Goal: Information Seeking & Learning: Learn about a topic

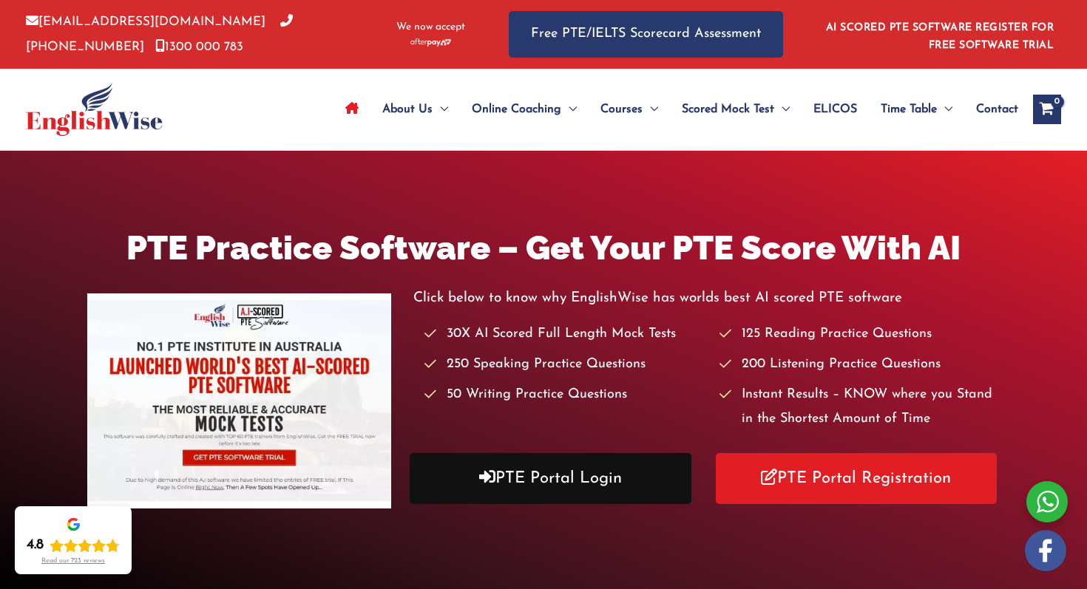
click at [589, 477] on link "PTE Portal Login" at bounding box center [551, 478] width 282 height 51
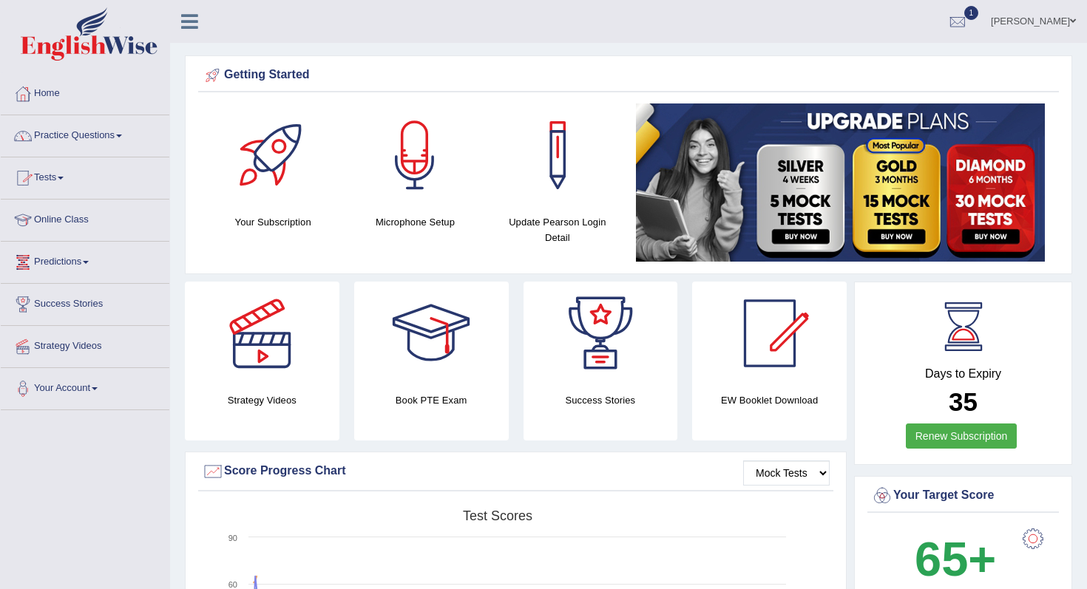
click at [89, 143] on link "Practice Questions" at bounding box center [85, 133] width 169 height 37
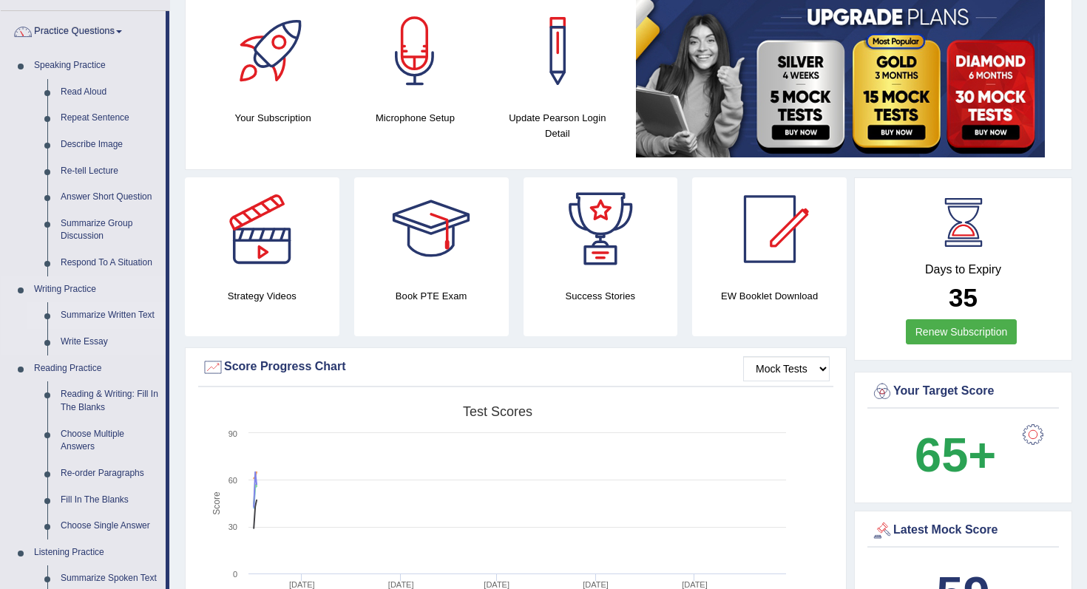
scroll to position [107, 0]
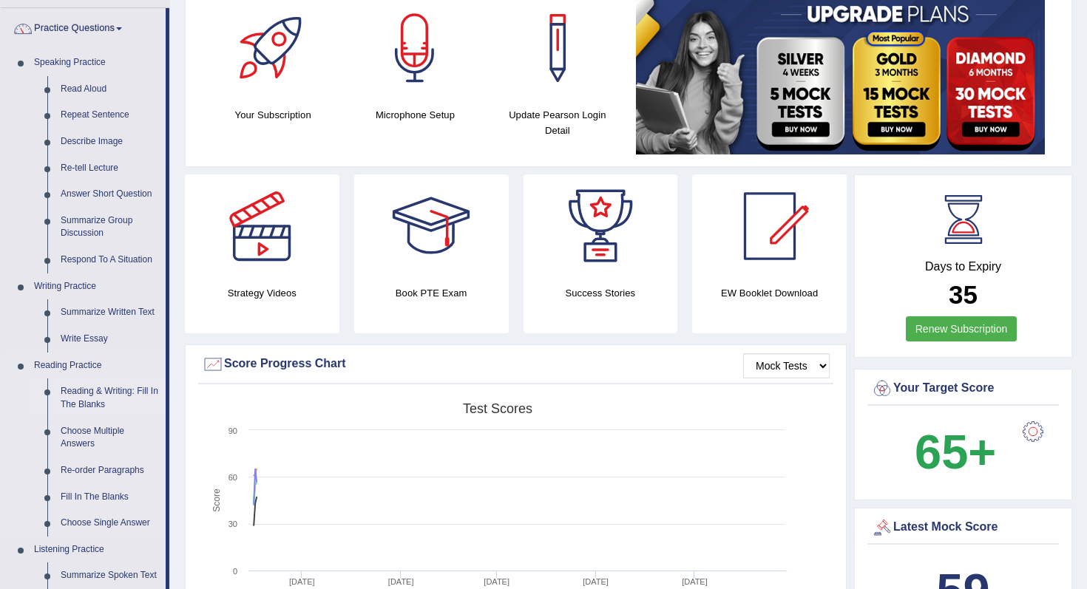
click at [104, 396] on link "Reading & Writing: Fill In The Blanks" at bounding box center [110, 398] width 112 height 39
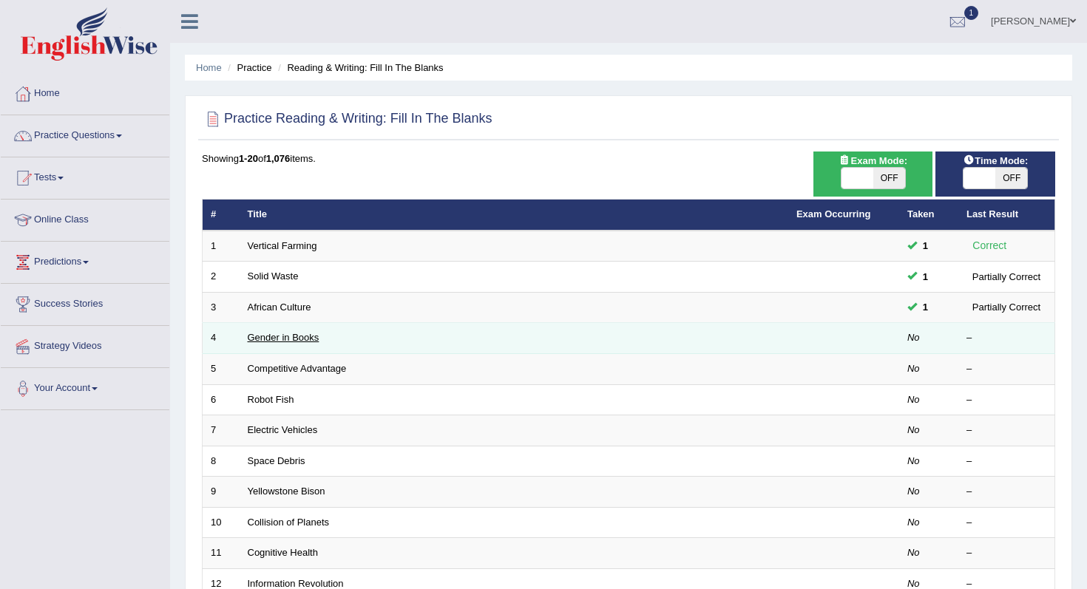
click at [293, 341] on link "Gender in Books" at bounding box center [284, 337] width 72 height 11
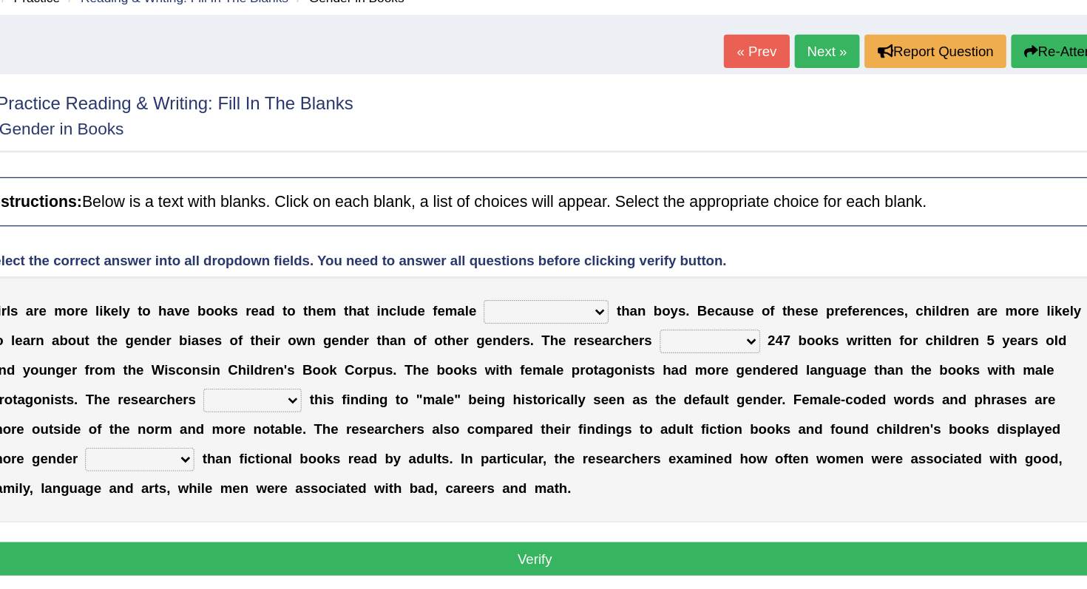
drag, startPoint x: 324, startPoint y: 310, endPoint x: 415, endPoint y: 310, distance: 91.0
click at [418, 310] on div "G i r l s a r e m o r e l i k e l y t o h a v e b o o k s r e a d t o t h e m t…" at bounding box center [628, 369] width 853 height 185
drag, startPoint x: 402, startPoint y: 302, endPoint x: 535, endPoint y: 316, distance: 134.6
click at [535, 316] on div "G i r l s a r e m o r e l i k e l y t o h a v e b o o k s r e a d t o t h e m t…" at bounding box center [628, 369] width 853 height 185
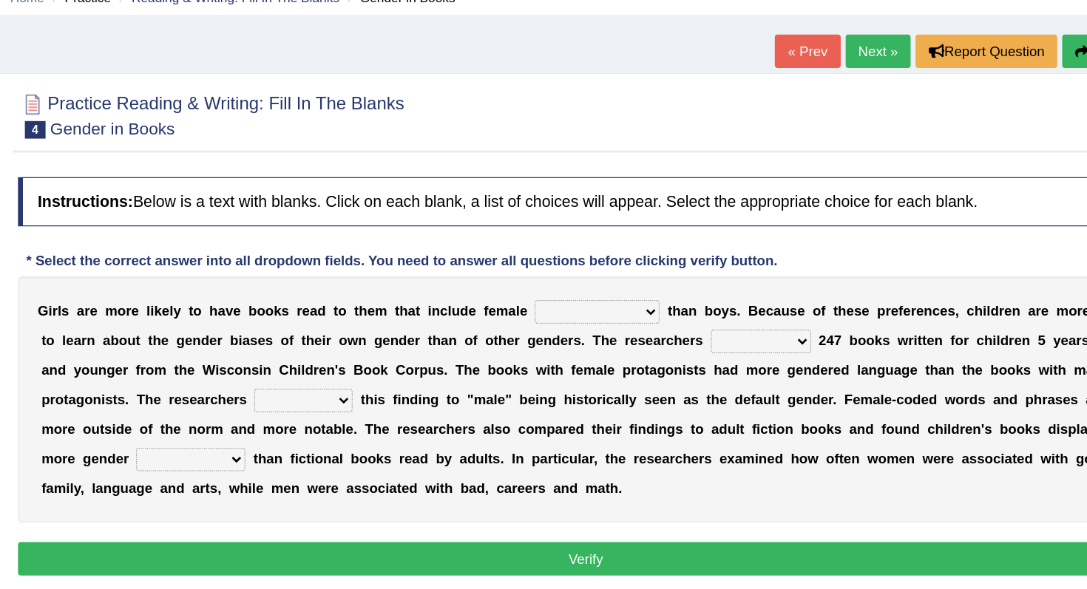
drag, startPoint x: 220, startPoint y: 304, endPoint x: 365, endPoint y: 311, distance: 145.9
click at [365, 311] on div "G i r l s a r e m o r e l i k e l y t o h a v e b o o k s r e a d t o t h e m t…" at bounding box center [628, 369] width 853 height 185
drag, startPoint x: 350, startPoint y: 308, endPoint x: 498, endPoint y: 307, distance: 148.7
click at [498, 307] on div "G i r l s a r e m o r e l i k e l y t o h a v e b o o k s r e a d t o t h e m t…" at bounding box center [628, 369] width 853 height 185
click at [618, 303] on select "protagonists cosmogonists agonists expressionists" at bounding box center [637, 304] width 94 height 18
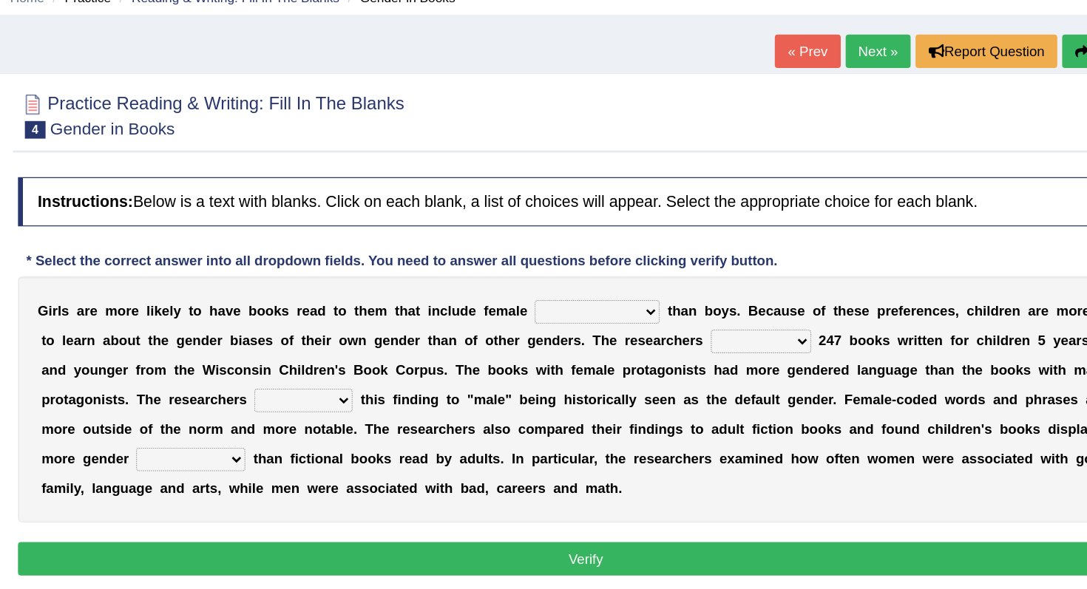
select select "protagonists"
click at [590, 295] on select "protagonists cosmogonists agonists expressionists" at bounding box center [637, 304] width 94 height 18
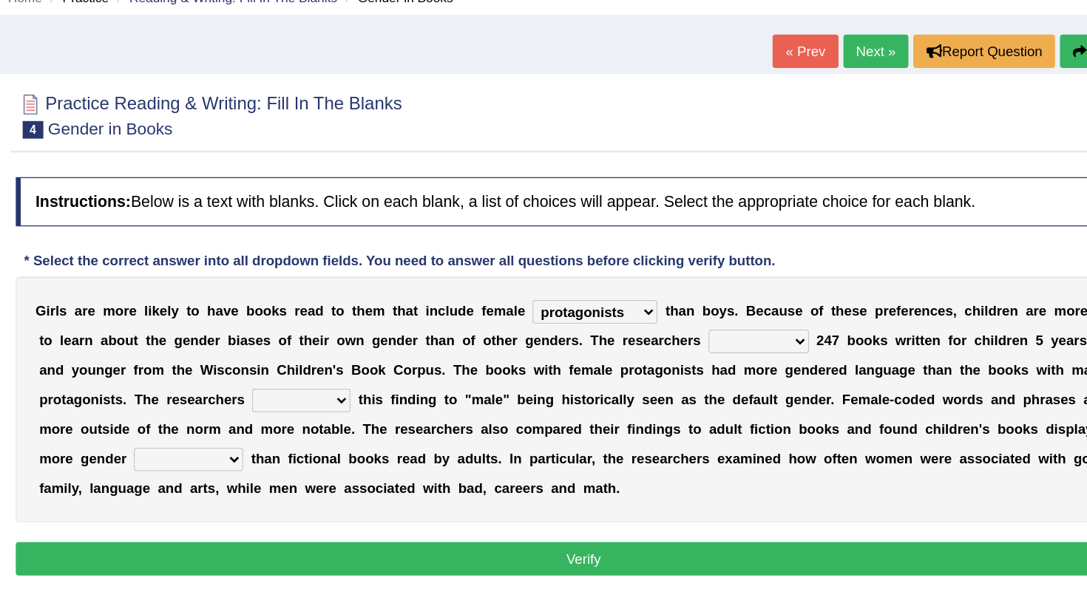
click at [643, 305] on select "protagonists cosmogonists agonists expressionists" at bounding box center [637, 304] width 94 height 18
click at [674, 307] on select "protagonists cosmogonists agonists expressionists" at bounding box center [637, 304] width 94 height 18
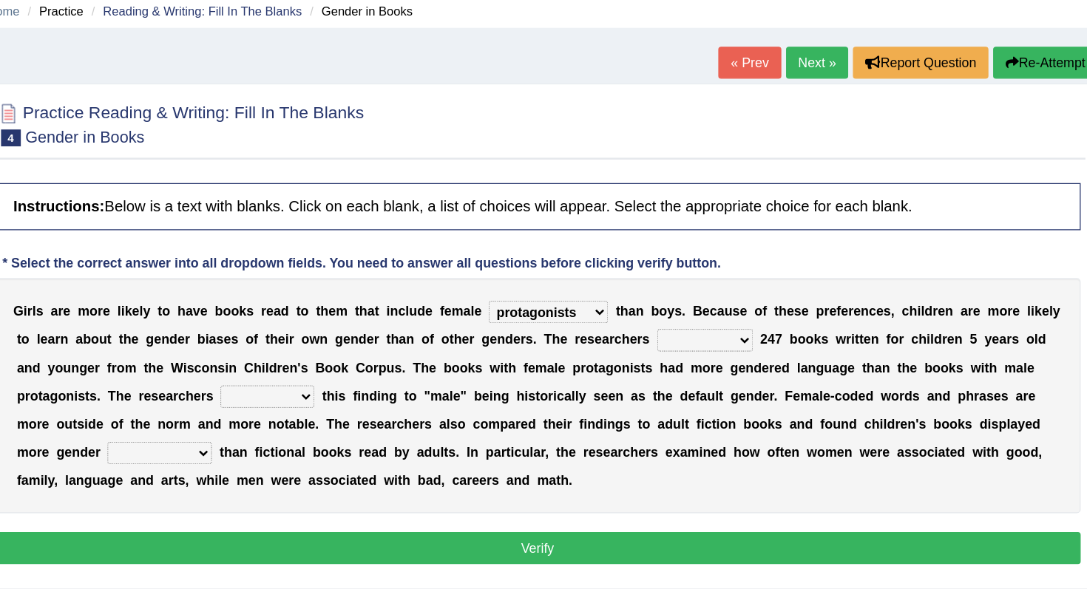
click at [767, 323] on select "hydrolyzed paralyzed catalyzed analyzed" at bounding box center [760, 326] width 75 height 18
click at [774, 328] on select "hydrolyzed paralyzed catalyzed analyzed" at bounding box center [760, 326] width 75 height 18
select select "catalyzed"
click at [723, 317] on select "hydrolyzed paralyzed catalyzed analyzed" at bounding box center [760, 326] width 75 height 18
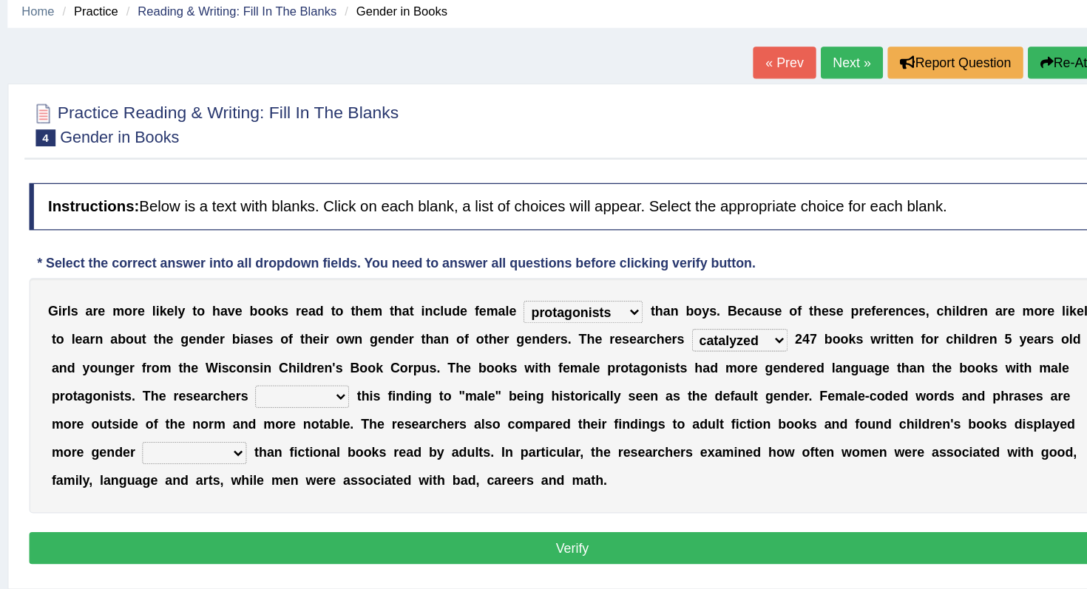
click at [425, 368] on select "contribute tribute distribute attribute" at bounding box center [416, 371] width 74 height 18
click at [409, 379] on select "contribute tribute distribute attribute" at bounding box center [416, 371] width 74 height 18
click at [379, 362] on select "contribute tribute distribute attribute" at bounding box center [416, 371] width 74 height 18
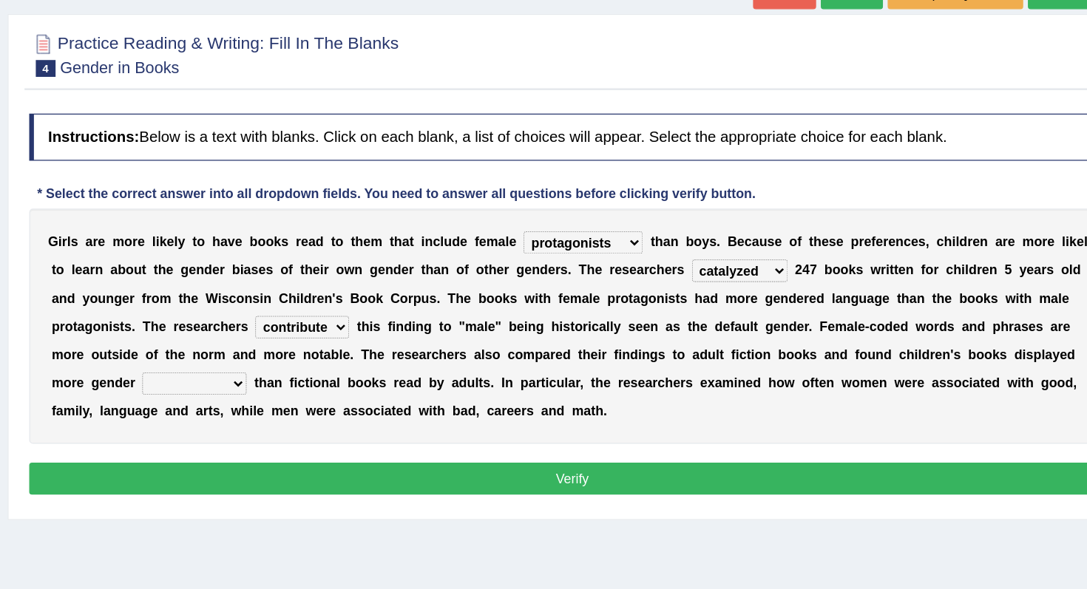
click at [423, 374] on select "contribute tribute distribute attribute" at bounding box center [416, 371] width 74 height 18
click at [379, 362] on select "contribute tribute distribute attribute" at bounding box center [416, 371] width 74 height 18
click at [433, 376] on select "contribute tribute distribute attribute" at bounding box center [416, 371] width 74 height 18
click at [429, 368] on select "contribute tribute distribute attribute" at bounding box center [416, 371] width 74 height 18
click at [430, 372] on select "contribute tribute distribute attribute" at bounding box center [416, 371] width 74 height 18
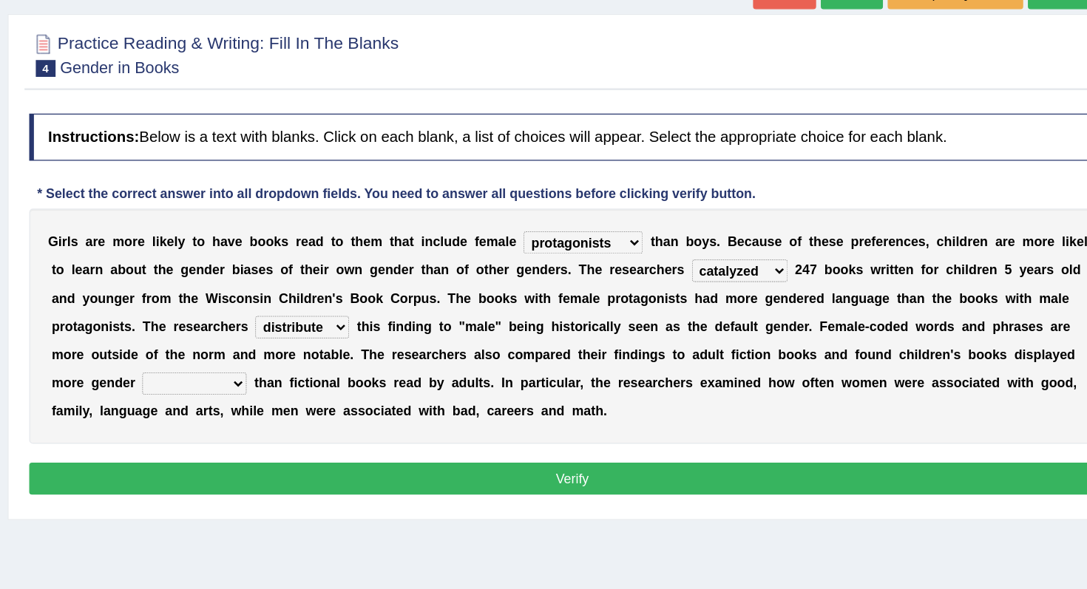
click at [379, 362] on select "contribute tribute distribute attribute" at bounding box center [416, 371] width 74 height 18
click at [409, 374] on select "contribute tribute distribute attribute" at bounding box center [416, 371] width 74 height 18
click at [379, 362] on select "contribute tribute distribute attribute" at bounding box center [416, 371] width 74 height 18
click at [435, 370] on select "contribute tribute distribute attribute" at bounding box center [416, 371] width 74 height 18
select select "distribute"
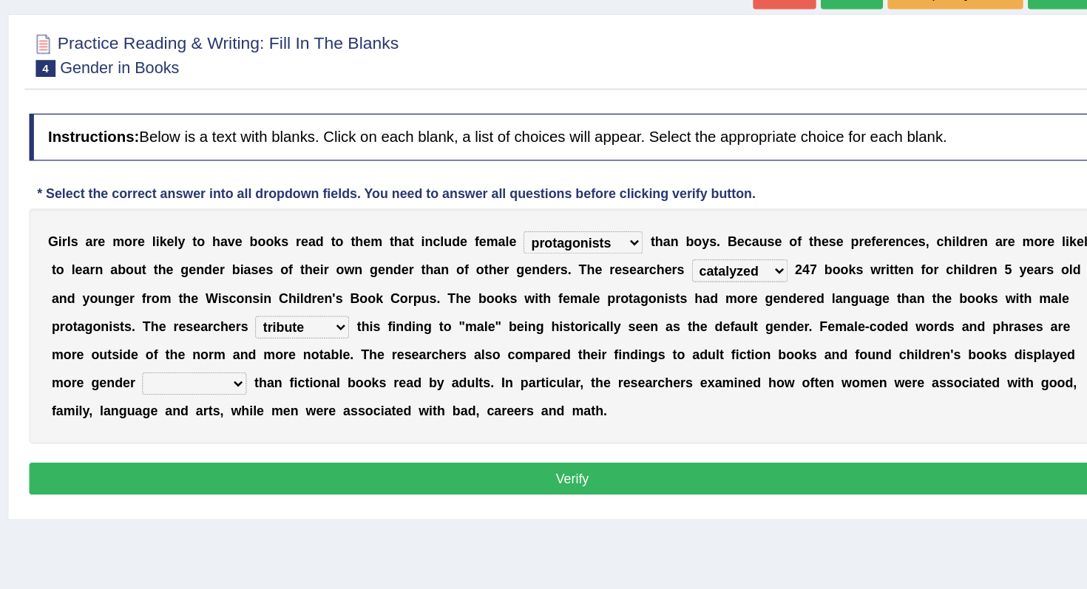
click at [379, 362] on select "contribute tribute distribute attribute" at bounding box center [416, 371] width 74 height 18
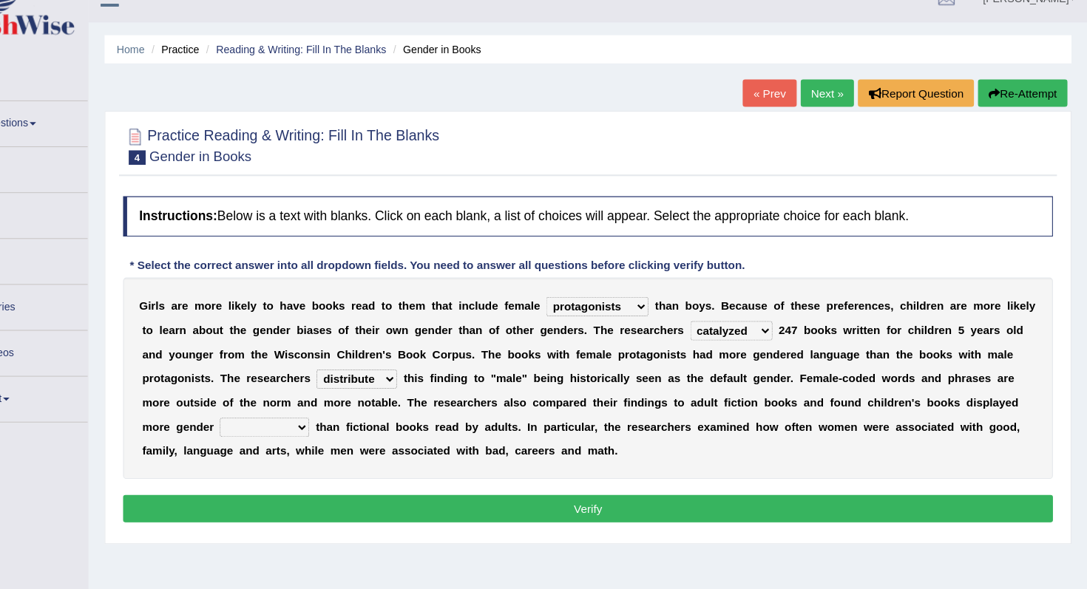
click at [344, 410] on select "stereotypes teletypes prototypes electrotypes" at bounding box center [332, 415] width 82 height 18
select select "stereotypes"
click at [291, 406] on select "stereotypes teletypes prototypes electrotypes" at bounding box center [332, 415] width 82 height 18
click at [365, 489] on button "Verify" at bounding box center [628, 489] width 853 height 25
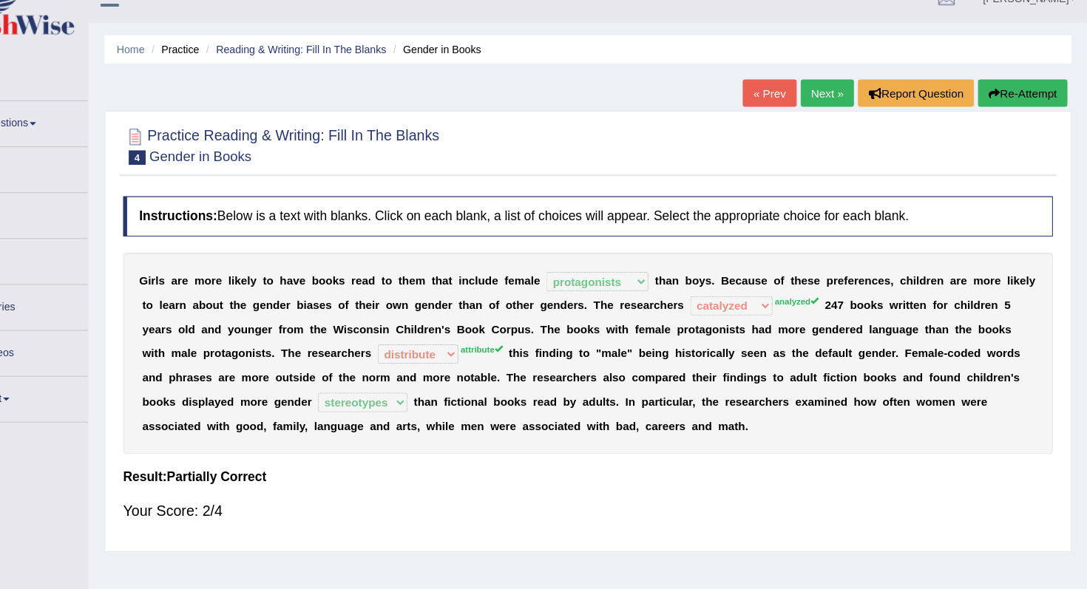
click at [837, 114] on link "Next »" at bounding box center [848, 107] width 49 height 25
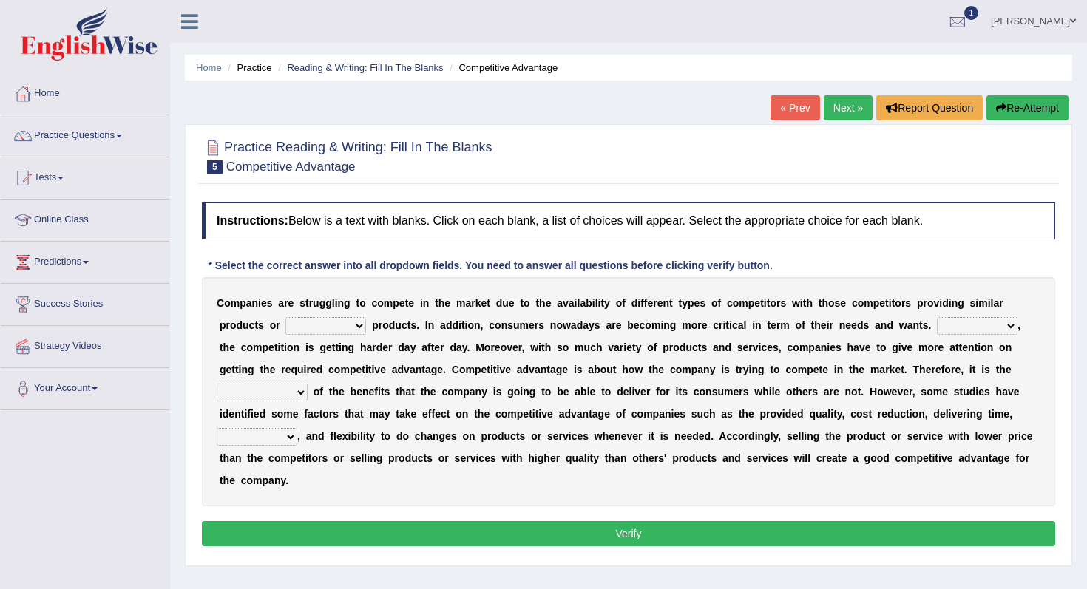
click at [339, 322] on select "constitution restitution substitution institution" at bounding box center [325, 326] width 81 height 18
click at [285, 317] on select "constitution restitution substitution institution" at bounding box center [325, 326] width 81 height 18
drag, startPoint x: 339, startPoint y: 322, endPoint x: 348, endPoint y: 323, distance: 8.3
click at [348, 323] on select "constitution restitution substitution institution" at bounding box center [325, 326] width 81 height 18
select select "substitution"
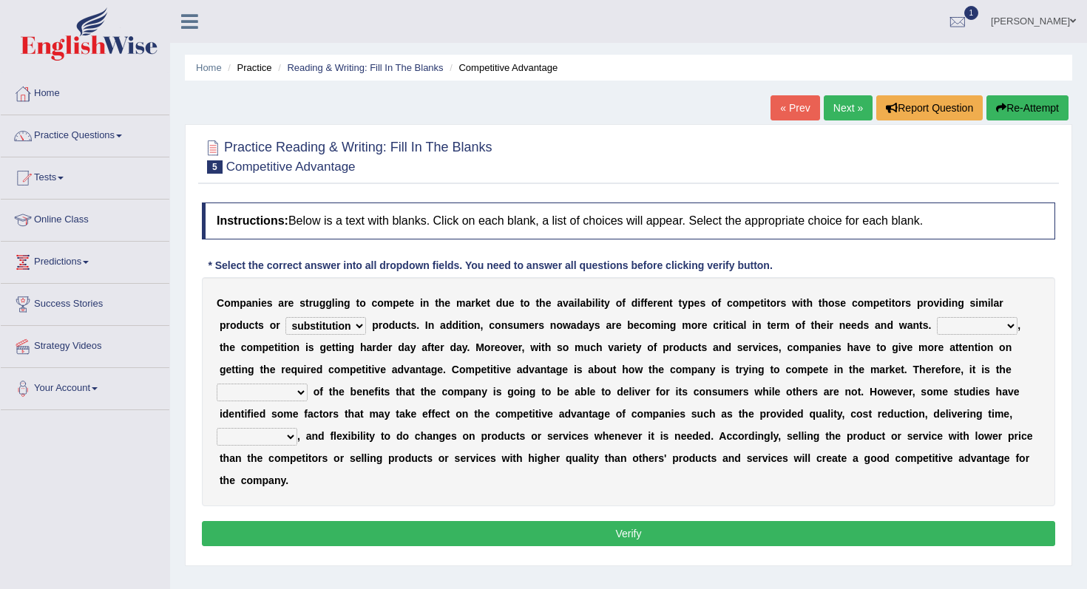
click at [285, 317] on select "constitution restitution substitution institution" at bounding box center [325, 326] width 81 height 18
click at [395, 304] on b "p" at bounding box center [396, 303] width 7 height 12
click at [328, 325] on select "constitution restitution substitution institution" at bounding box center [325, 326] width 81 height 18
click at [285, 317] on select "constitution restitution substitution institution" at bounding box center [325, 326] width 81 height 18
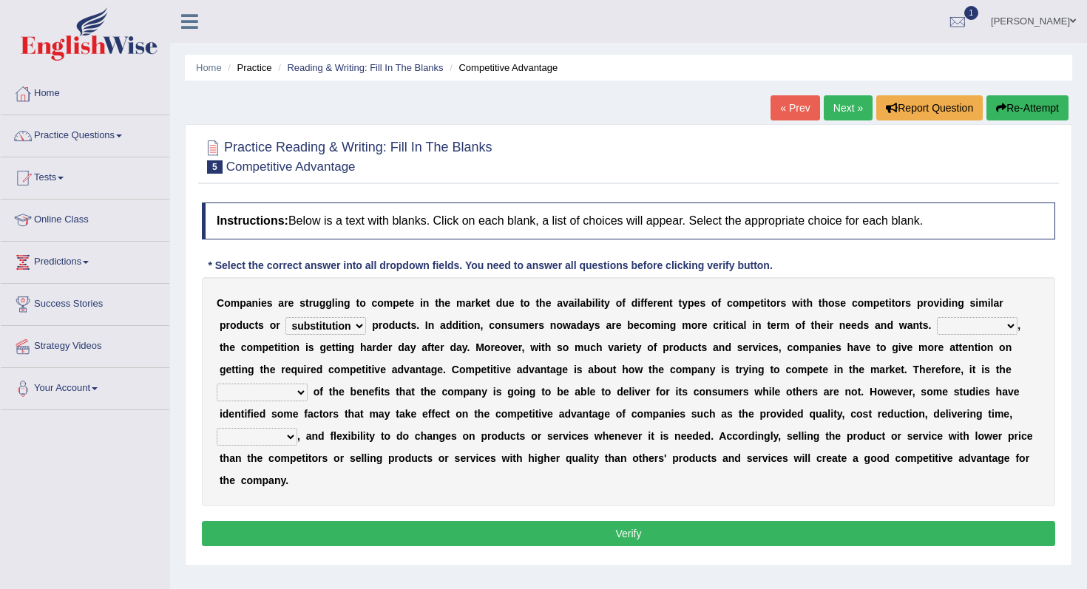
click at [998, 321] on select "However Instead Additionally Therefore" at bounding box center [977, 326] width 81 height 18
click at [968, 319] on select "However Instead Additionally Therefore" at bounding box center [977, 326] width 81 height 18
click at [973, 306] on b "s" at bounding box center [973, 303] width 6 height 12
click at [976, 330] on select "However Instead Additionally Therefore" at bounding box center [977, 326] width 81 height 18
click at [937, 317] on select "However Instead Additionally Therefore" at bounding box center [977, 326] width 81 height 18
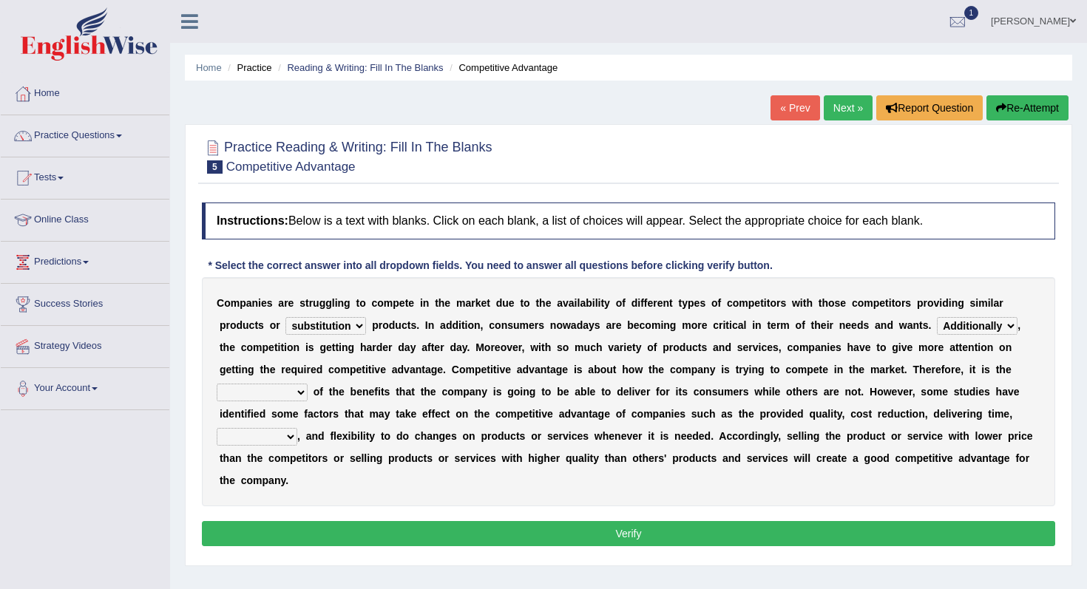
click at [1001, 325] on select "However Instead Additionally Therefore" at bounding box center [977, 326] width 81 height 18
click at [937, 317] on select "However Instead Additionally Therefore" at bounding box center [977, 326] width 81 height 18
click at [972, 325] on select "However Instead Additionally Therefore" at bounding box center [977, 326] width 81 height 18
select select "Therefore"
click at [937, 317] on select "However Instead Additionally Therefore" at bounding box center [977, 326] width 81 height 18
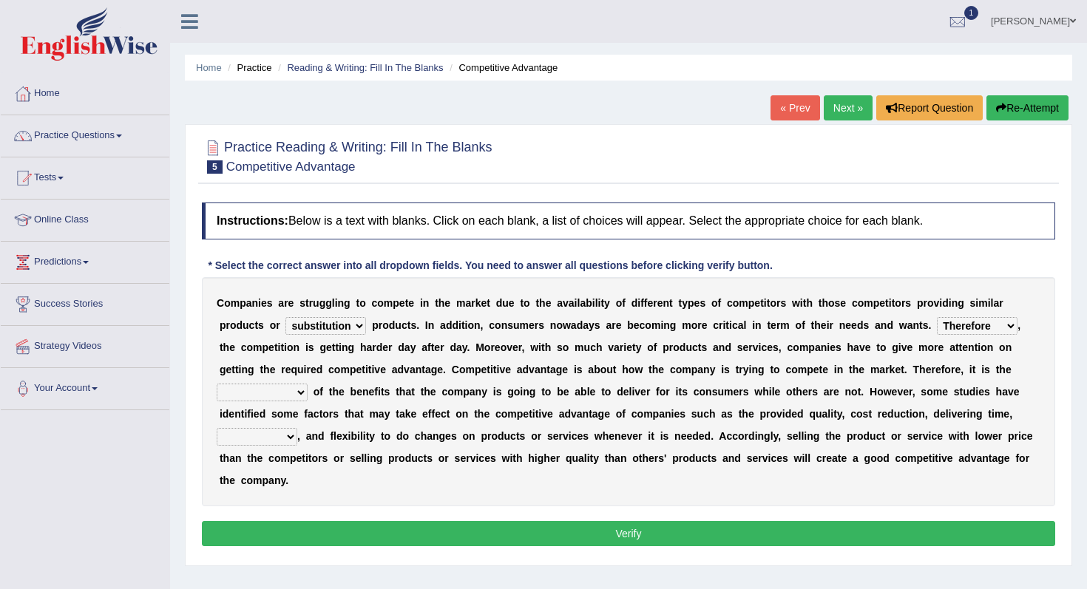
click at [263, 396] on select "dissemination ordination determination incarnation" at bounding box center [262, 393] width 91 height 18
select select "determination"
click at [217, 384] on select "dissemination ordination determination incarnation" at bounding box center [262, 393] width 91 height 18
click at [259, 444] on select "captivation aggregation deprivation innovation" at bounding box center [257, 437] width 81 height 18
click at [217, 428] on select "captivation aggregation deprivation innovation" at bounding box center [257, 437] width 81 height 18
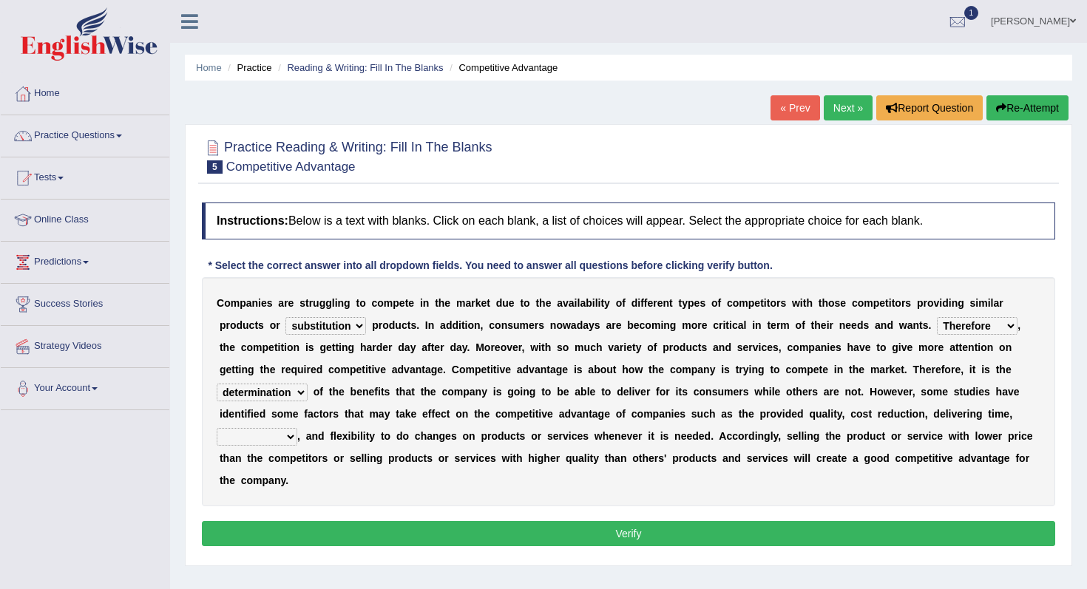
click at [250, 434] on select "captivation aggregation deprivation innovation" at bounding box center [257, 437] width 81 height 18
select select "innovation"
click at [217, 428] on select "captivation aggregation deprivation innovation" at bounding box center [257, 437] width 81 height 18
click at [327, 531] on button "Verify" at bounding box center [628, 533] width 853 height 25
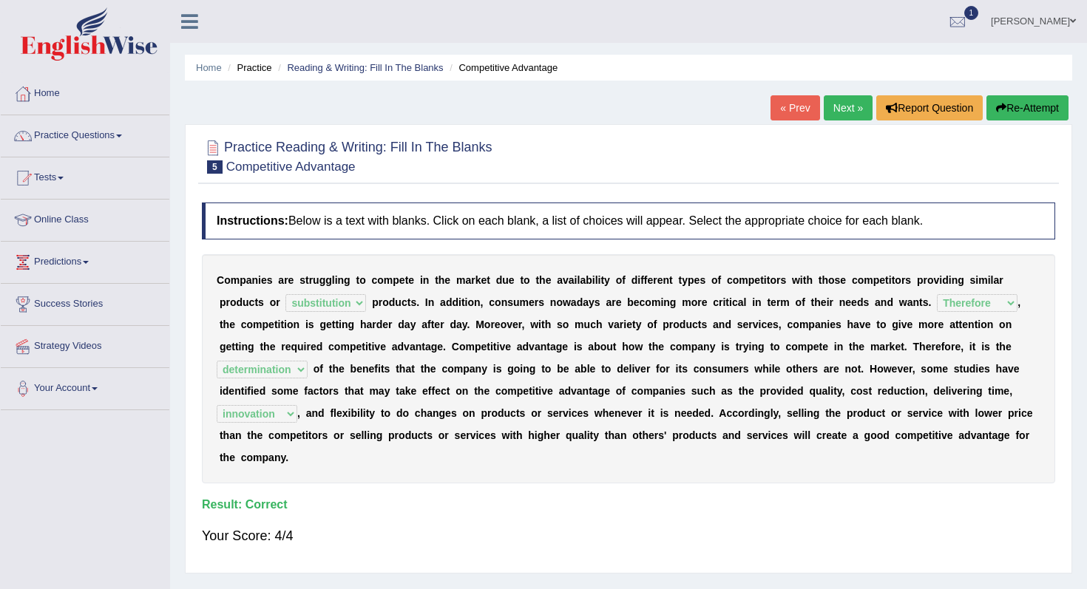
click at [839, 116] on link "Next »" at bounding box center [848, 107] width 49 height 25
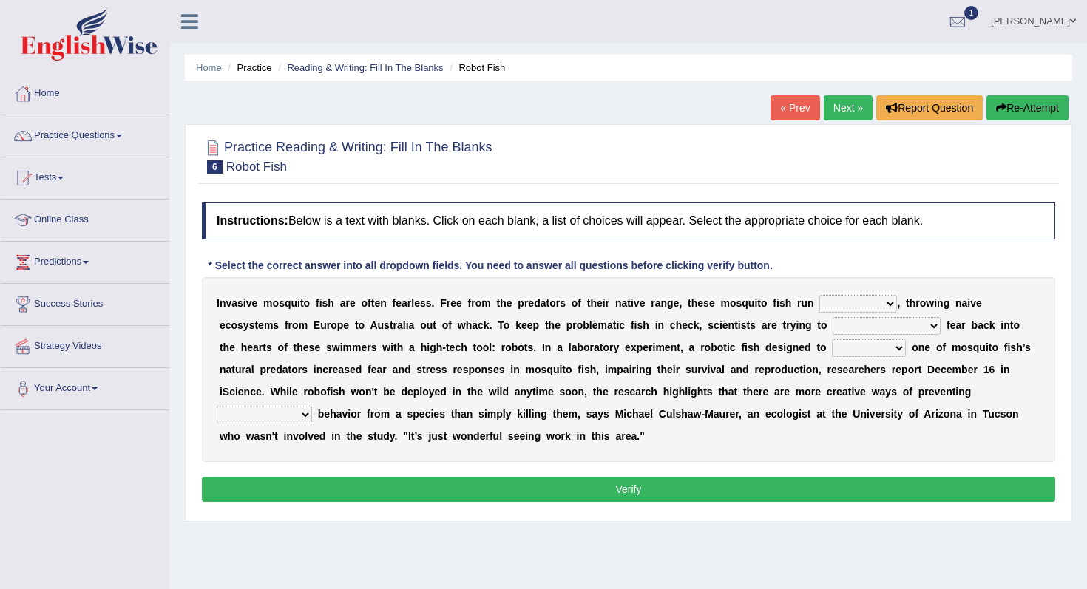
click at [844, 306] on select "occupant flippant rampant concordant" at bounding box center [858, 304] width 78 height 18
select select "occupant"
click at [819, 295] on select "occupant flippant rampant concordant" at bounding box center [858, 304] width 78 height 18
click at [854, 351] on select "bequest mimic battle conquest" at bounding box center [869, 348] width 74 height 18
click at [854, 325] on select "accept spike strike drake" at bounding box center [887, 326] width 108 height 18
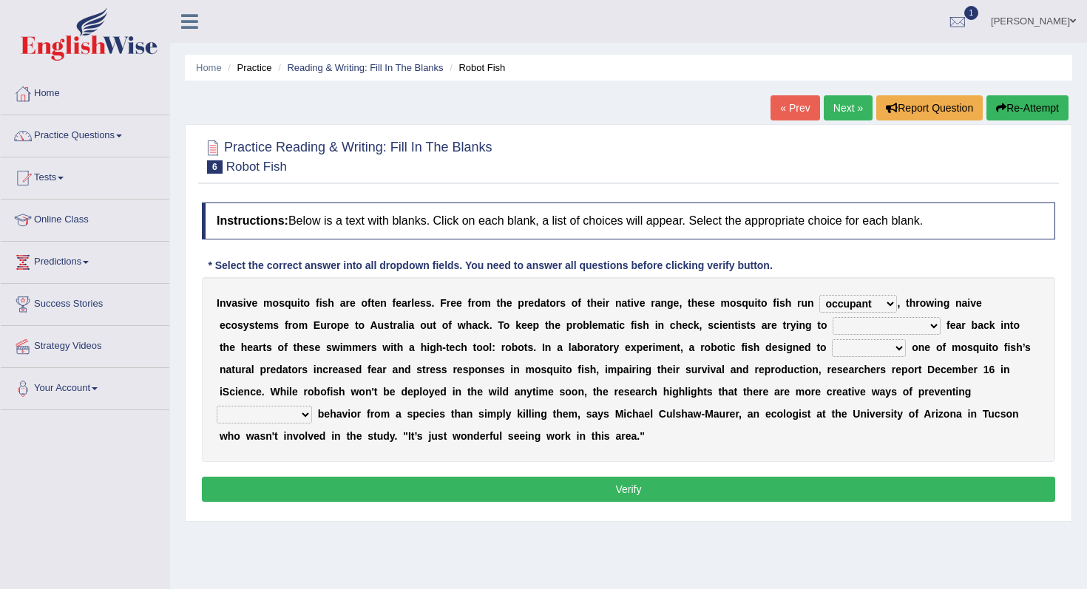
select select "accept"
click at [833, 317] on select "accept spike strike drake" at bounding box center [887, 326] width 108 height 18
click at [856, 332] on select "accept spike strike drake" at bounding box center [887, 326] width 108 height 18
click at [833, 317] on select "accept spike strike drake" at bounding box center [887, 326] width 108 height 18
click at [843, 344] on select "bequest mimic battle conquest" at bounding box center [869, 348] width 74 height 18
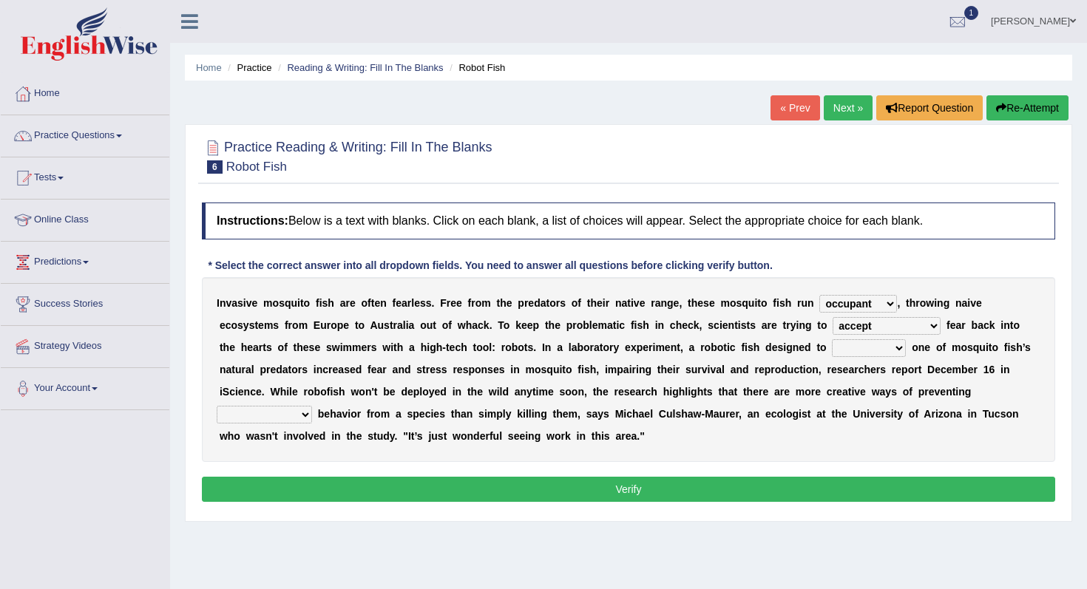
select select "conquest"
click at [832, 339] on select "bequest mimic battle conquest" at bounding box center [869, 348] width 74 height 18
click at [276, 418] on select "unprivileged unprecedented uncharted unwanted" at bounding box center [264, 415] width 95 height 18
select select "unwanted"
click at [217, 406] on select "unprivileged unprecedented uncharted unwanted" at bounding box center [264, 415] width 95 height 18
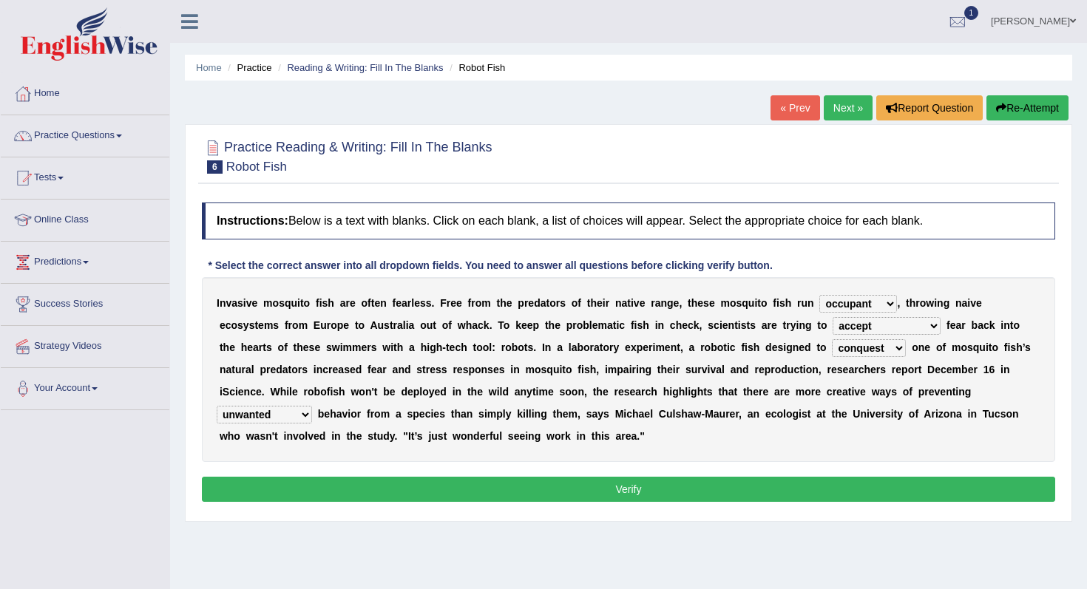
click at [295, 498] on button "Verify" at bounding box center [628, 489] width 853 height 25
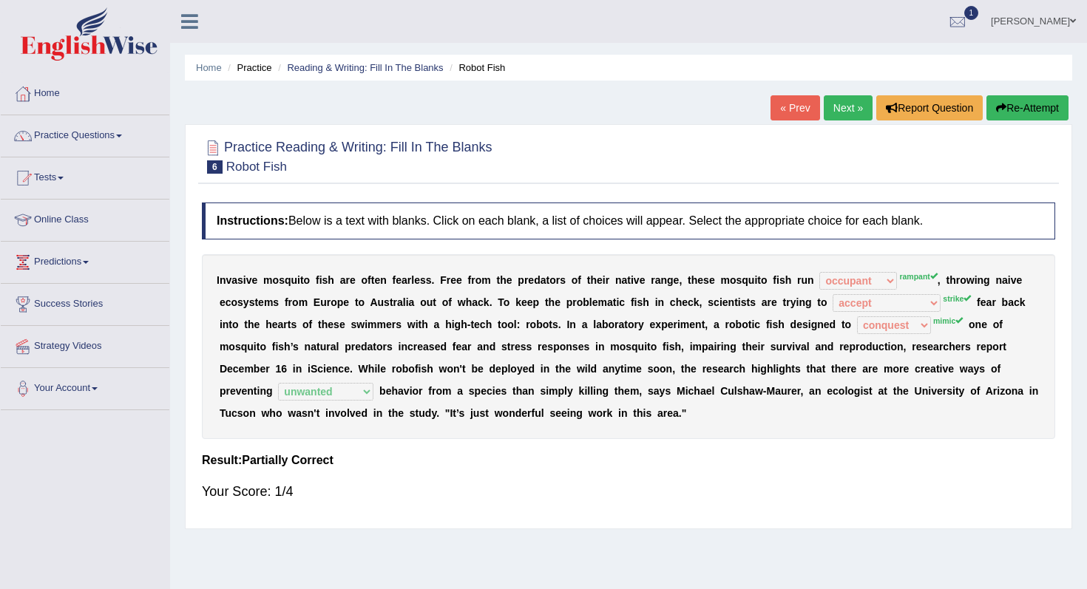
click at [839, 99] on link "Next »" at bounding box center [848, 107] width 49 height 25
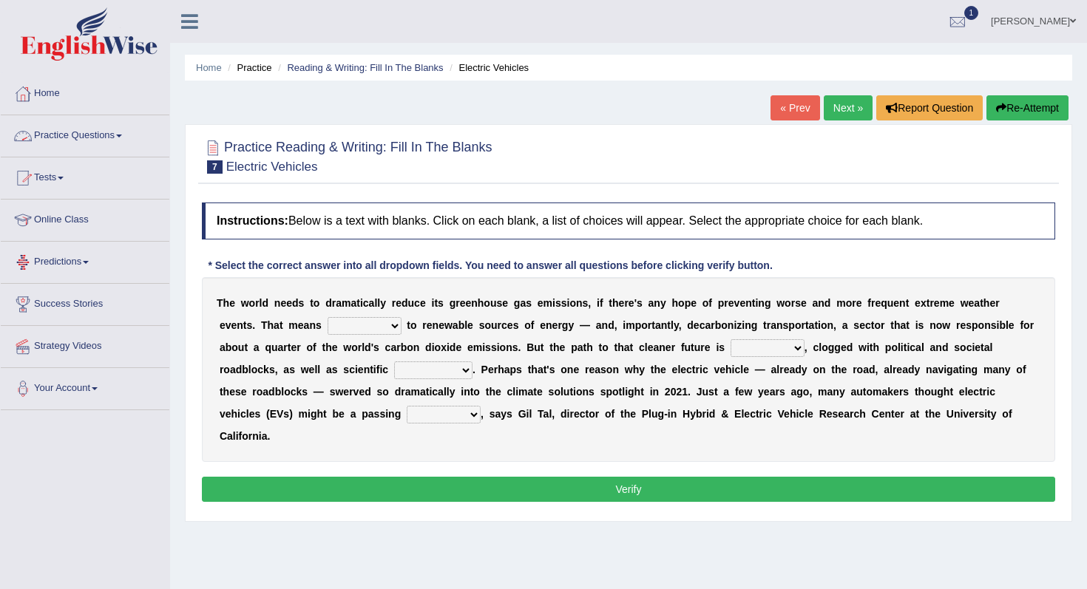
click at [97, 142] on link "Practice Questions" at bounding box center [85, 133] width 169 height 37
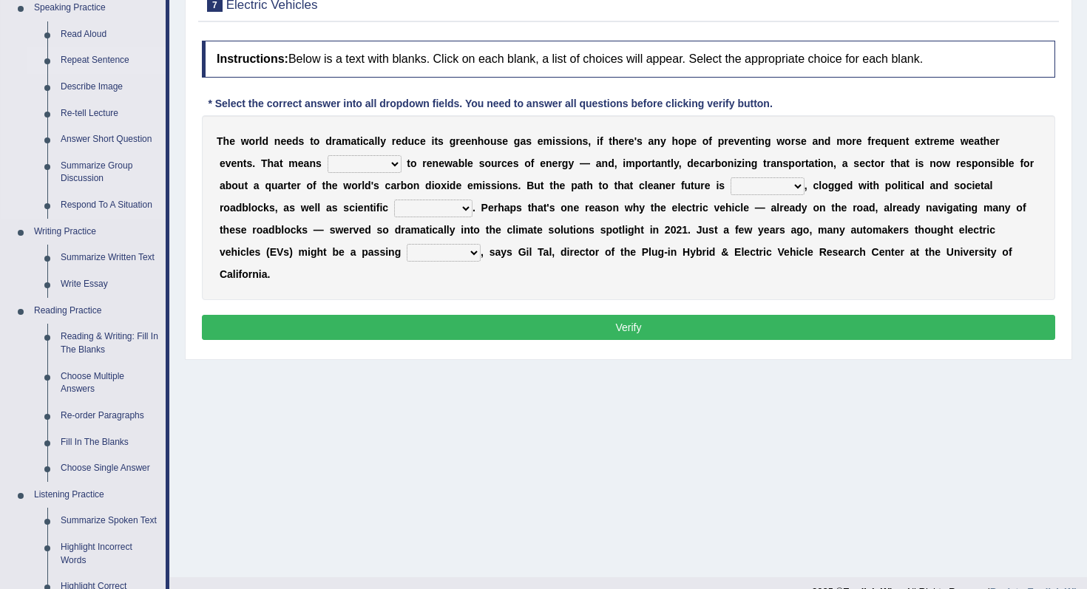
scroll to position [166, 0]
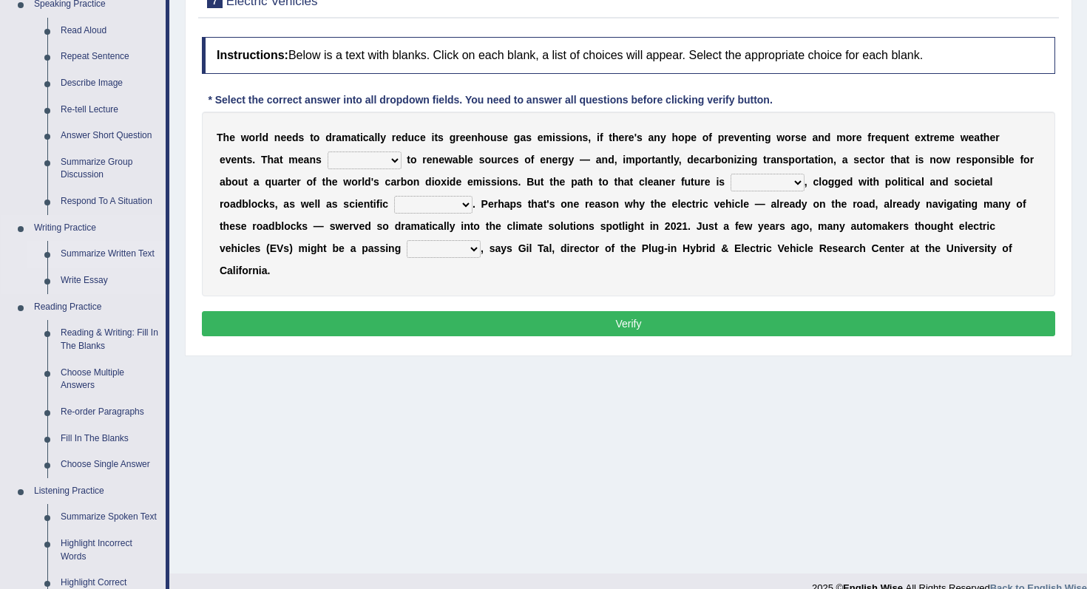
click at [109, 253] on link "Summarize Written Text" at bounding box center [110, 254] width 112 height 27
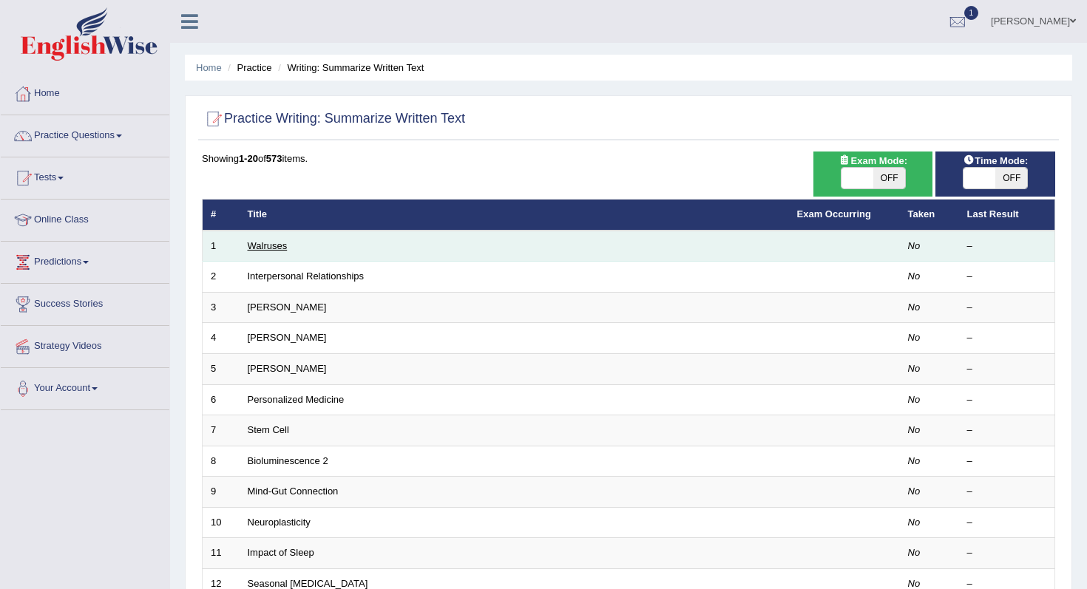
click at [274, 251] on link "Walruses" at bounding box center [268, 245] width 40 height 11
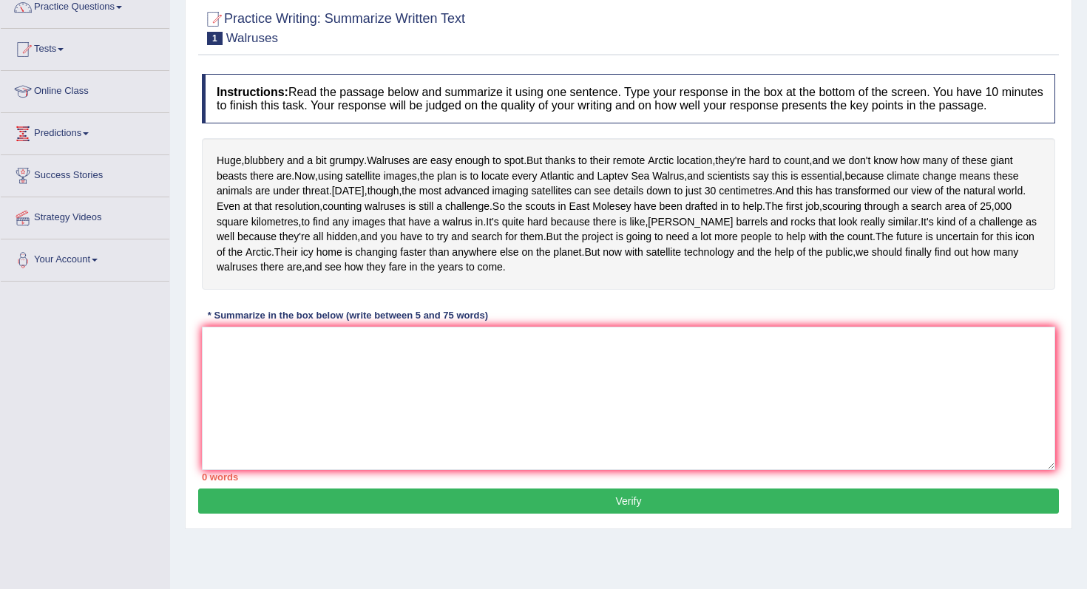
scroll to position [206, 0]
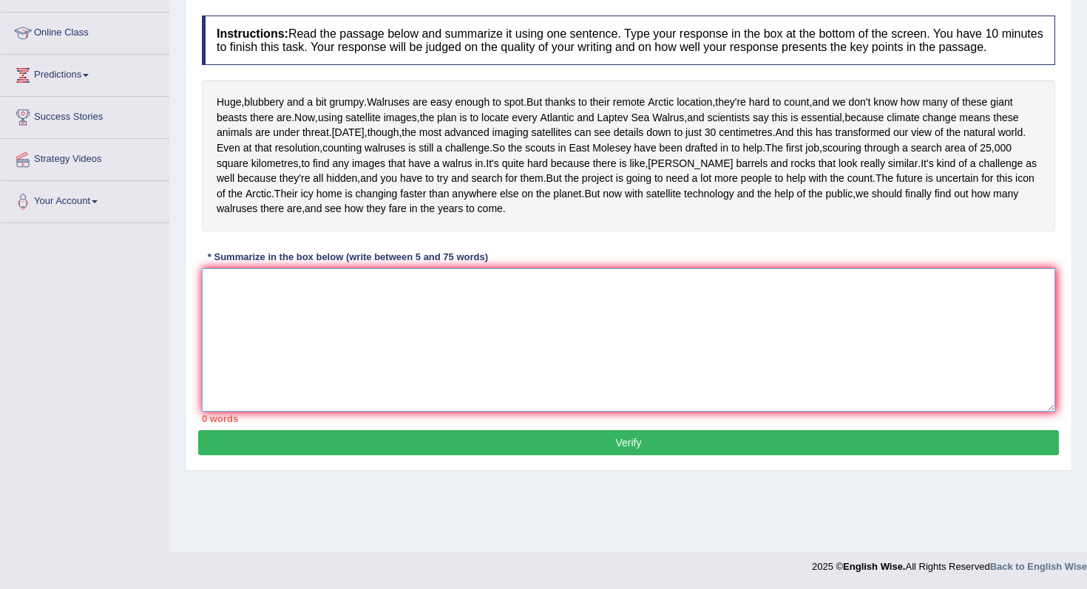
click at [384, 367] on textarea at bounding box center [628, 339] width 853 height 143
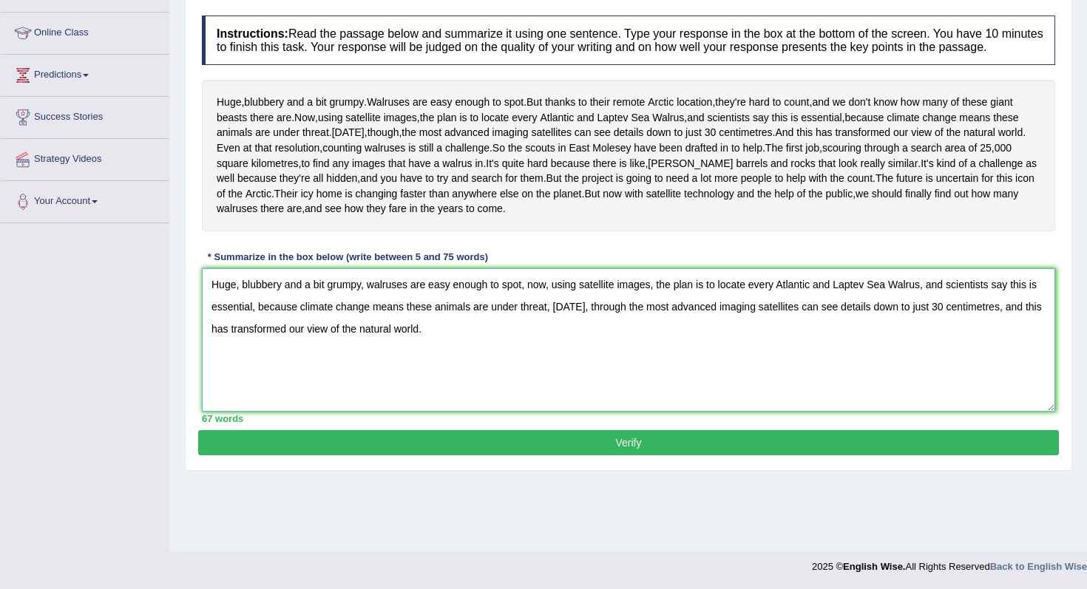
type textarea "Huge, blubbery and a bit grumpy, walruses are easy enough to spot, now, using s…"
click at [417, 456] on button "Verify" at bounding box center [628, 442] width 861 height 25
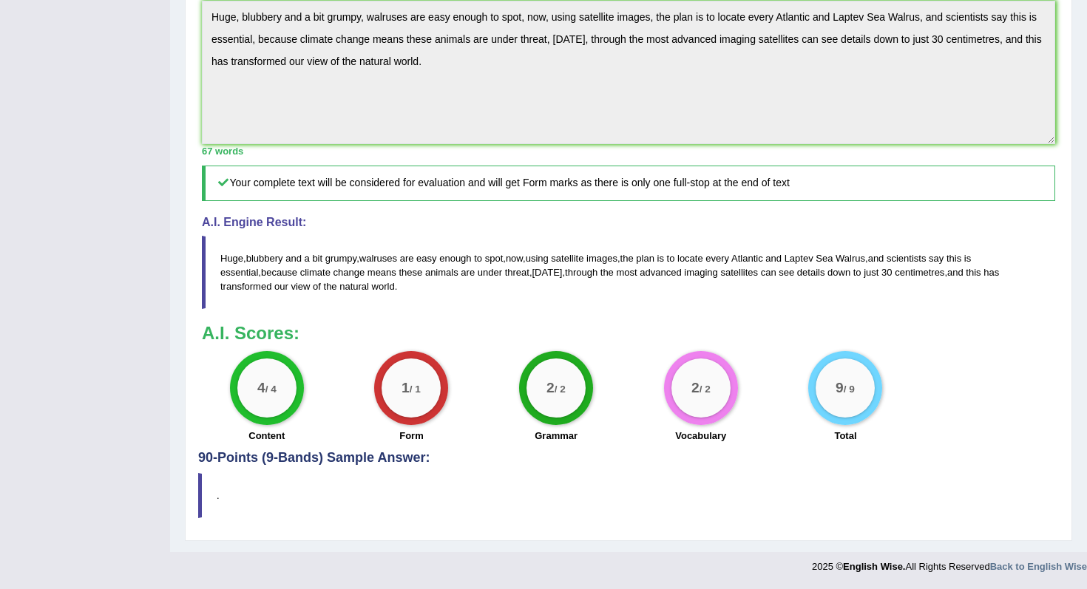
scroll to position [0, 0]
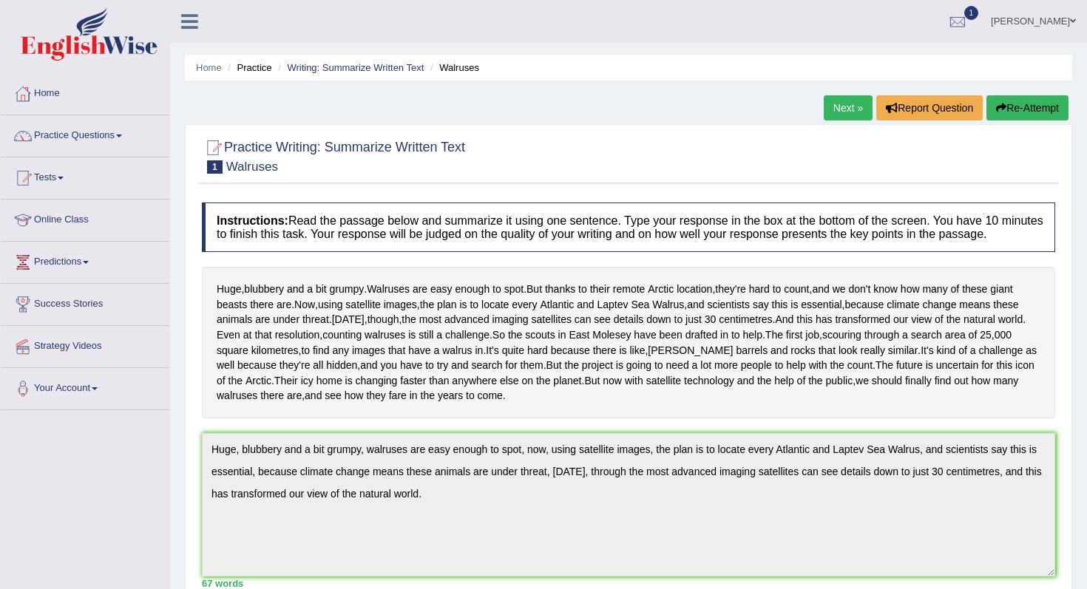
click at [832, 105] on link "Next »" at bounding box center [848, 107] width 49 height 25
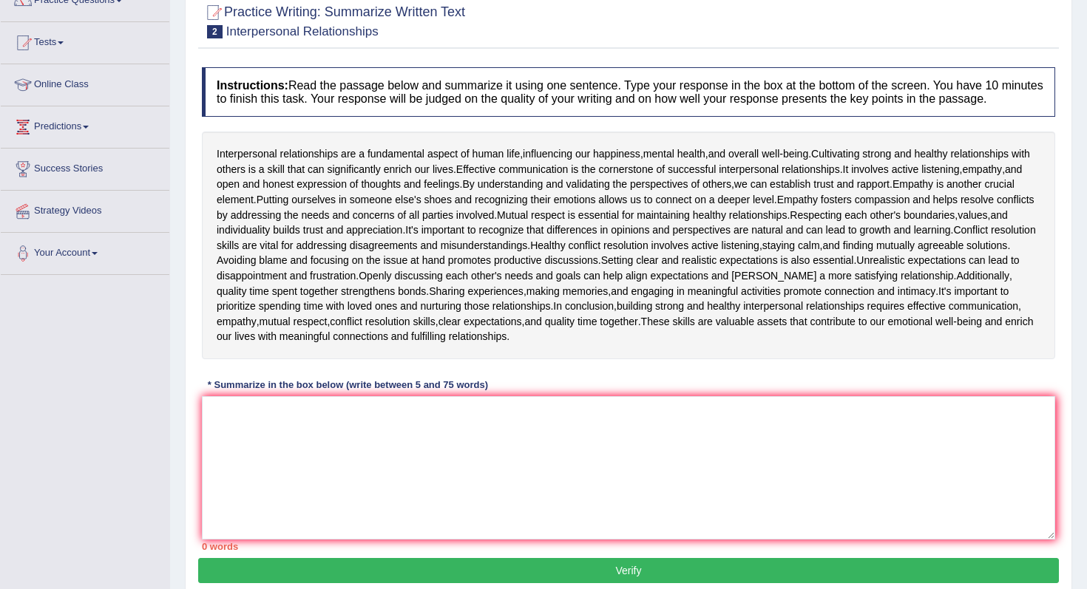
scroll to position [206, 0]
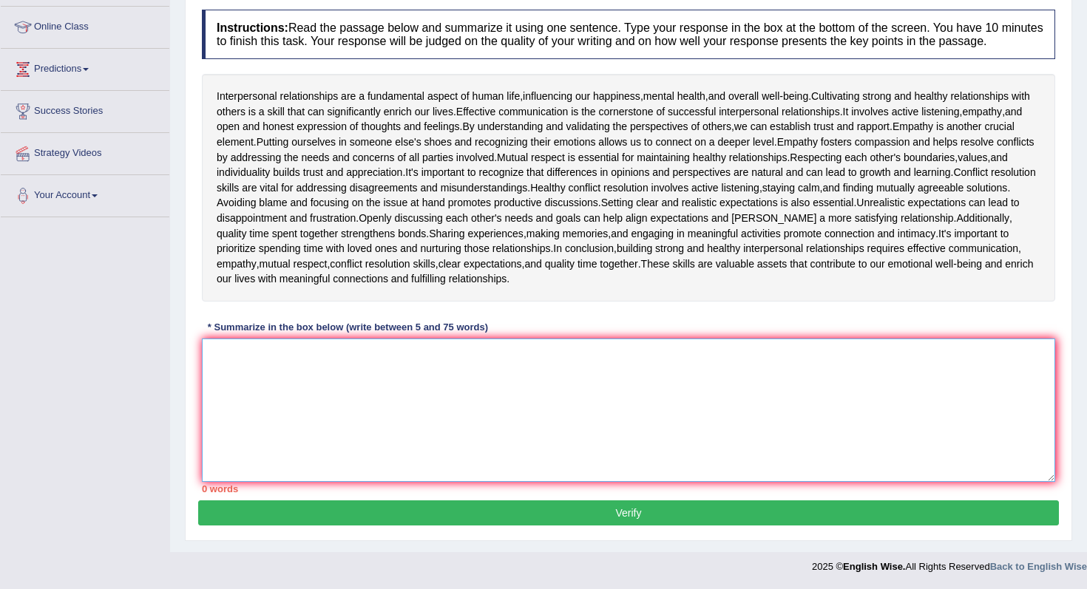
click at [527, 385] on textarea at bounding box center [628, 410] width 853 height 143
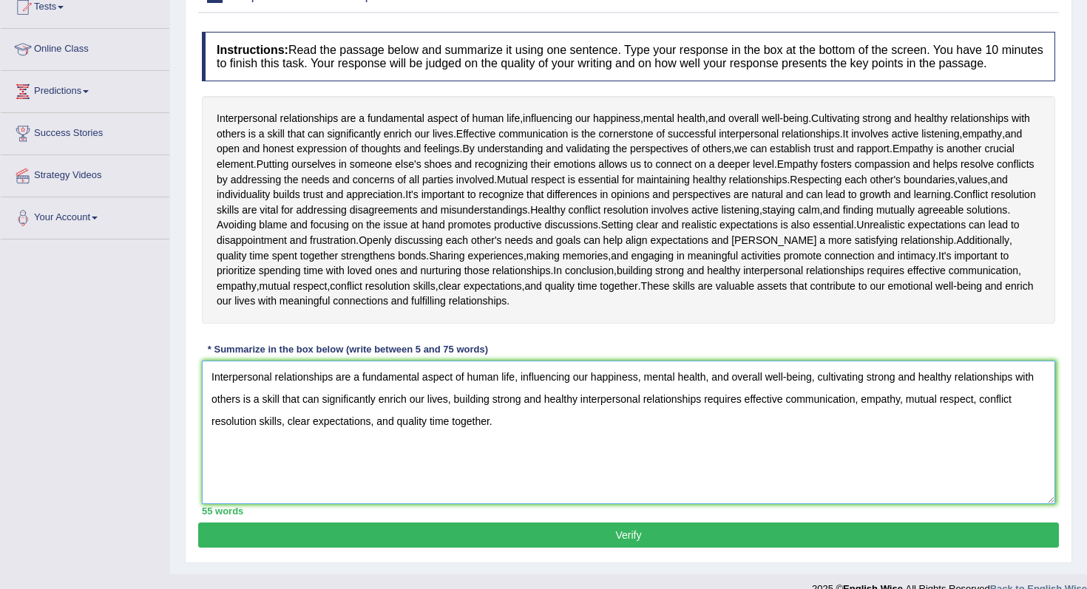
scroll to position [173, 0]
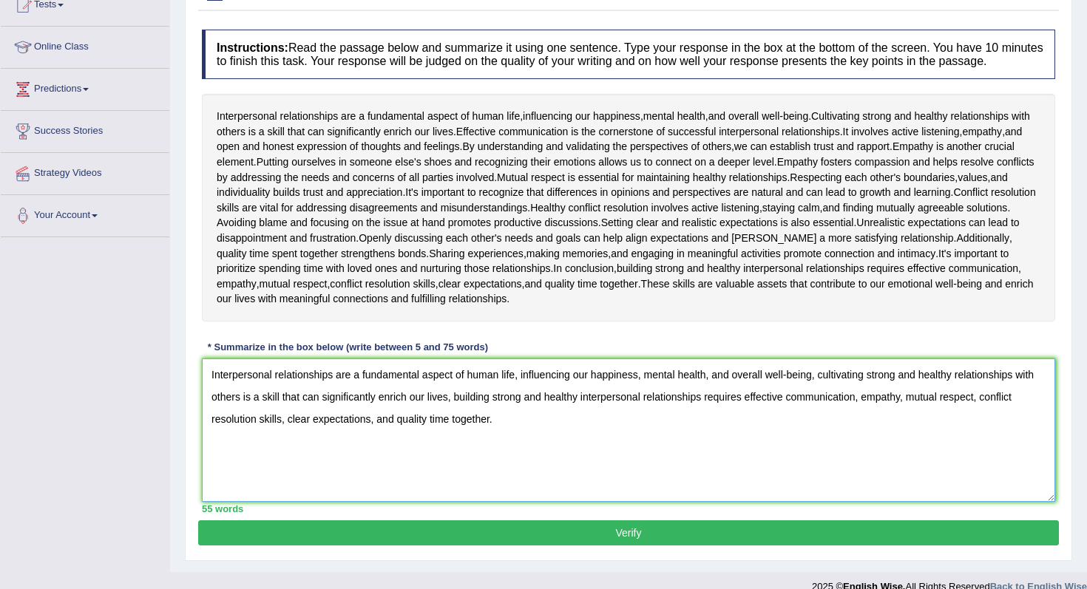
type textarea "Interpersonal relationships are a fundamental aspect of human life, influencing…"
click at [536, 546] on button "Verify" at bounding box center [628, 533] width 861 height 25
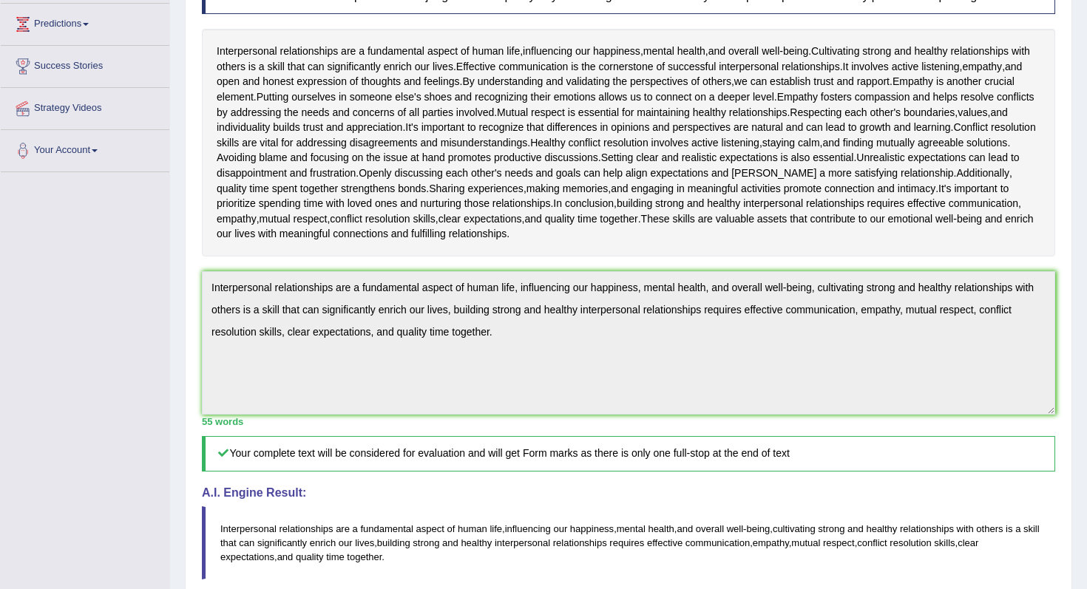
scroll to position [0, 0]
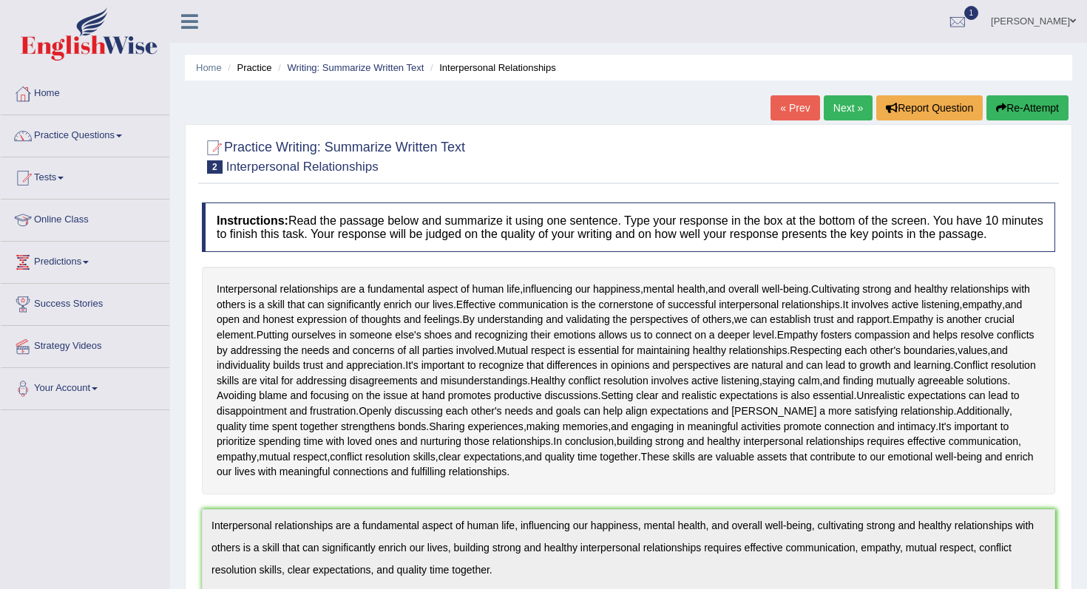
click at [836, 98] on link "Next »" at bounding box center [848, 107] width 49 height 25
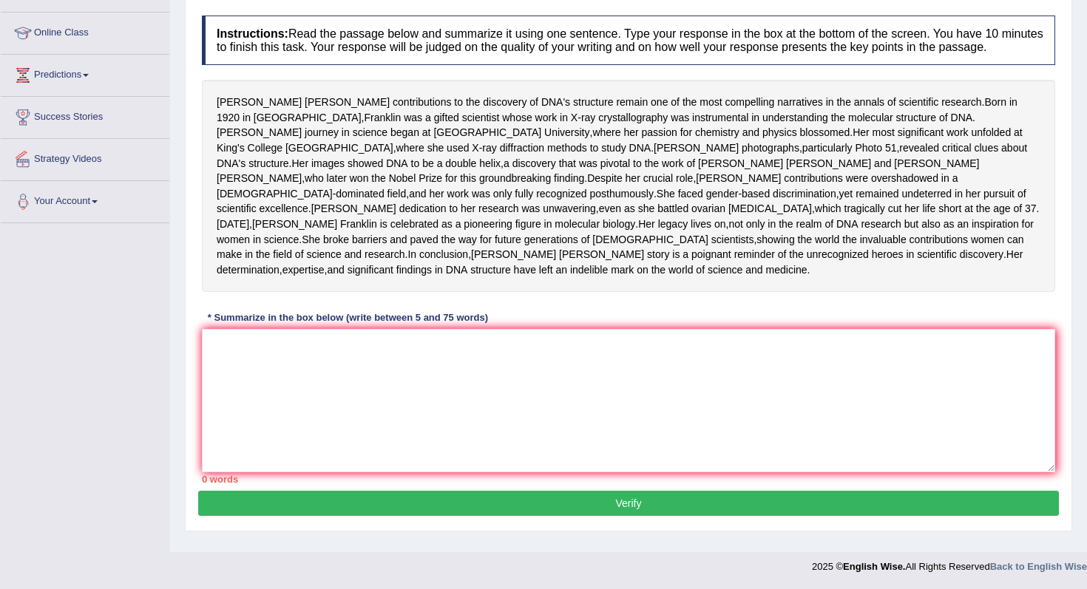
scroll to position [244, 0]
click at [345, 396] on textarea at bounding box center [628, 400] width 853 height 143
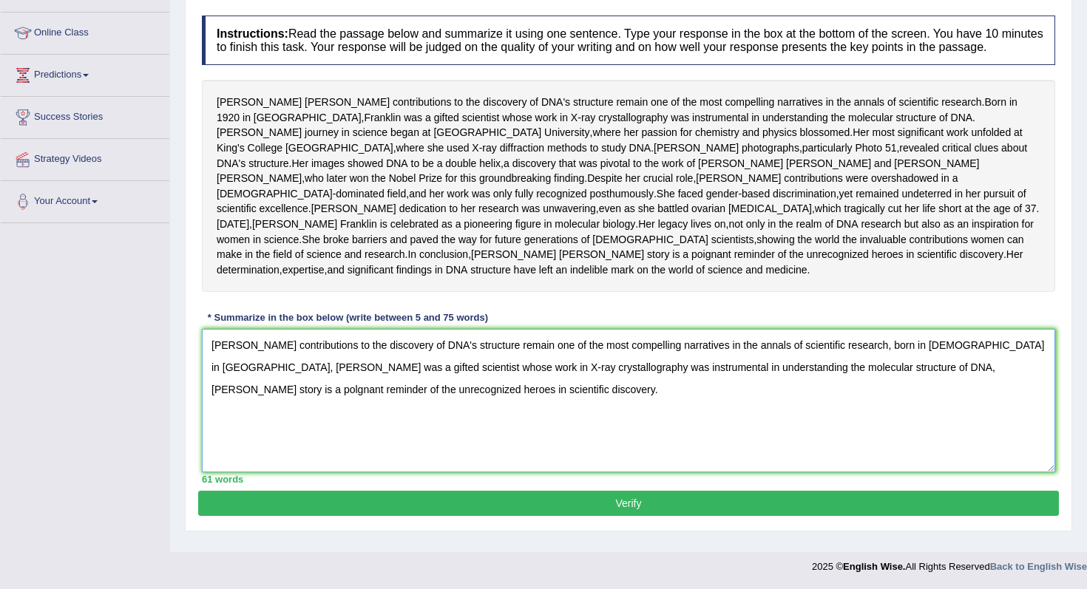
type textarea "[PERSON_NAME] contributions to the discovery of DNA's structure remain one of t…"
click at [387, 516] on button "Verify" at bounding box center [628, 503] width 861 height 25
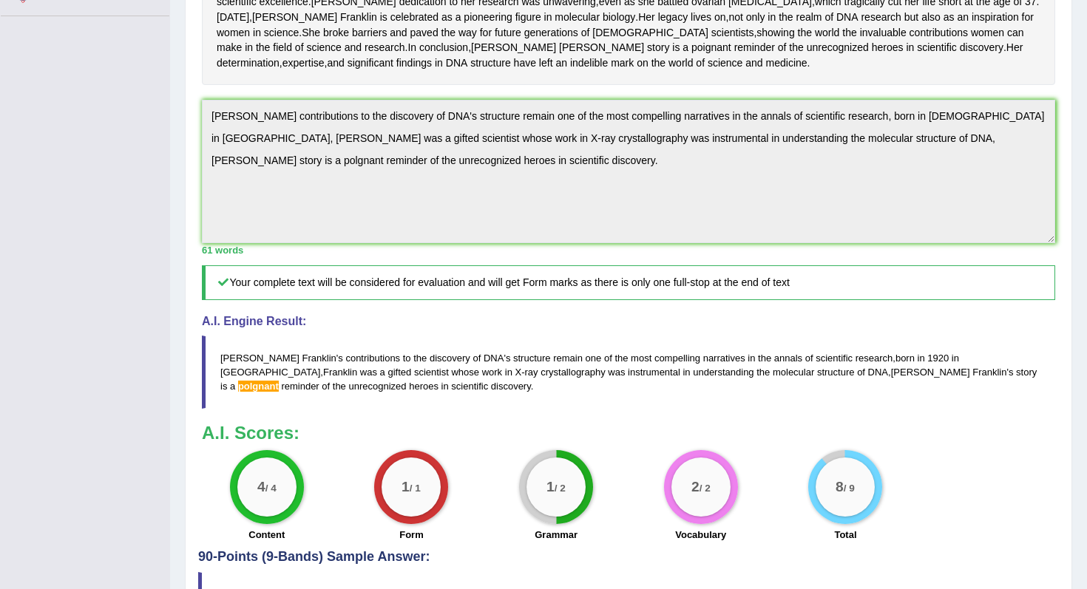
scroll to position [393, 0]
click at [513, 365] on span "structure" at bounding box center [532, 359] width 38 height 11
click at [532, 410] on blockquote "[PERSON_NAME] ' s contributions to the discovery of DNA ' s structure remain on…" at bounding box center [628, 373] width 853 height 73
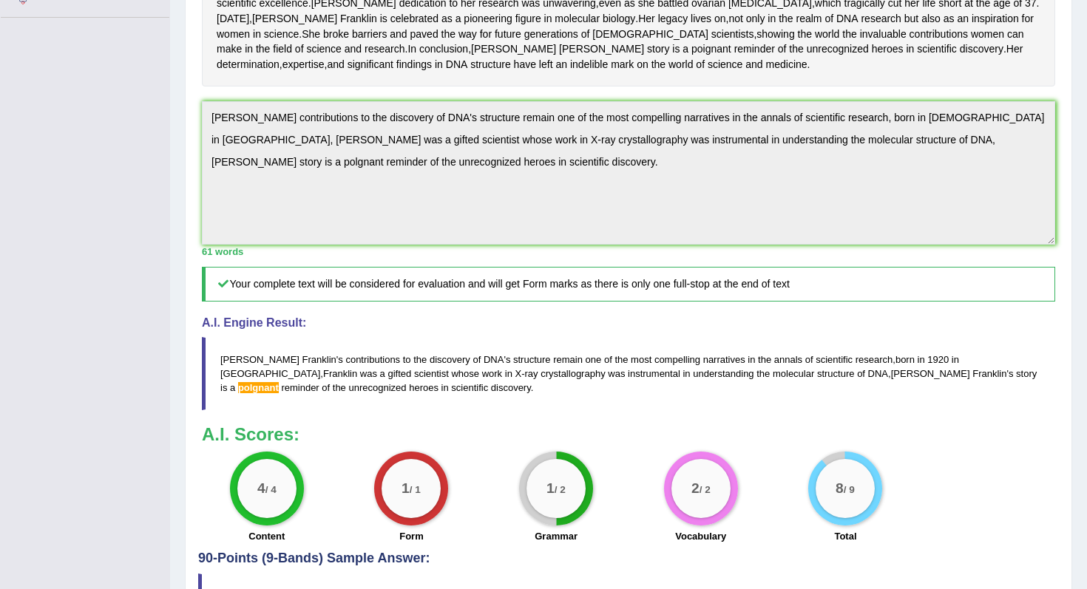
click at [532, 410] on blockquote "[PERSON_NAME] ' s contributions to the discovery of DNA ' s structure remain on…" at bounding box center [628, 373] width 853 height 73
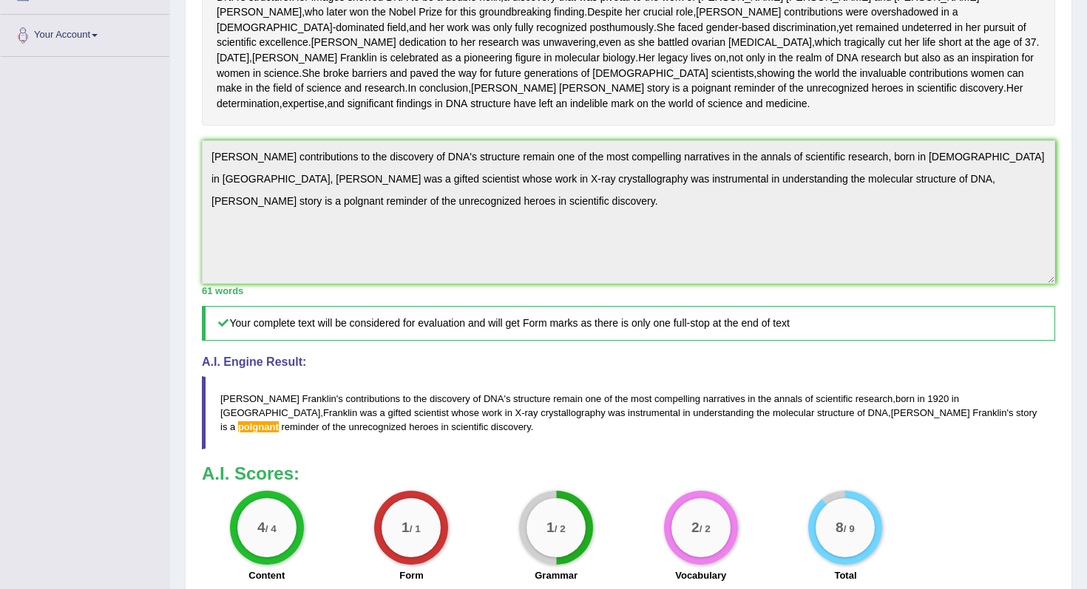
scroll to position [352, 0]
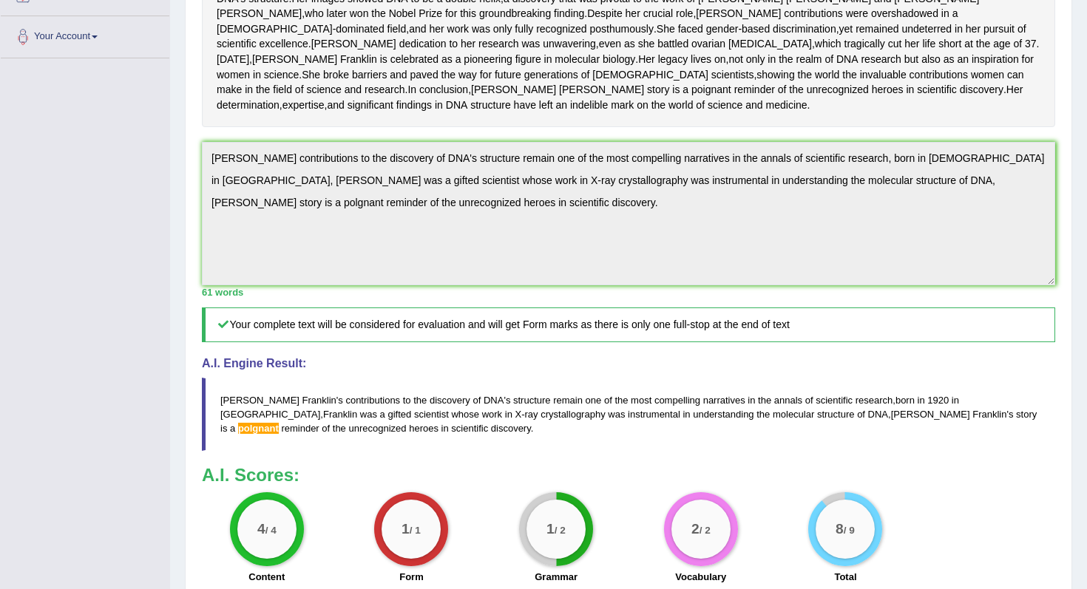
click at [192, 232] on div "Practice Writing: Summarize Written Text 3 Rosalid Franklin Instructions: Read …" at bounding box center [628, 227] width 887 height 910
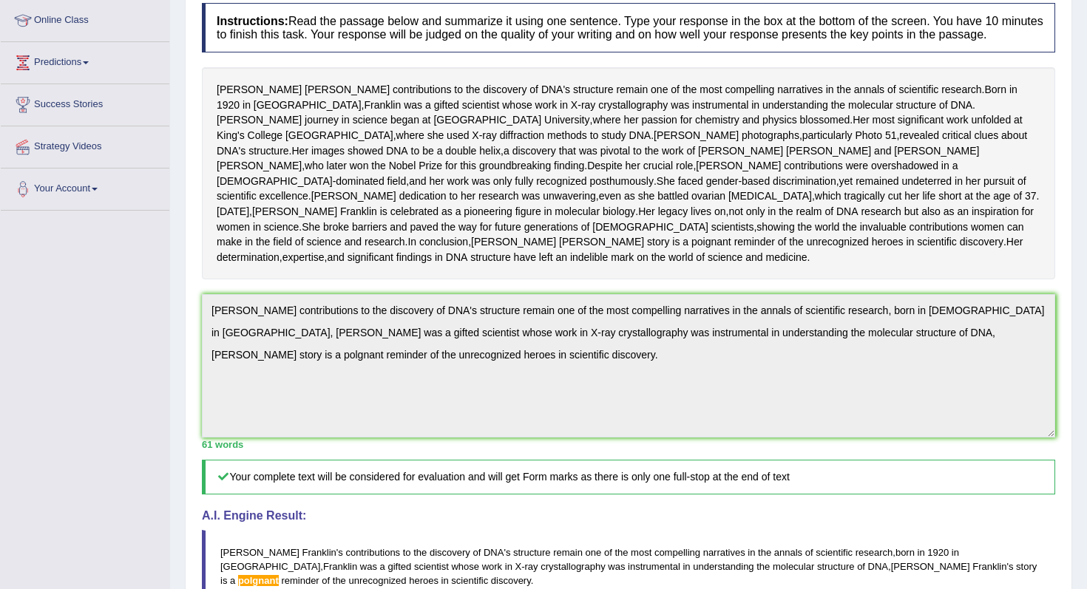
scroll to position [0, 0]
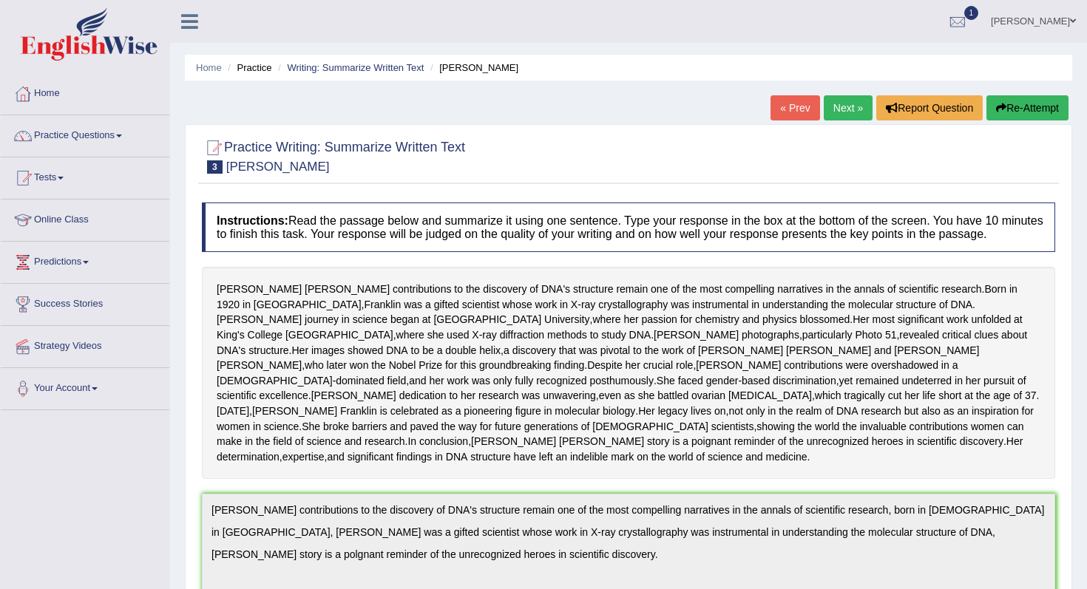
click at [1048, 101] on button "Re-Attempt" at bounding box center [1028, 107] width 82 height 25
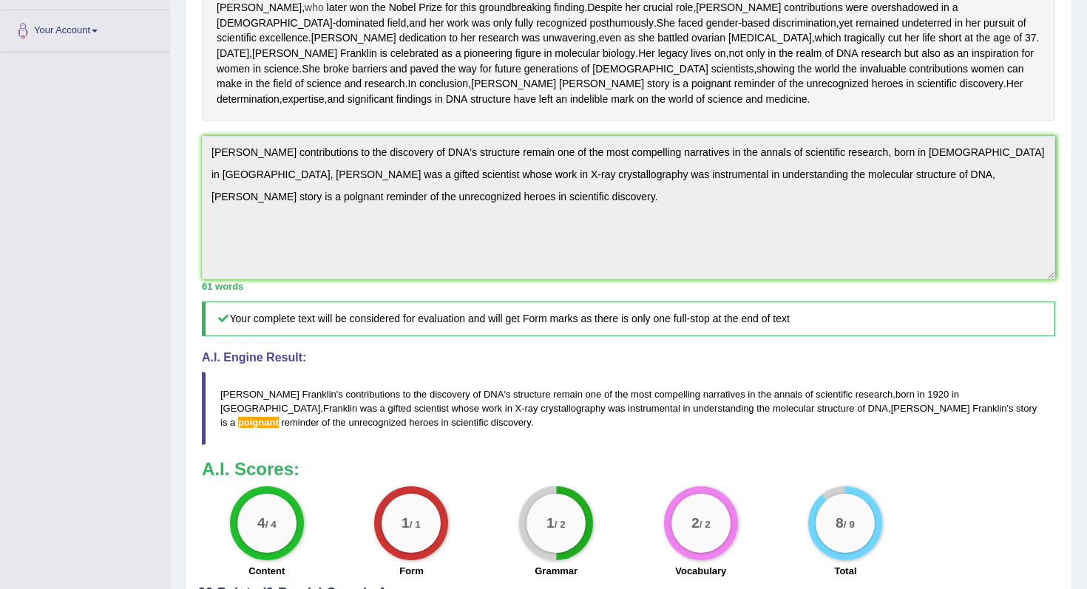
scroll to position [392, 0]
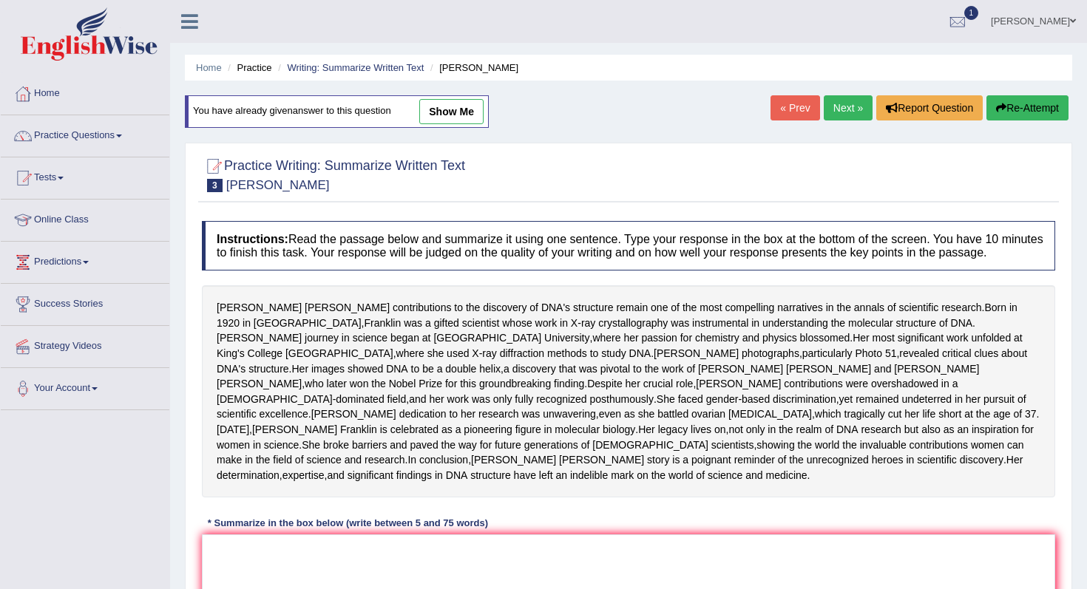
scroll to position [285, 0]
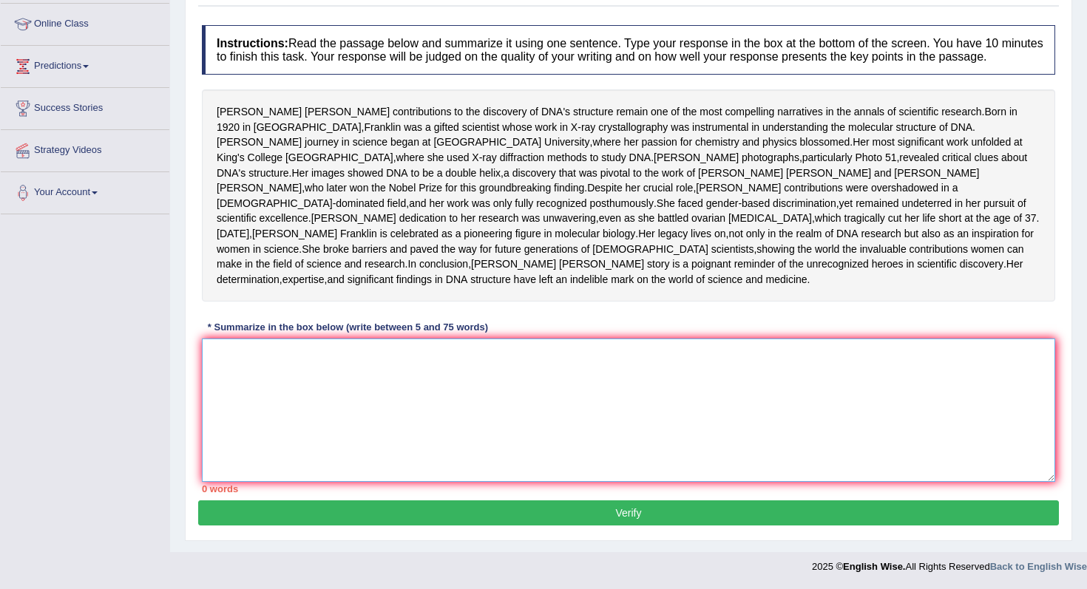
click at [694, 361] on textarea at bounding box center [628, 410] width 853 height 143
paste textarea "[PERSON_NAME] contributions to the discovery of DNA's structure remain one of t…"
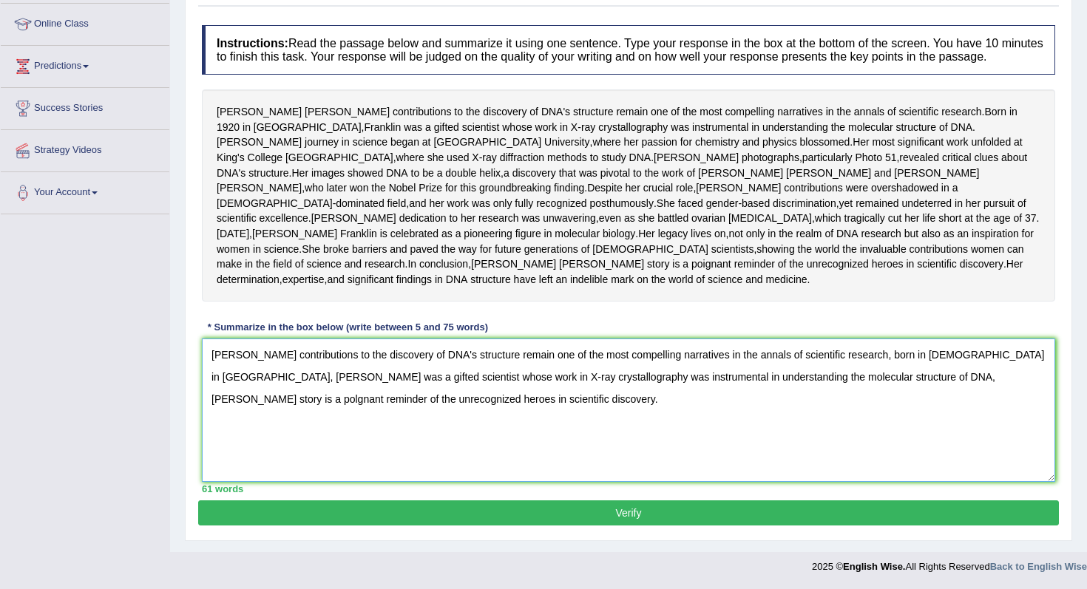
click at [981, 381] on textarea "Rosalind Franklin's contributions to the discovery of DNA's structure remain on…" at bounding box center [628, 410] width 853 height 143
type textarea "Rosalind Franklin's contributions to the discovery of DNA's structure remain on…"
click at [855, 517] on button "Verify" at bounding box center [628, 513] width 861 height 25
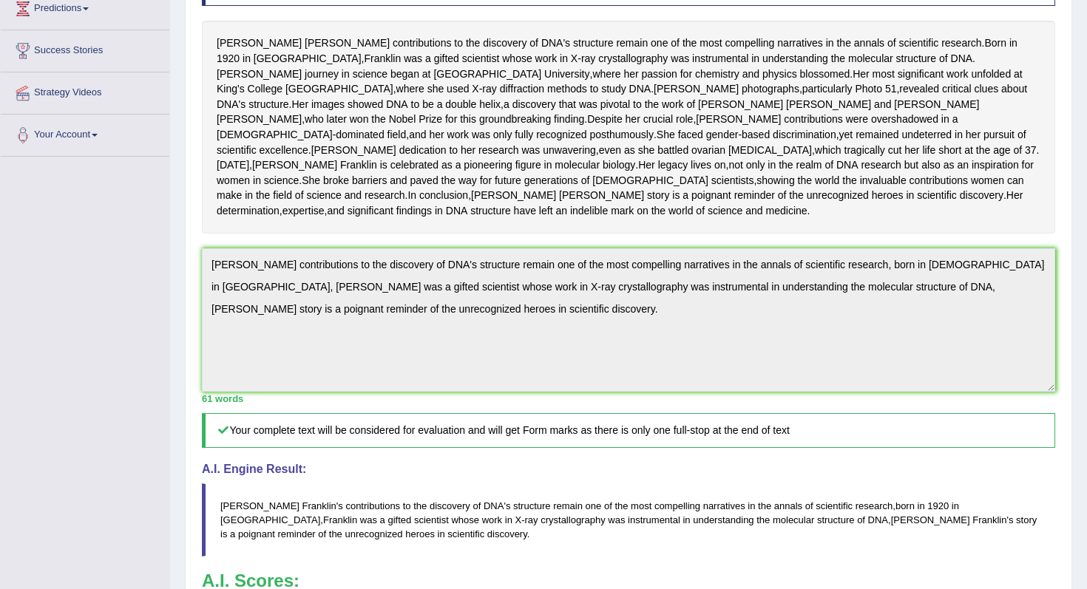
scroll to position [0, 0]
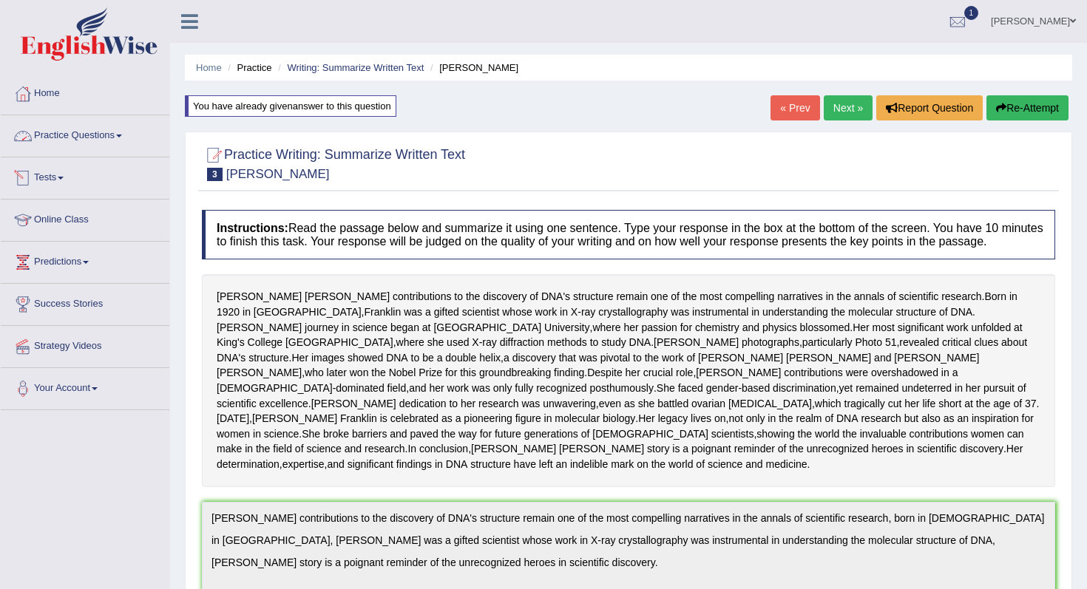
click at [86, 150] on link "Practice Questions" at bounding box center [85, 133] width 169 height 37
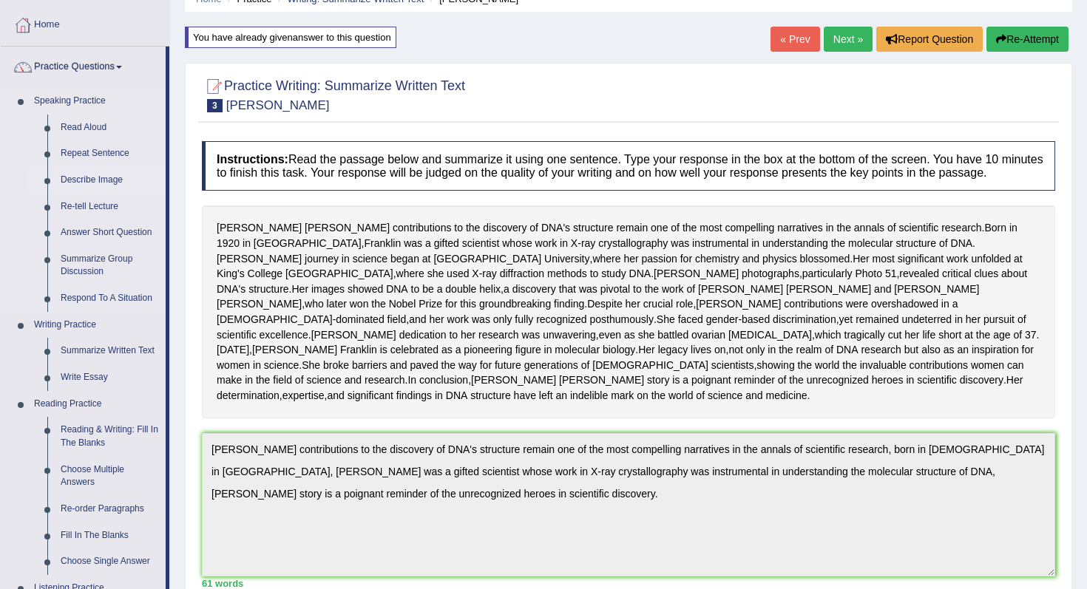
scroll to position [31, 0]
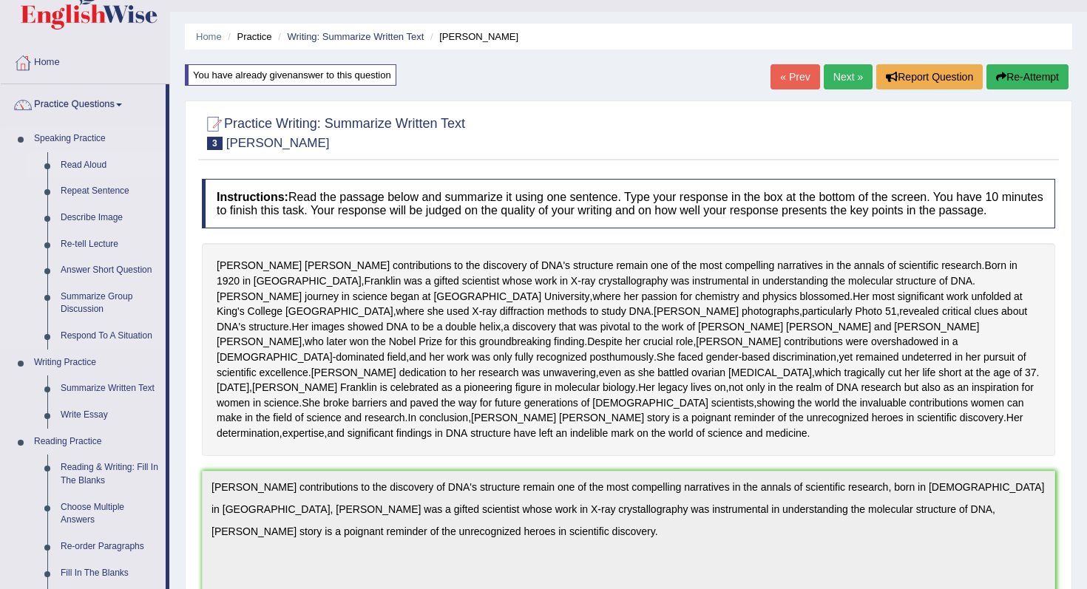
click at [95, 158] on link "Read Aloud" at bounding box center [110, 165] width 112 height 27
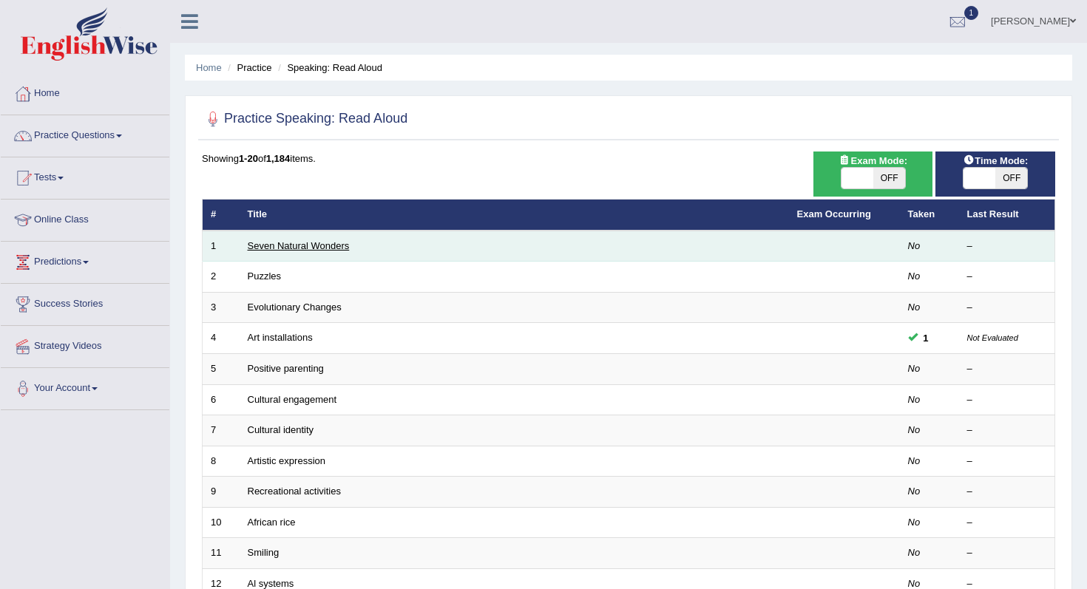
click at [326, 246] on link "Seven Natural Wonders" at bounding box center [299, 245] width 102 height 11
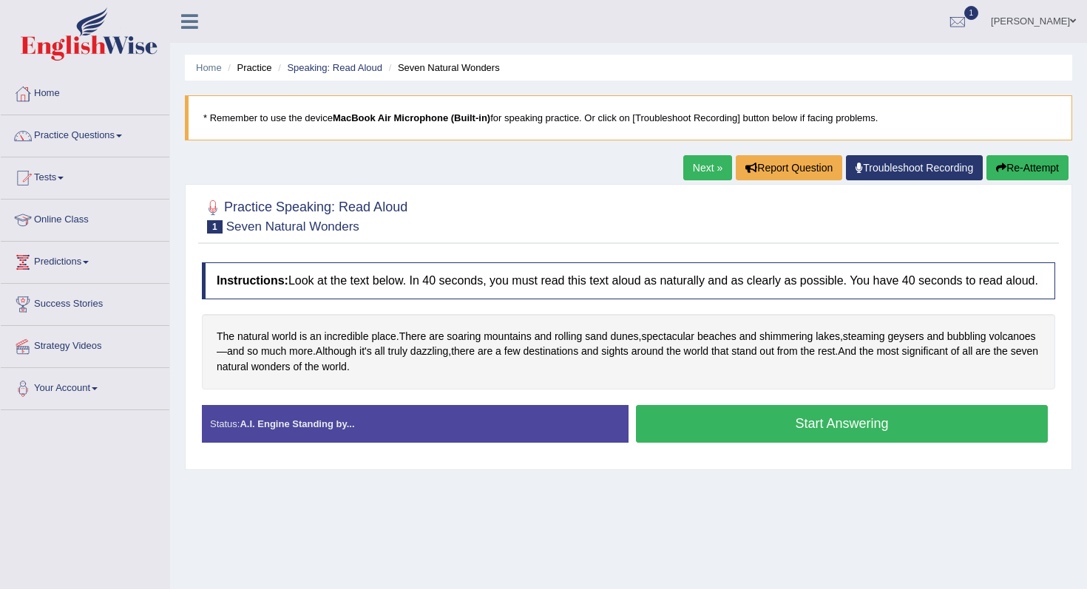
click at [680, 426] on button "Start Answering" at bounding box center [842, 424] width 412 height 38
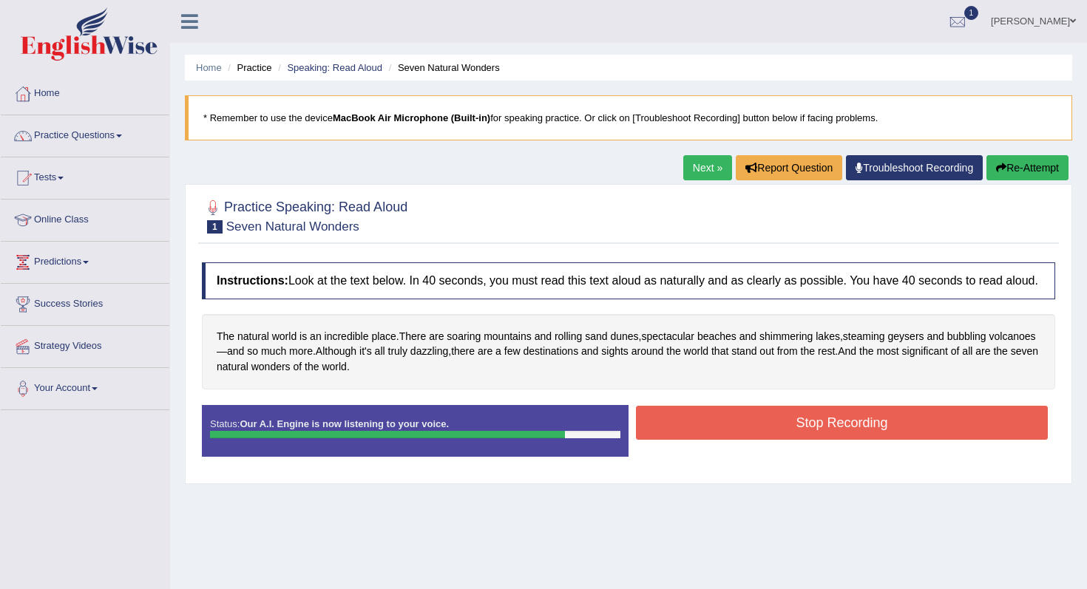
click at [721, 439] on button "Stop Recording" at bounding box center [842, 423] width 412 height 34
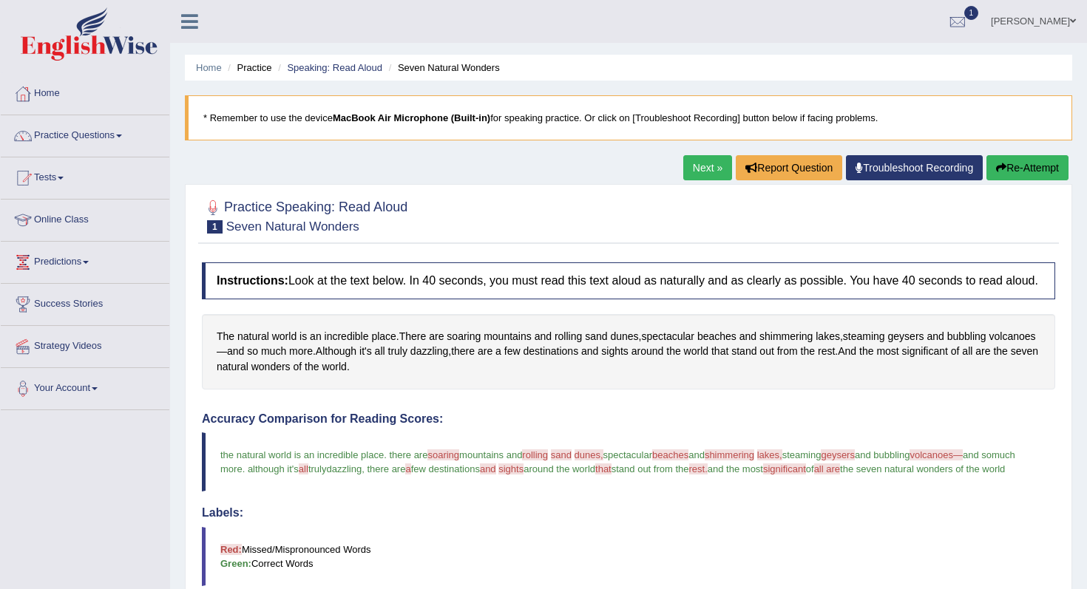
click at [1018, 155] on div "Home Practice Speaking: Read Aloud Seven Natural Wonders * Remember to use the …" at bounding box center [628, 473] width 917 height 946
click at [1015, 161] on button "Re-Attempt" at bounding box center [1028, 167] width 82 height 25
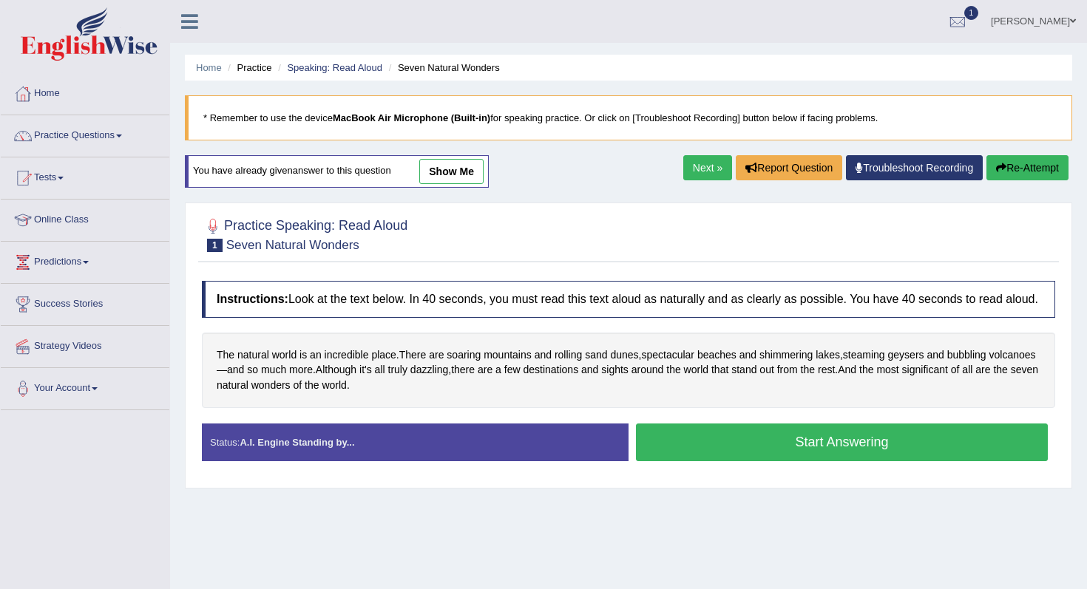
click at [703, 458] on button "Start Answering" at bounding box center [842, 443] width 412 height 38
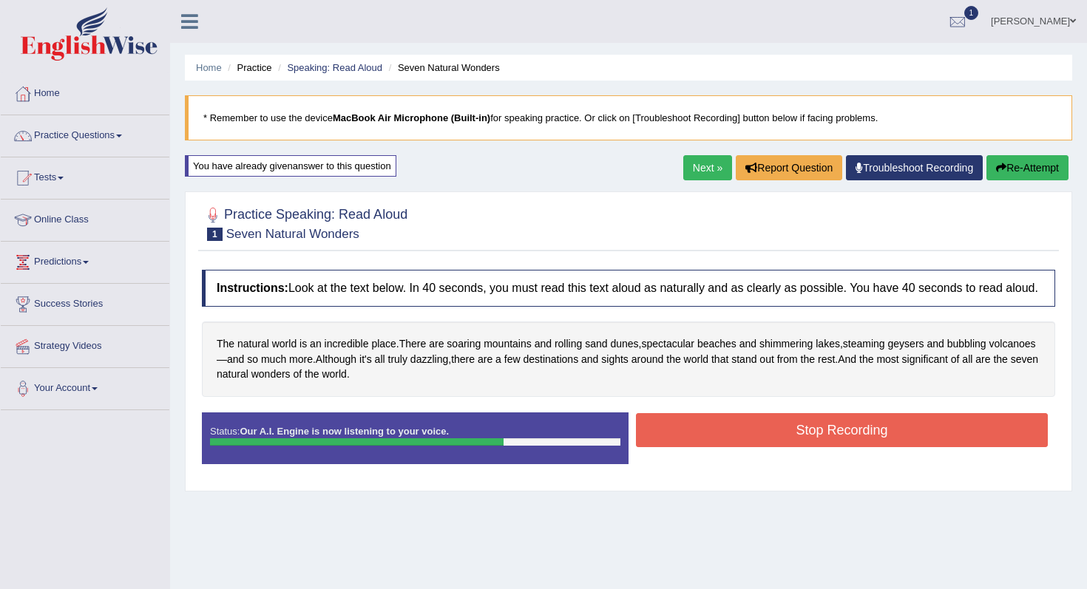
click at [703, 447] on button "Stop Recording" at bounding box center [842, 430] width 412 height 34
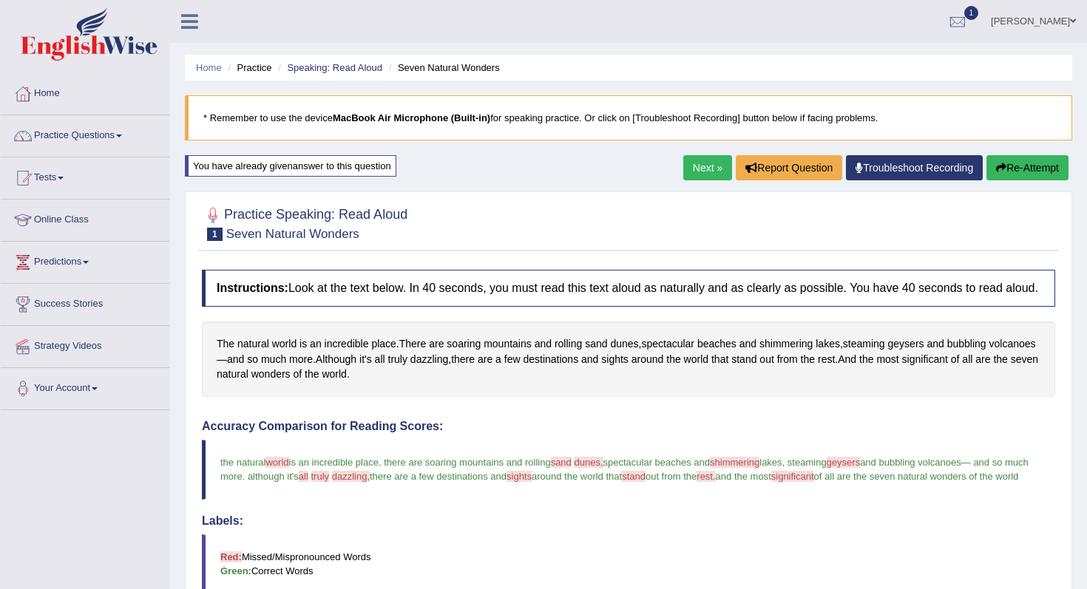
click at [703, 171] on link "Next »" at bounding box center [707, 167] width 49 height 25
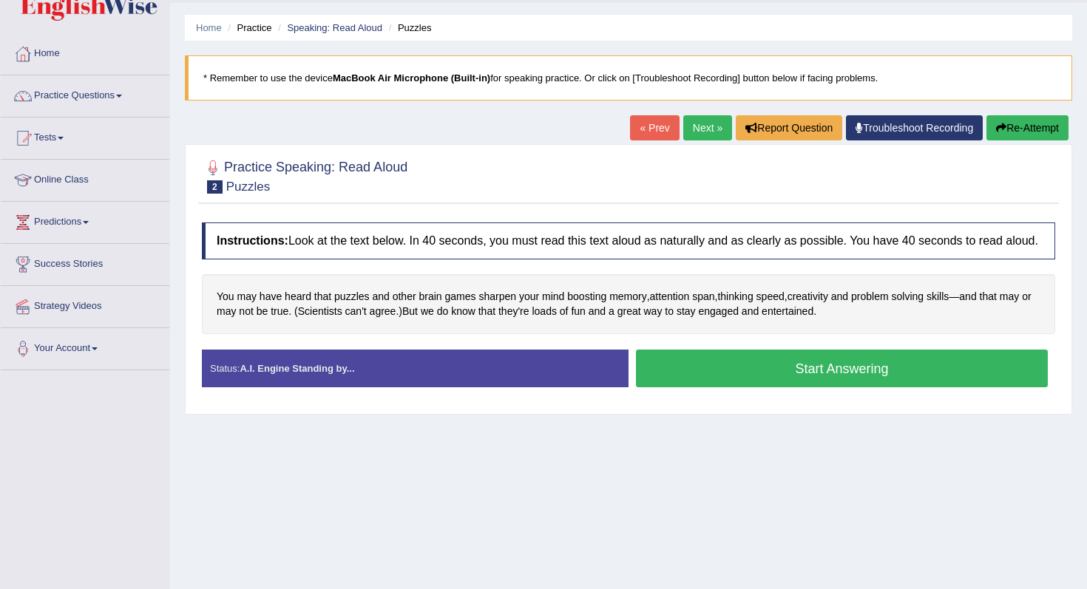
scroll to position [44, 0]
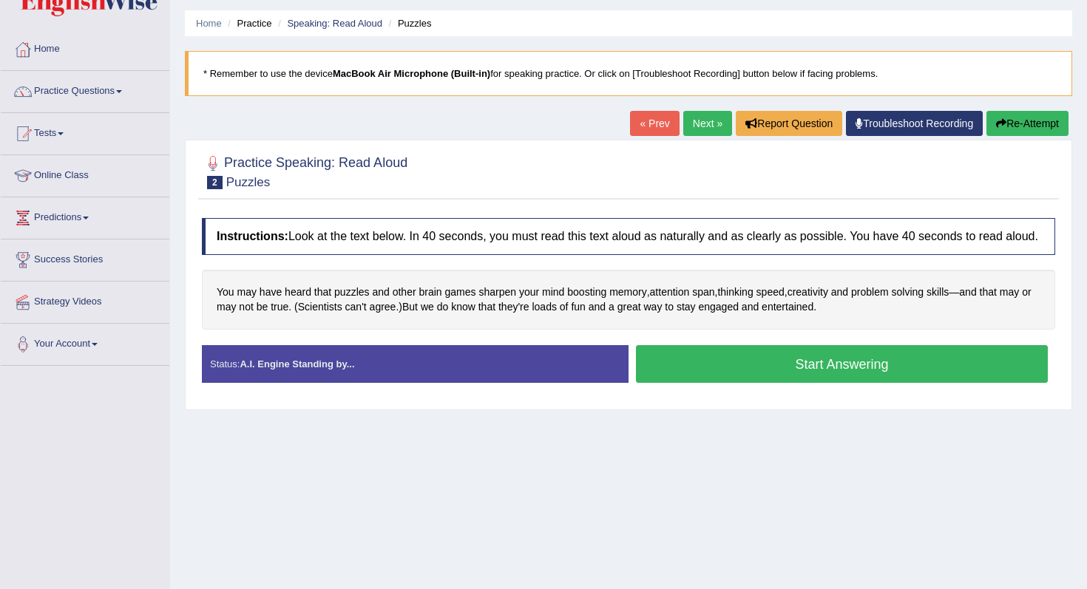
click at [715, 371] on button "Start Answering" at bounding box center [842, 364] width 412 height 38
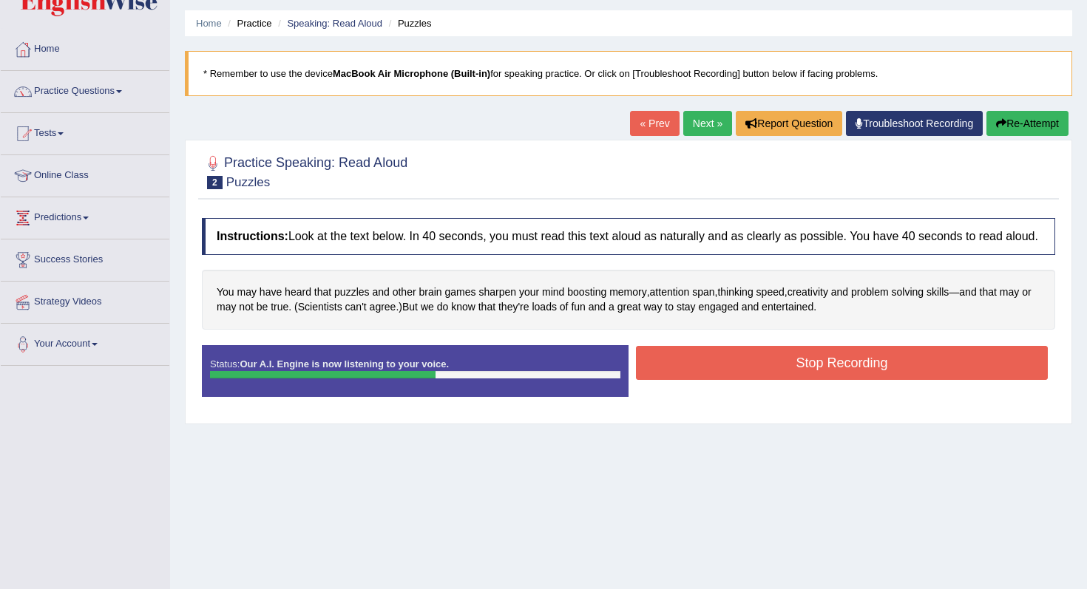
click at [715, 371] on button "Stop Recording" at bounding box center [842, 363] width 412 height 34
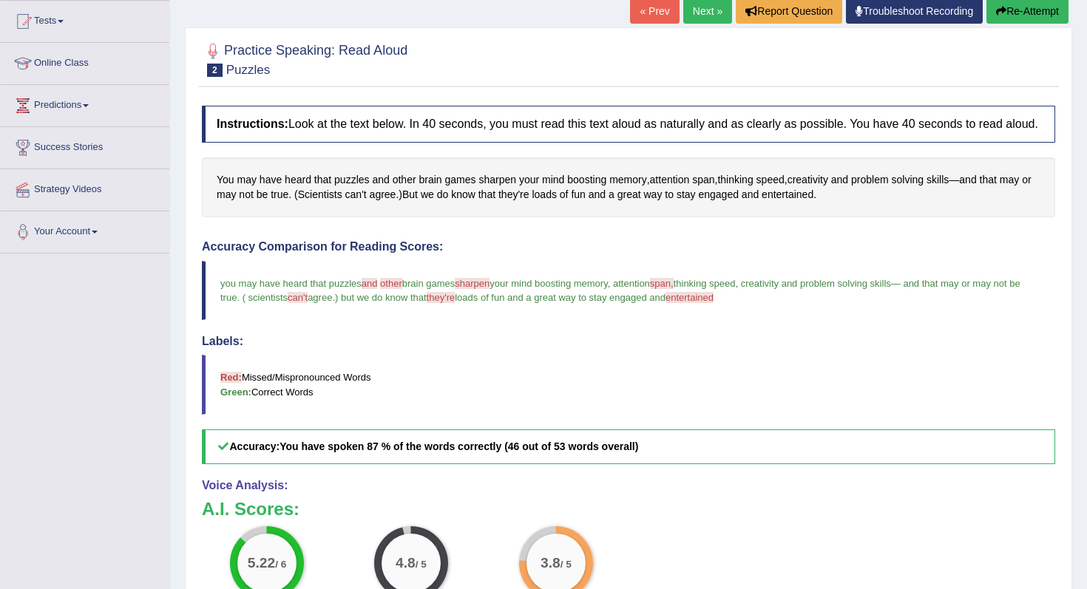
scroll to position [146, 0]
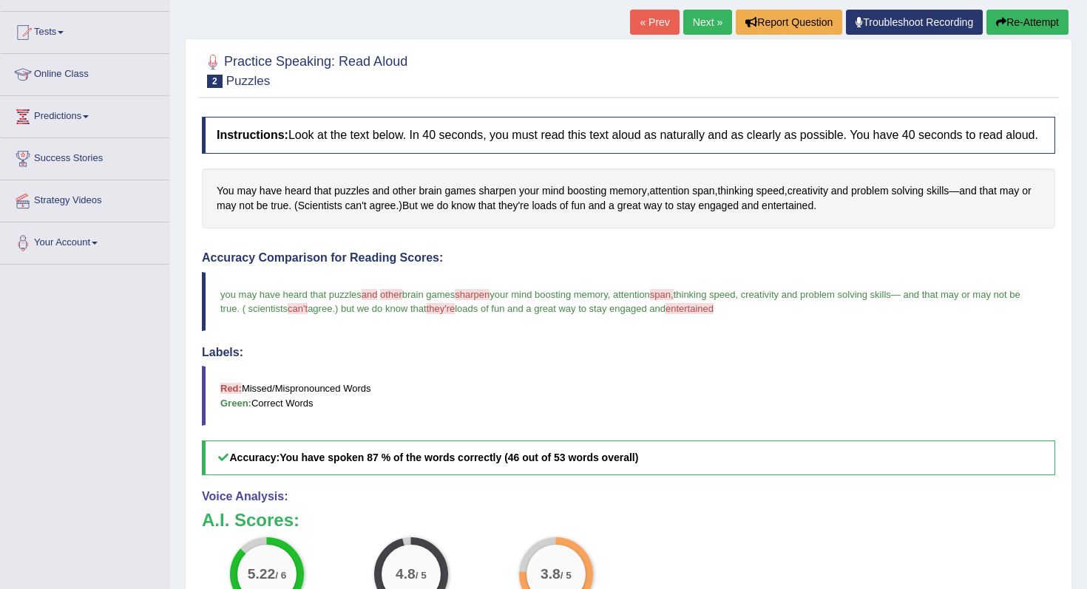
click at [1033, 27] on button "Re-Attempt" at bounding box center [1028, 22] width 82 height 25
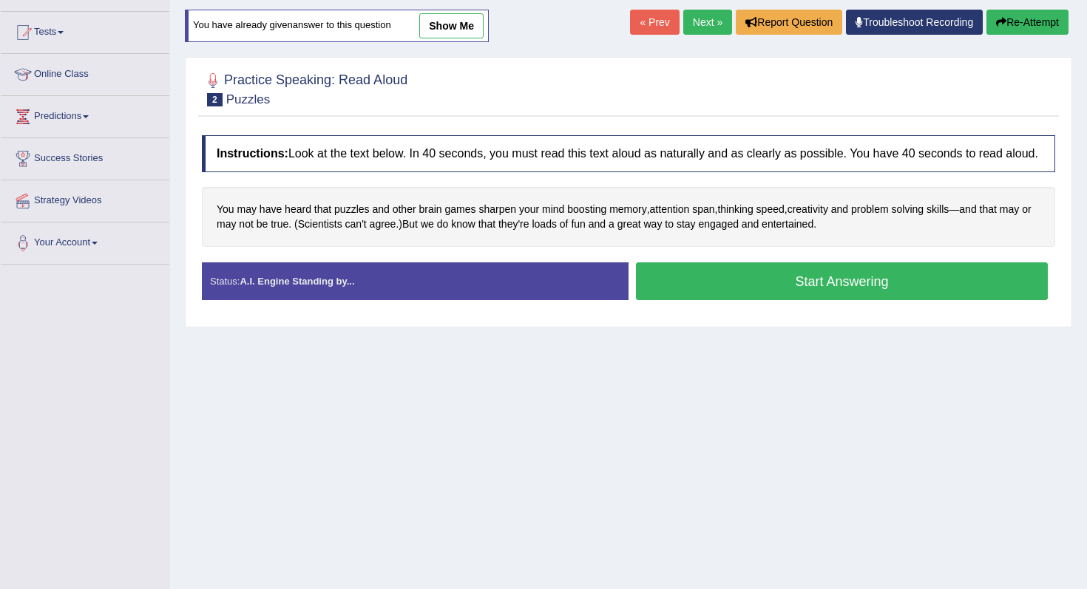
click at [679, 291] on button "Start Answering" at bounding box center [842, 282] width 412 height 38
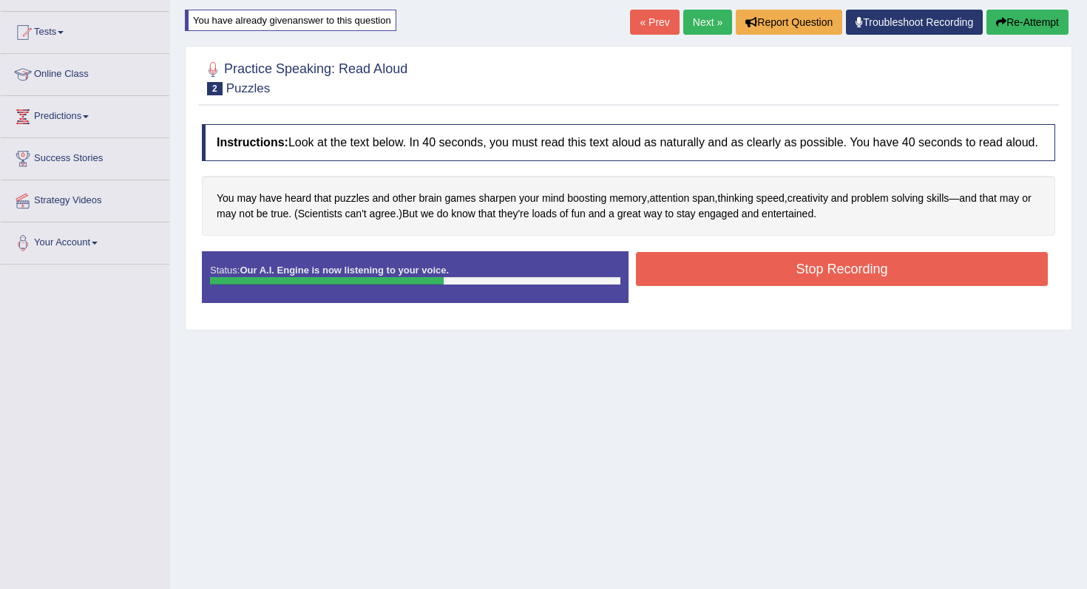
click at [730, 286] on button "Stop Recording" at bounding box center [842, 269] width 412 height 34
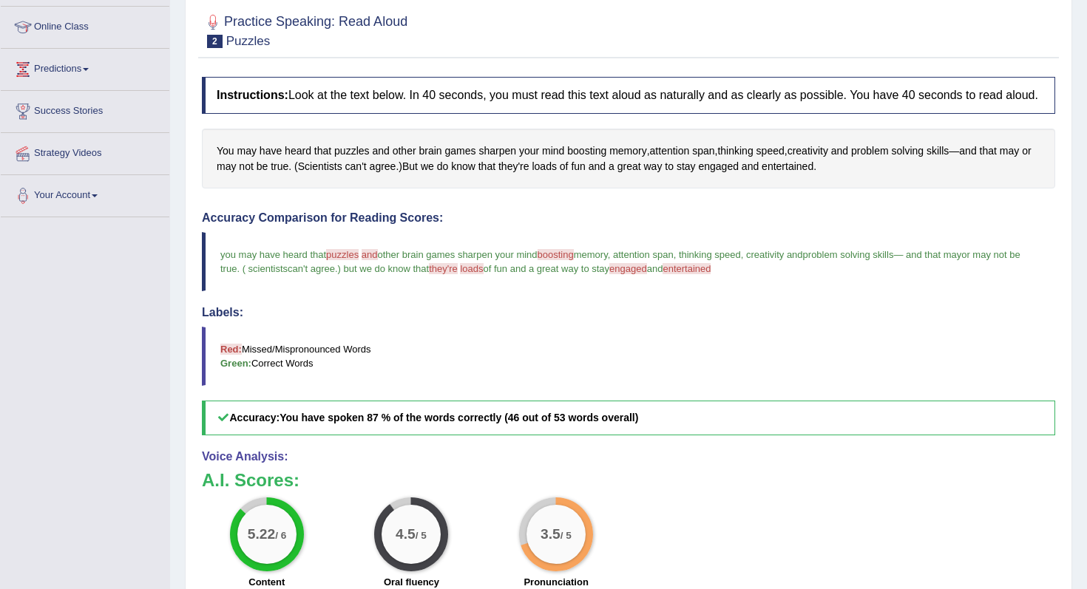
scroll to position [102, 0]
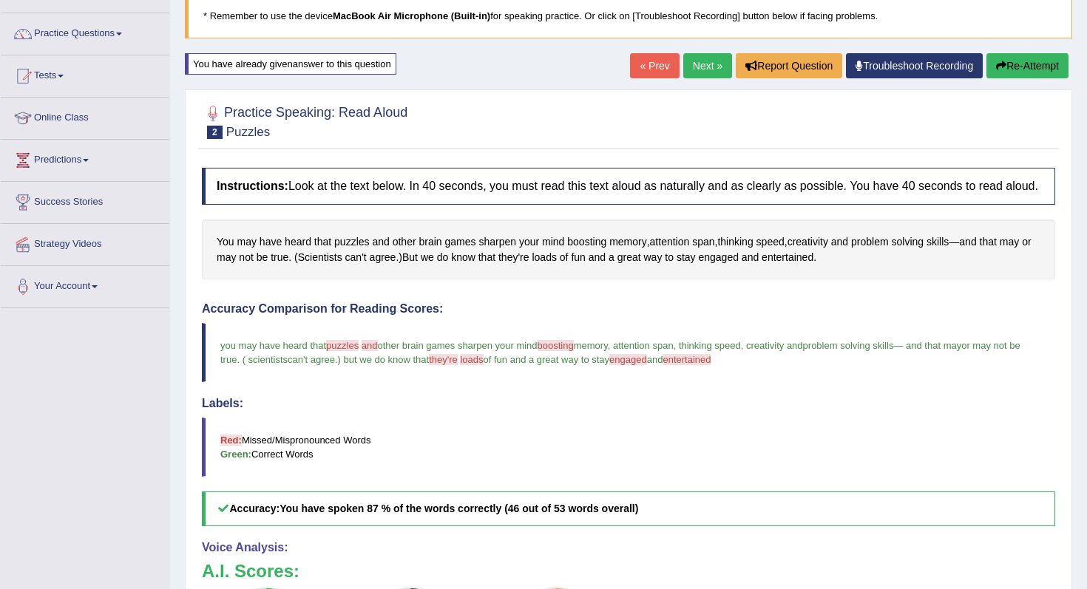
click at [1029, 59] on button "Re-Attempt" at bounding box center [1028, 65] width 82 height 25
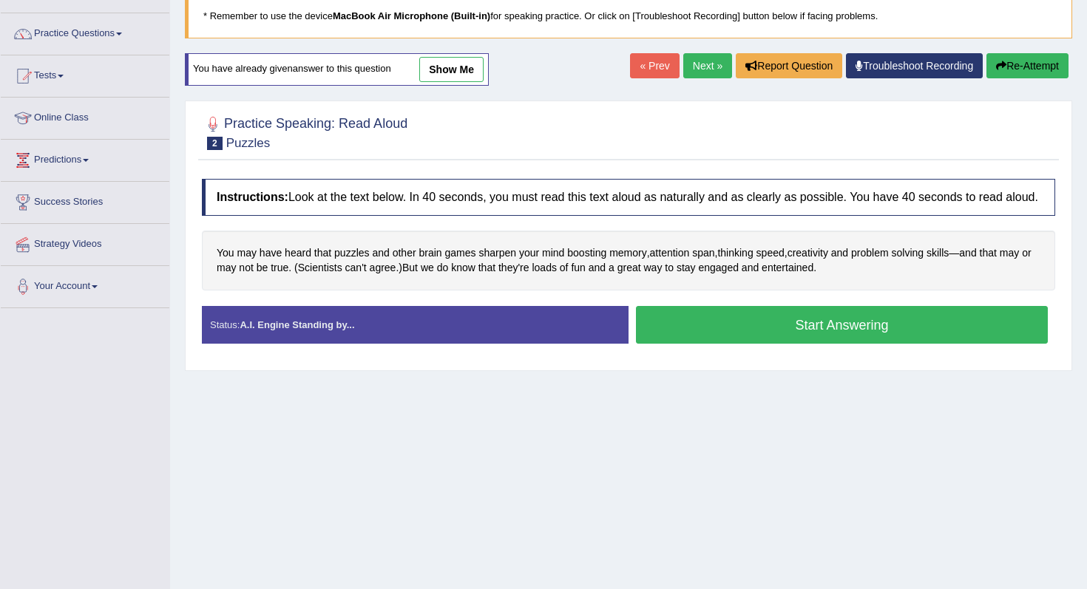
click at [664, 340] on button "Start Answering" at bounding box center [842, 325] width 412 height 38
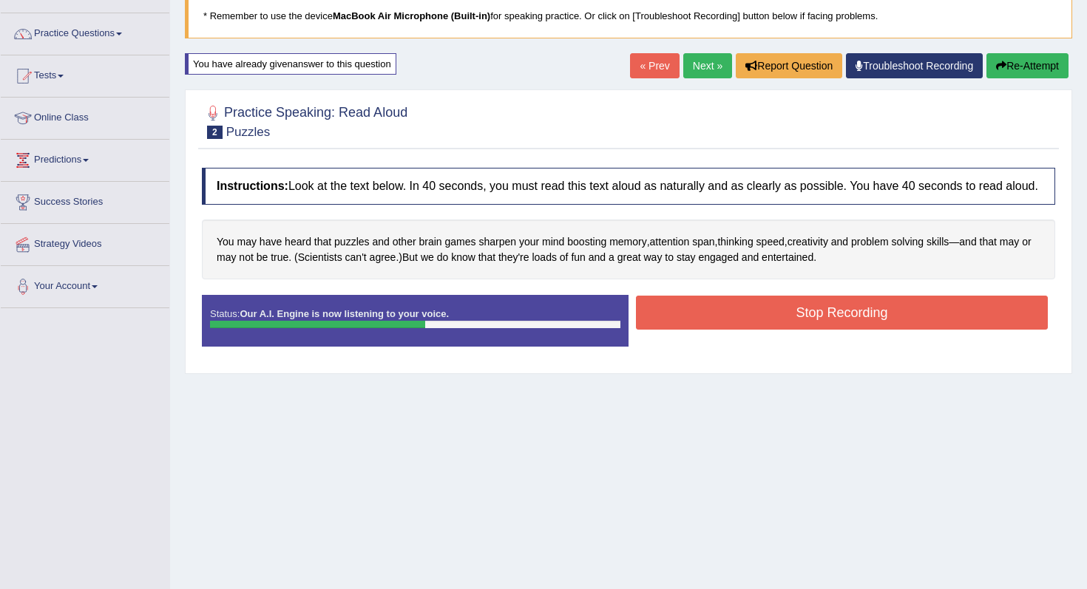
click at [693, 330] on button "Stop Recording" at bounding box center [842, 313] width 412 height 34
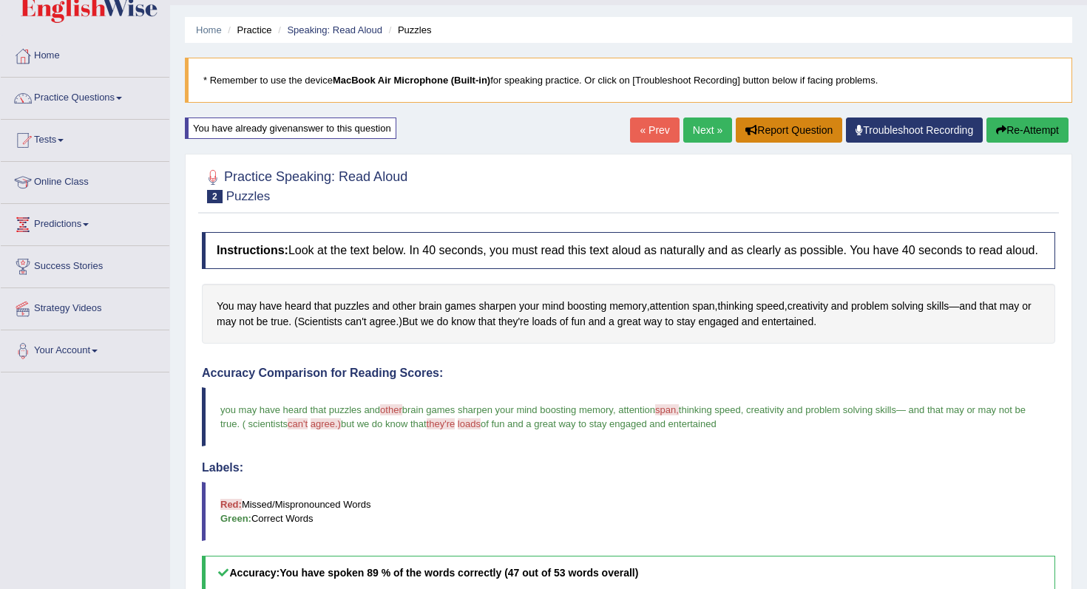
scroll to position [28, 0]
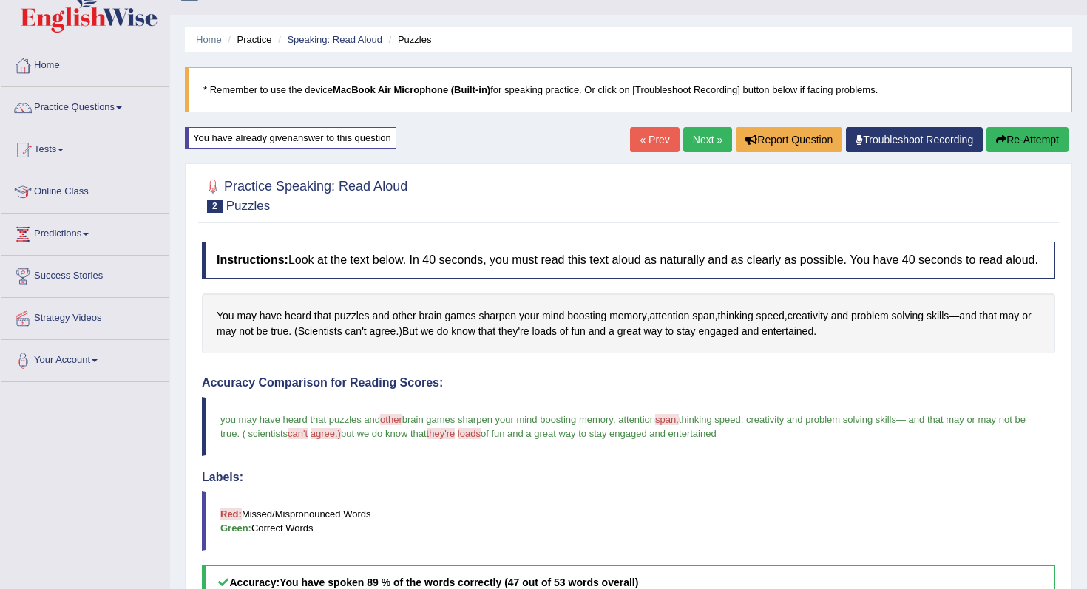
click at [695, 138] on link "Next »" at bounding box center [707, 139] width 49 height 25
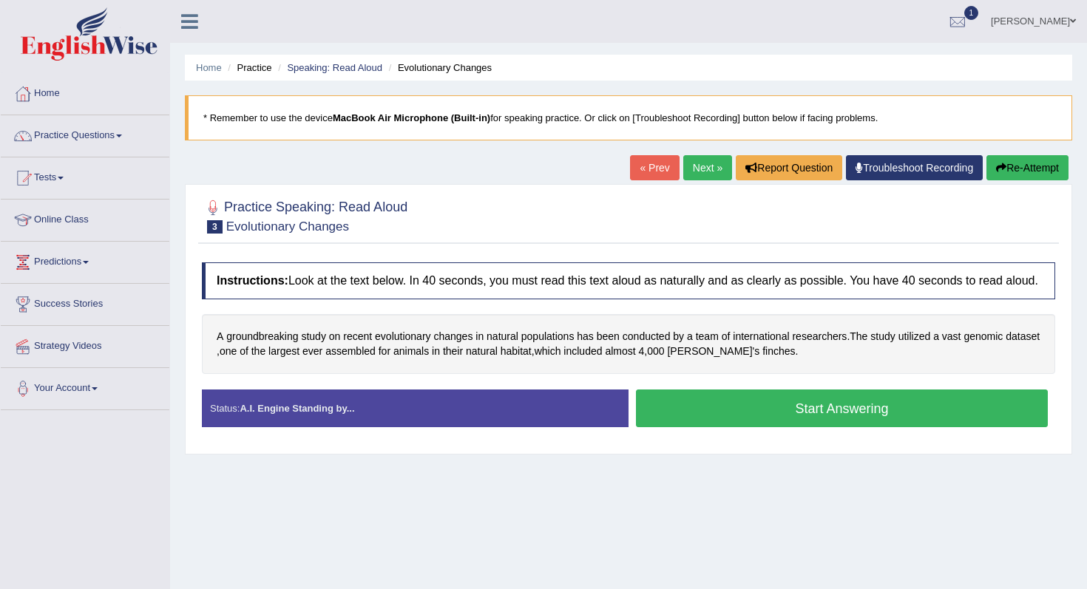
click at [679, 427] on button "Start Answering" at bounding box center [842, 409] width 412 height 38
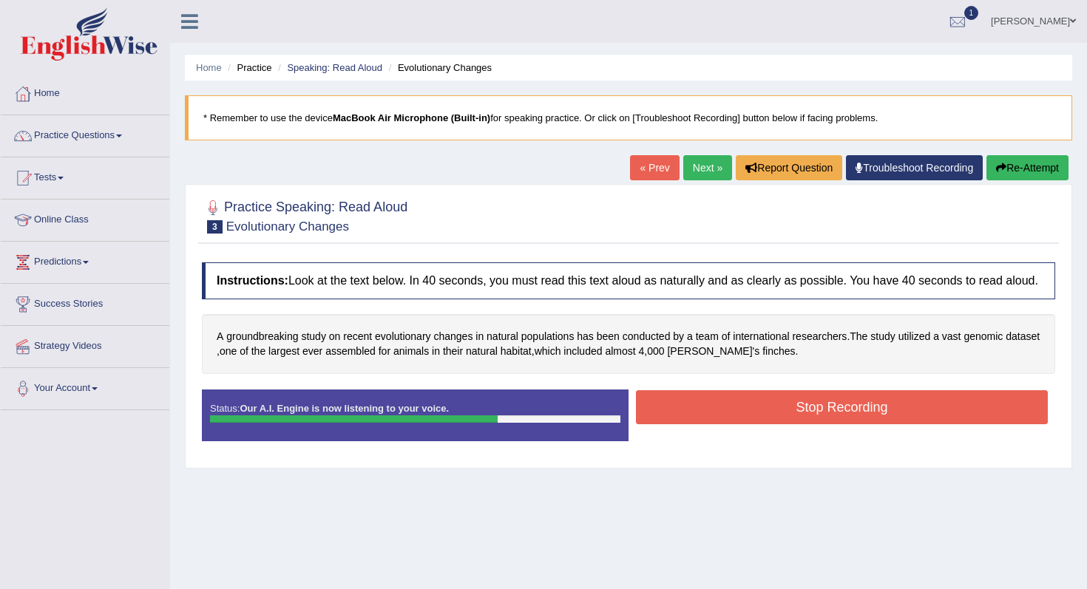
click at [675, 422] on button "Stop Recording" at bounding box center [842, 407] width 412 height 34
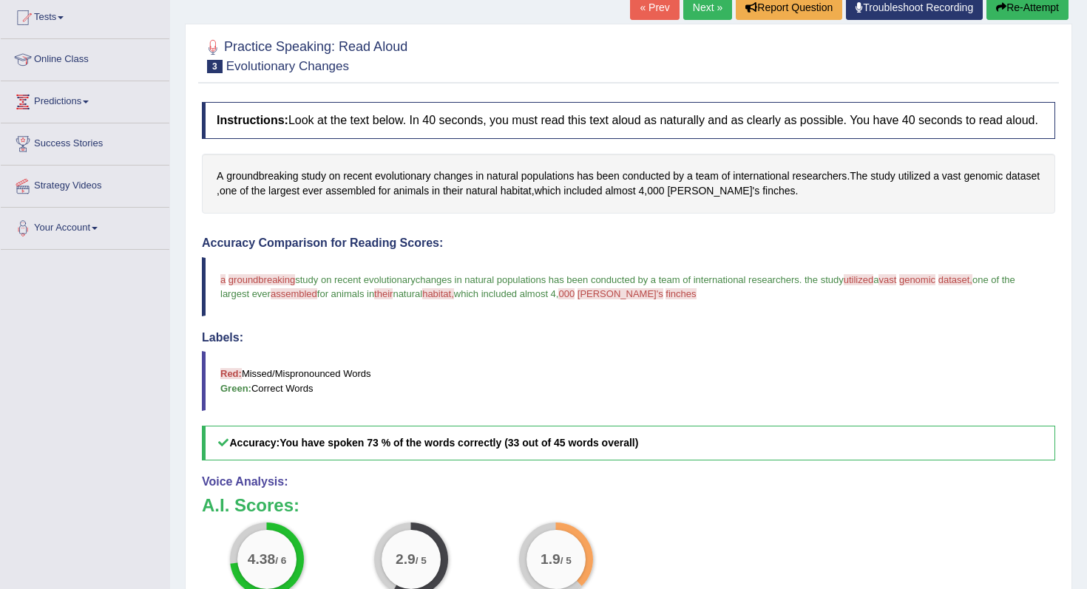
scroll to position [78, 0]
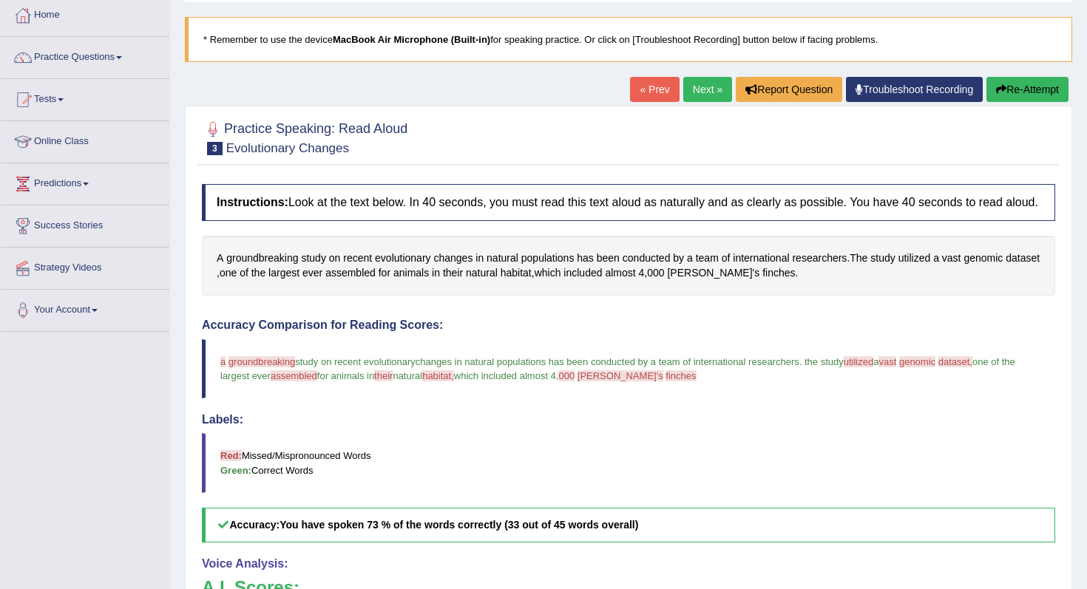
click at [1041, 88] on button "Re-Attempt" at bounding box center [1028, 89] width 82 height 25
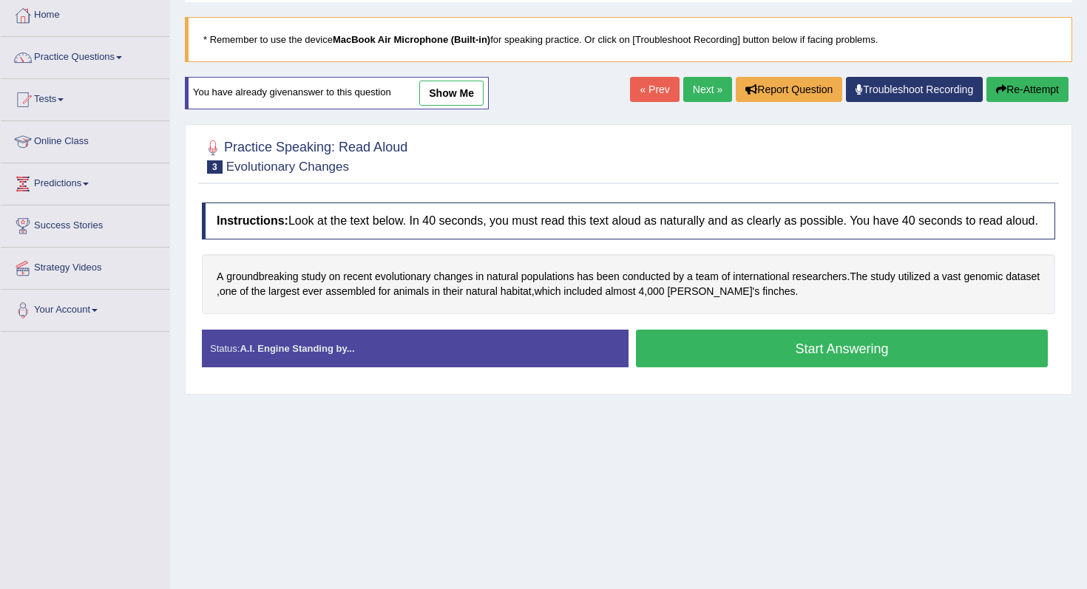
click at [738, 367] on button "Start Answering" at bounding box center [842, 349] width 412 height 38
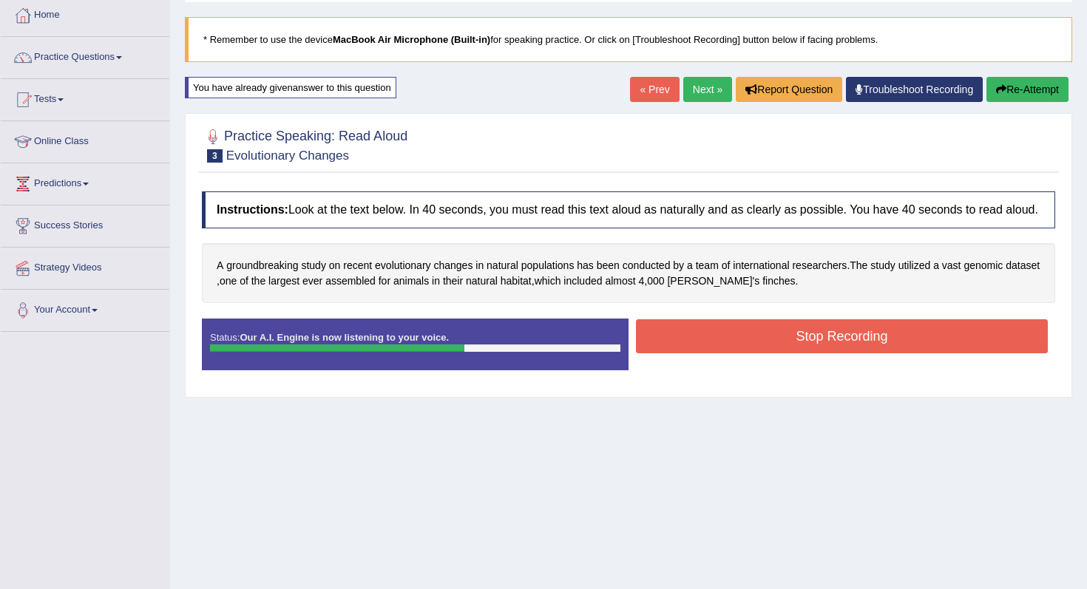
click at [765, 348] on button "Stop Recording" at bounding box center [842, 336] width 412 height 34
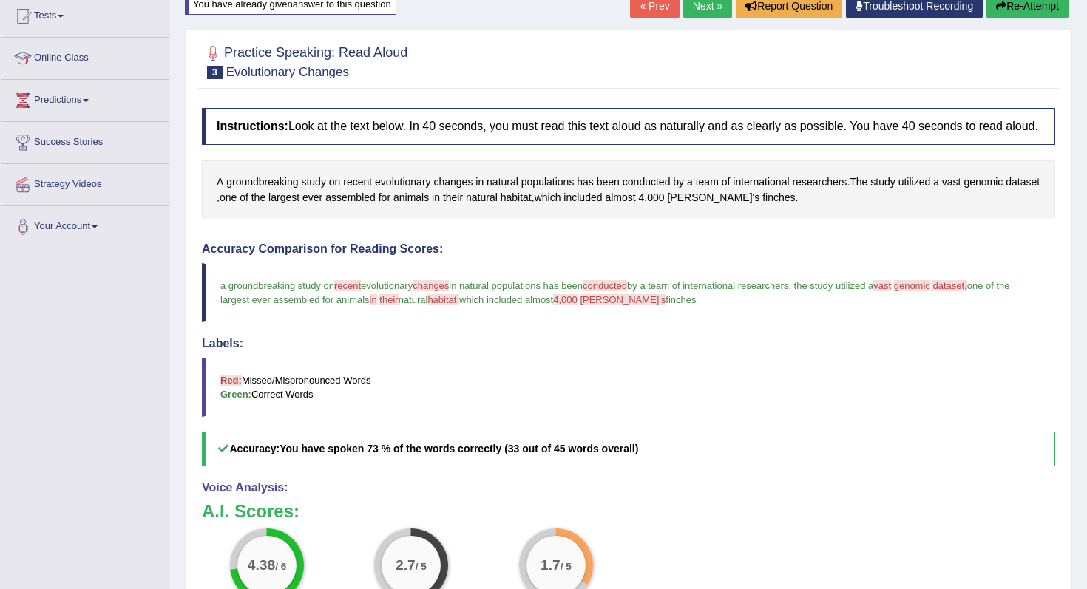
scroll to position [156, 0]
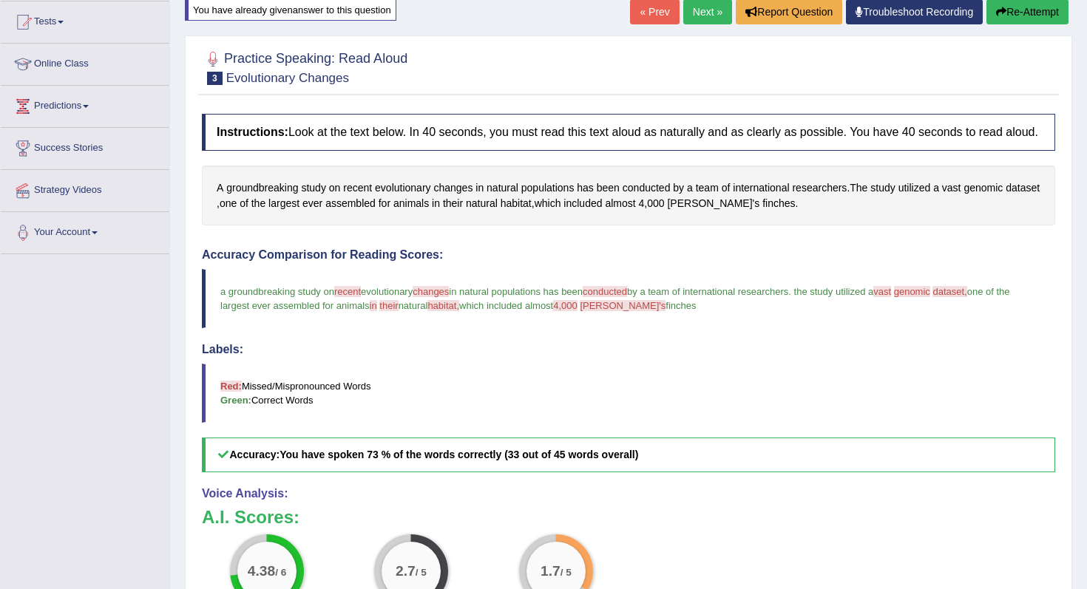
click at [700, 8] on link "Next »" at bounding box center [707, 11] width 49 height 25
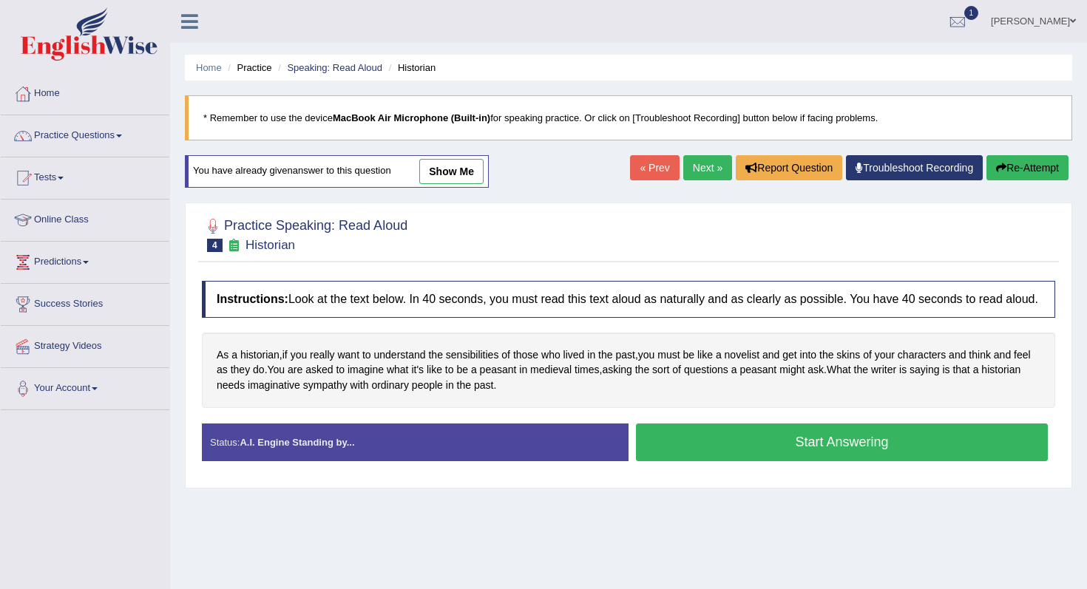
click at [703, 458] on button "Start Answering" at bounding box center [842, 443] width 412 height 38
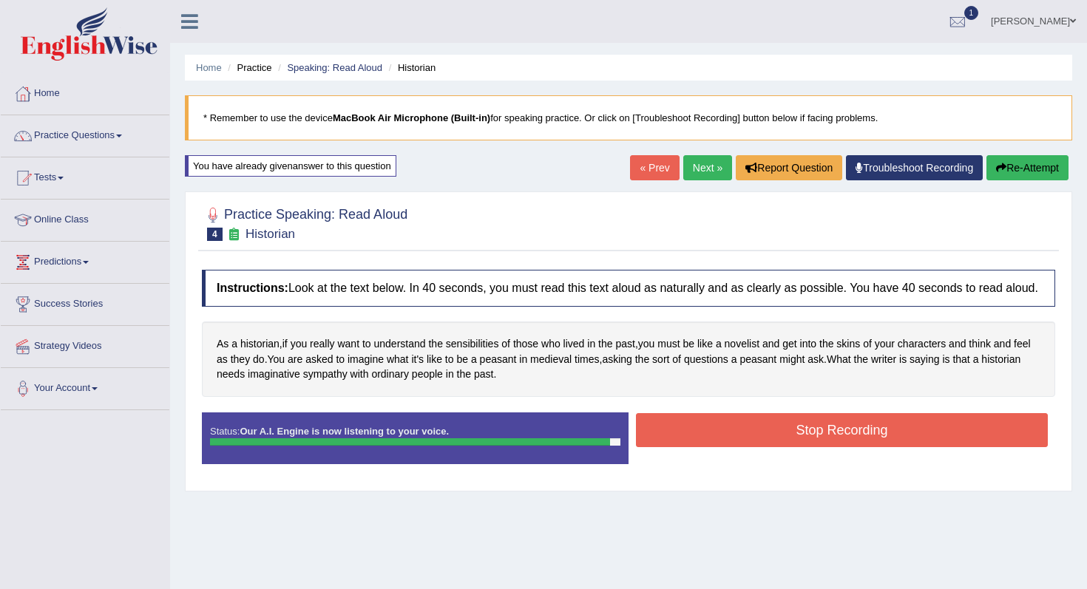
click at [714, 435] on button "Stop Recording" at bounding box center [842, 430] width 412 height 34
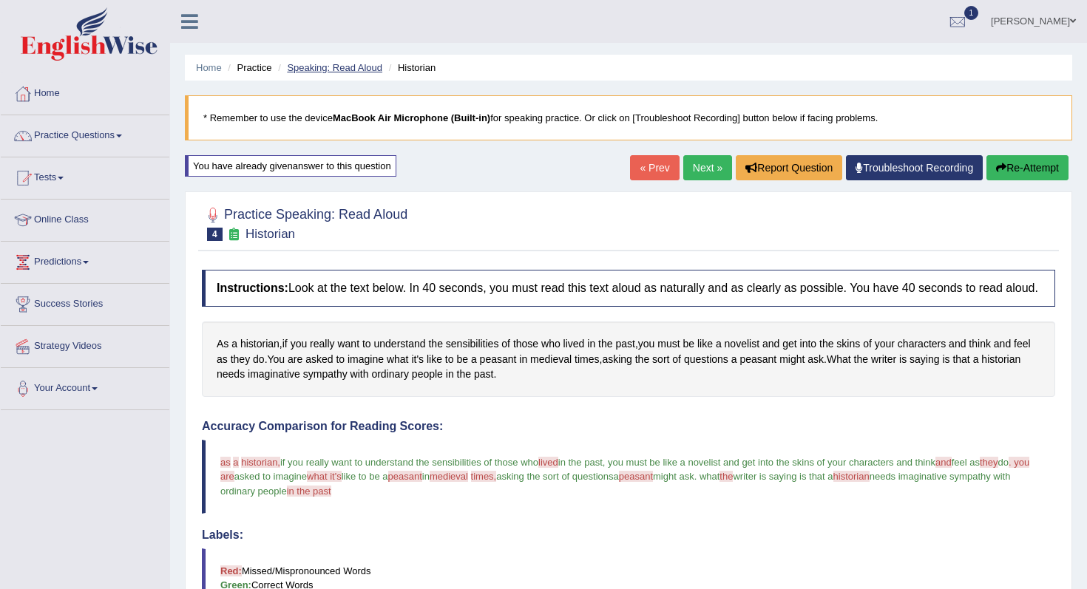
click at [312, 67] on link "Speaking: Read Aloud" at bounding box center [334, 67] width 95 height 11
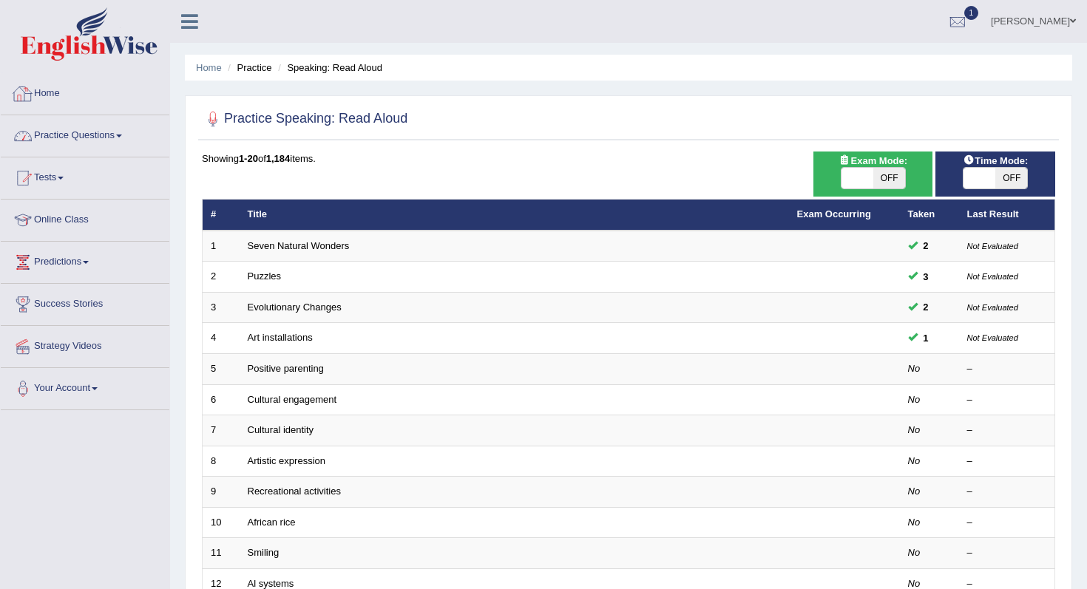
click at [89, 118] on link "Practice Questions" at bounding box center [85, 133] width 169 height 37
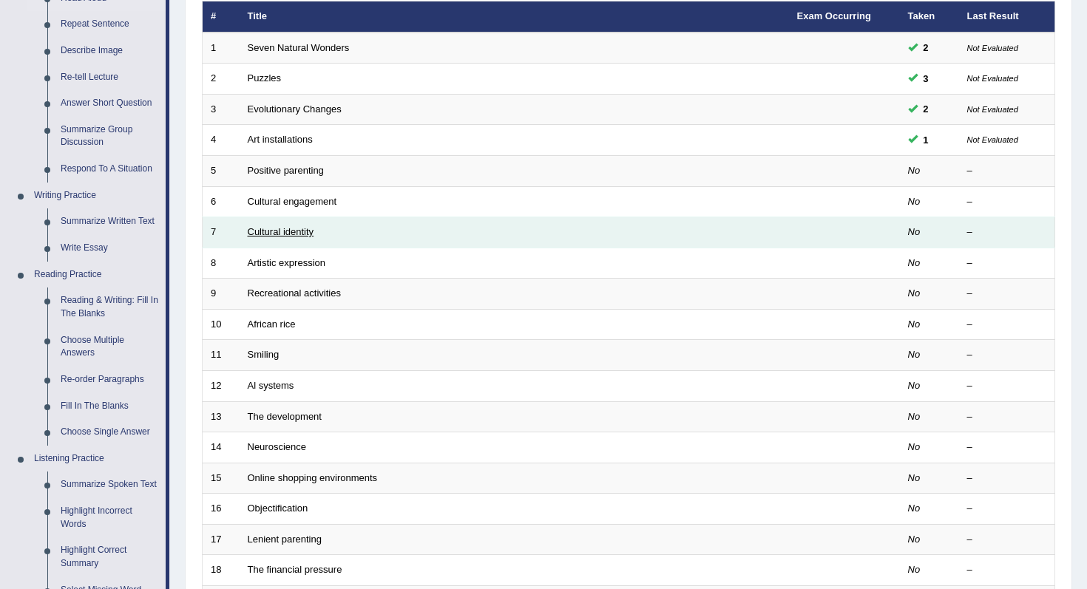
scroll to position [212, 0]
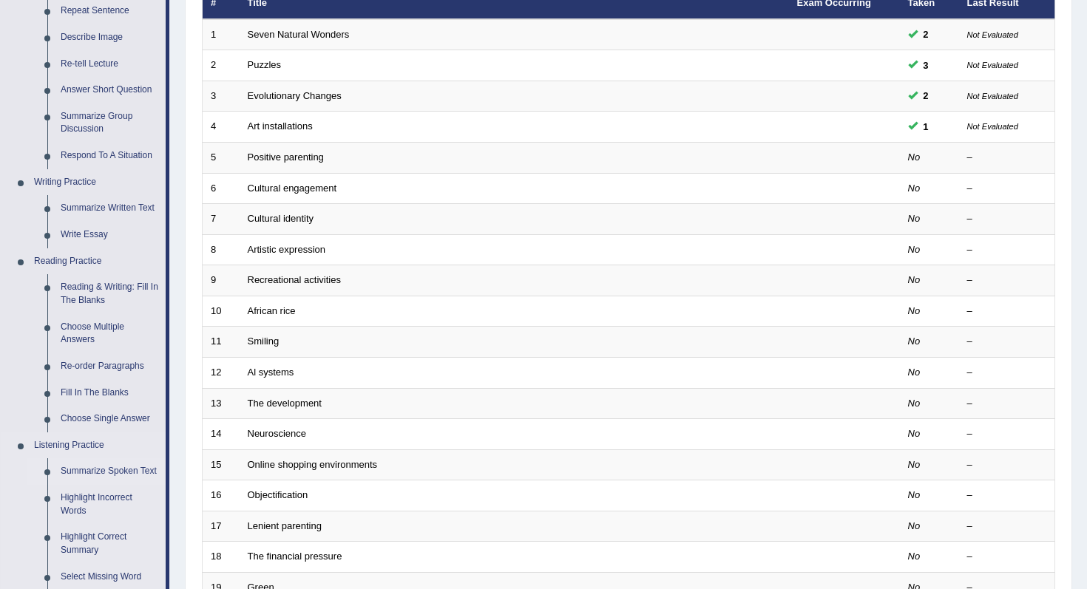
click at [124, 476] on link "Summarize Spoken Text" at bounding box center [110, 472] width 112 height 27
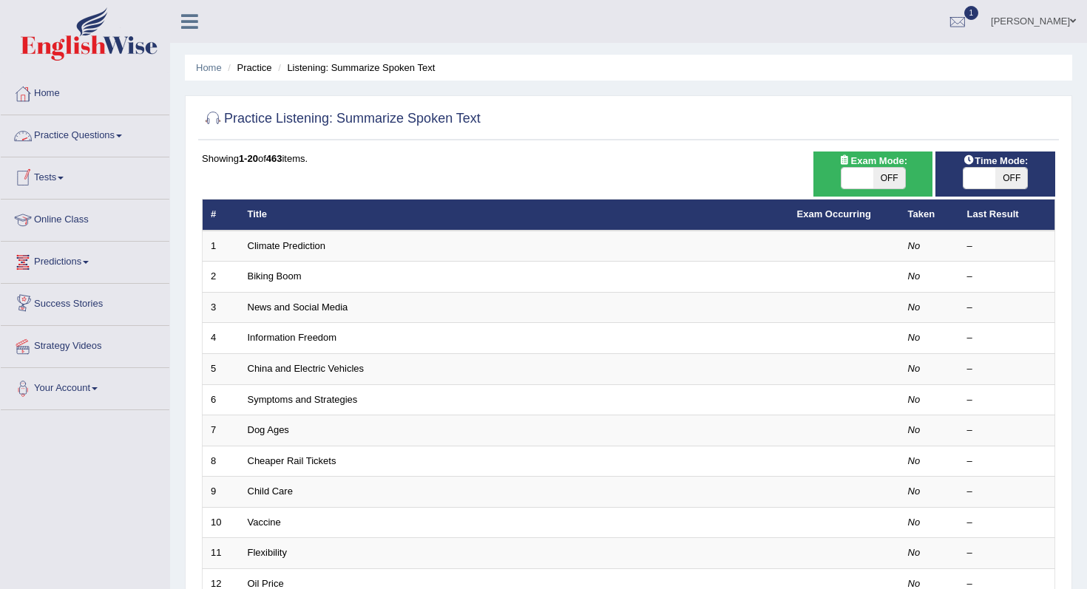
click at [64, 186] on link "Tests" at bounding box center [85, 176] width 169 height 37
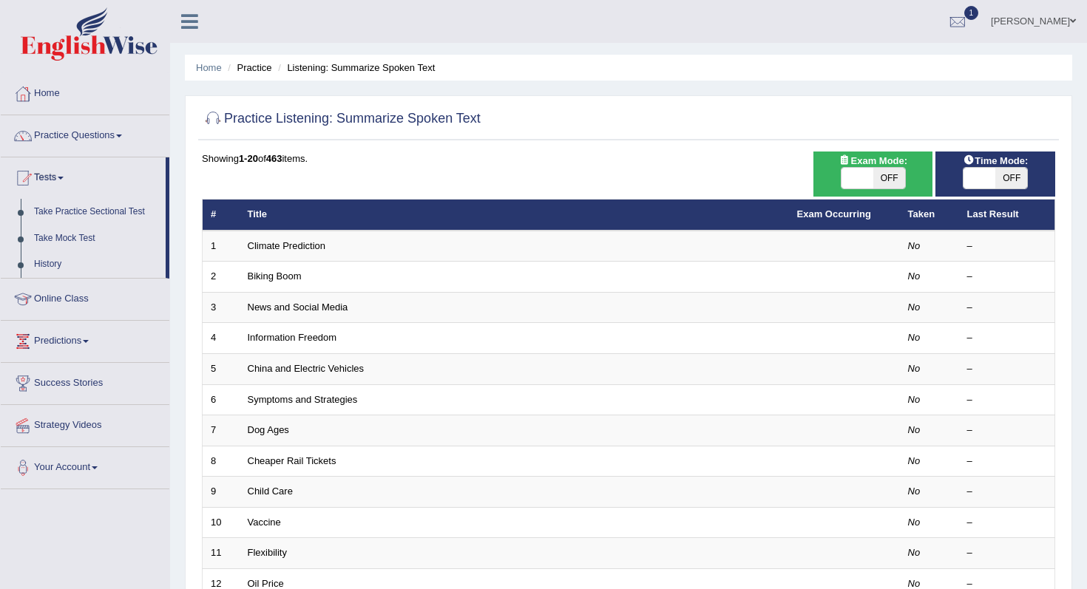
click at [107, 149] on link "Practice Questions" at bounding box center [85, 133] width 169 height 37
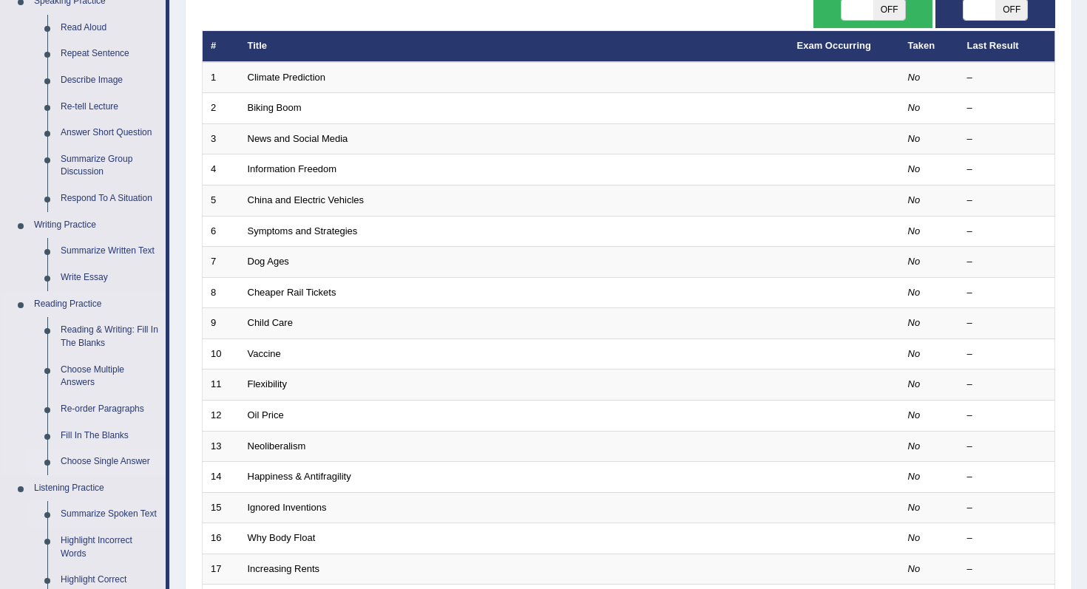
scroll to position [220, 0]
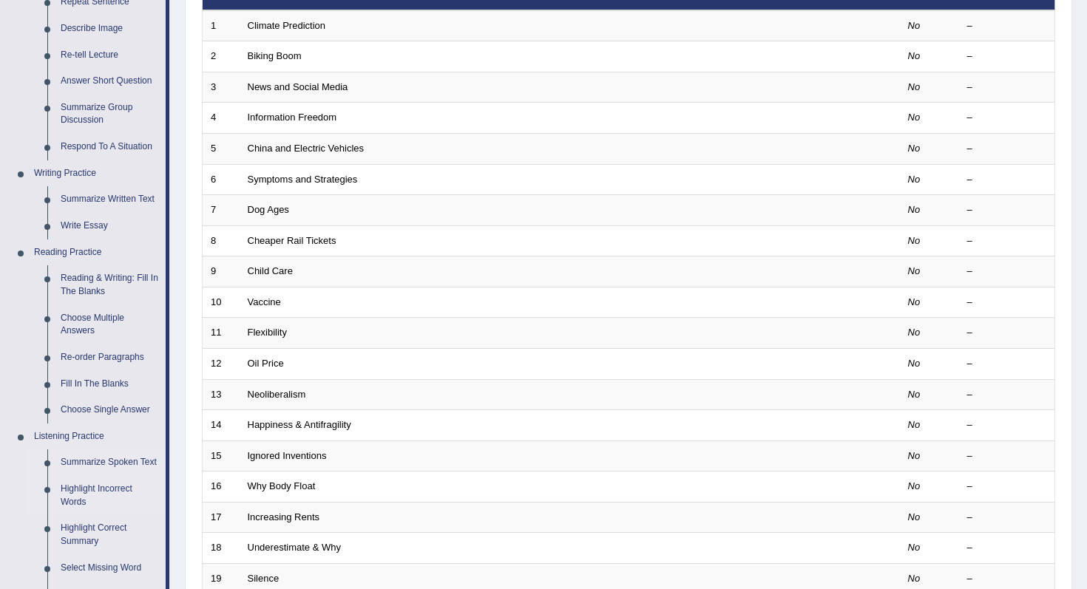
click at [118, 507] on link "Highlight Incorrect Words" at bounding box center [110, 495] width 112 height 39
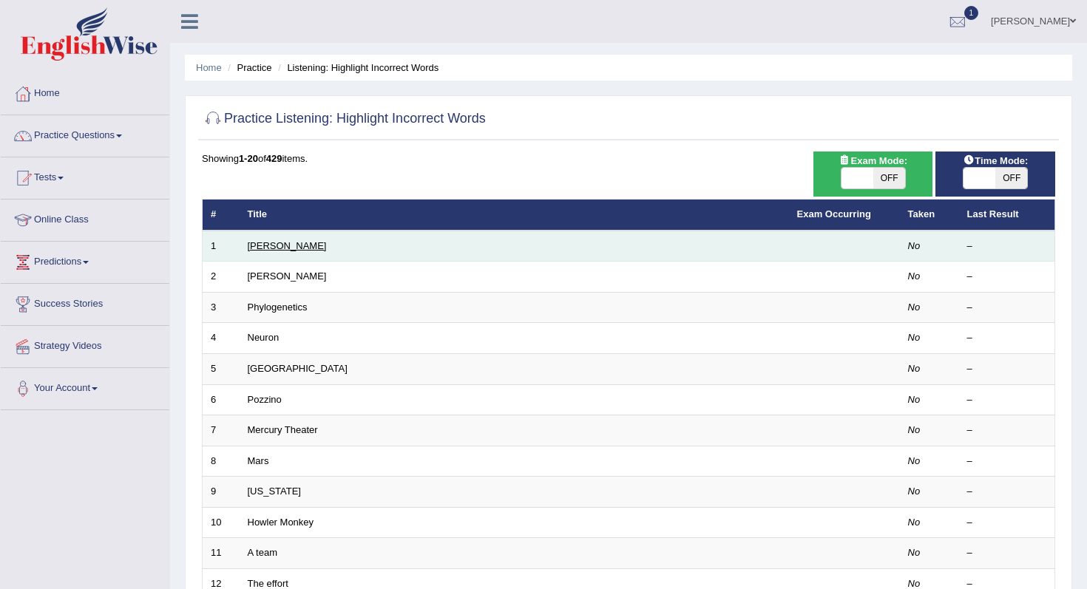
click at [261, 250] on link "[PERSON_NAME]" at bounding box center [287, 245] width 79 height 11
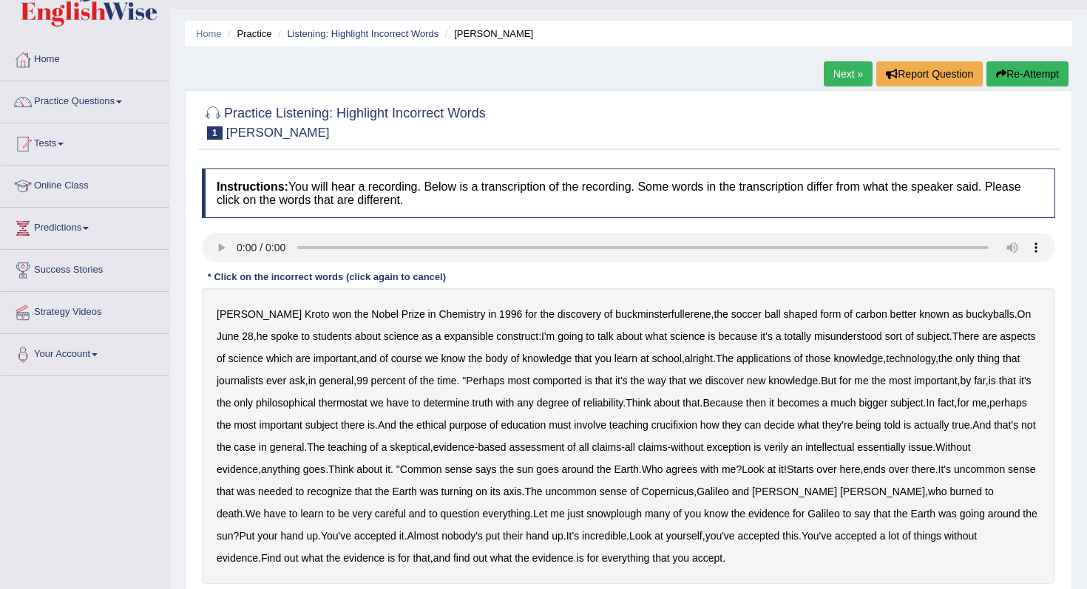
scroll to position [39, 0]
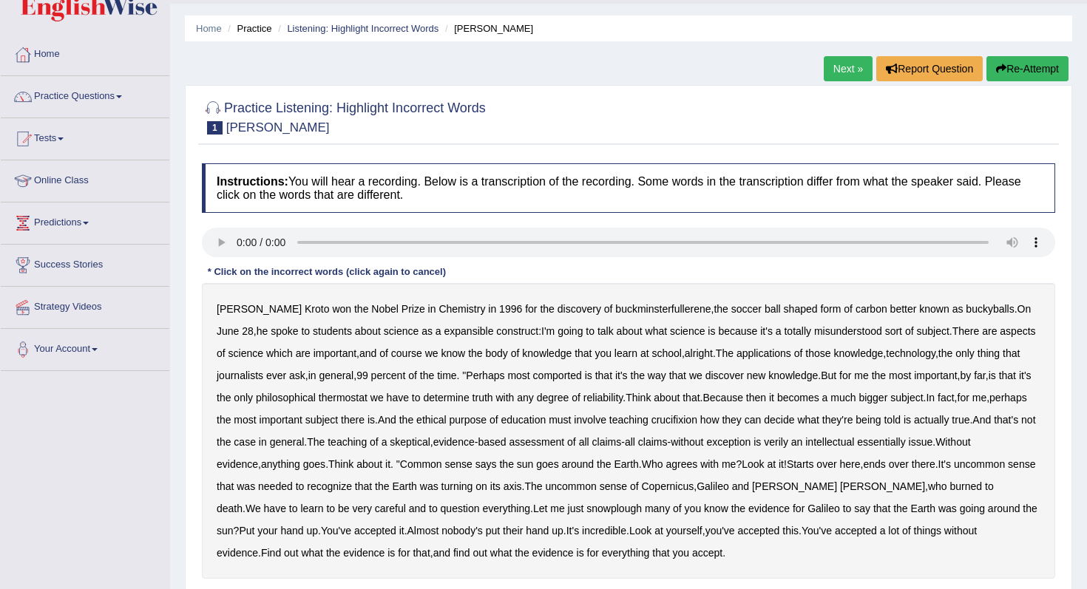
click at [444, 328] on b "expansible" at bounding box center [469, 331] width 50 height 12
click at [575, 384] on div "[PERSON_NAME] won the Nobel Prize in Chemistry in [DATE] for the discovery of b…" at bounding box center [628, 431] width 853 height 296
click at [577, 376] on b "comported" at bounding box center [557, 376] width 49 height 12
click at [368, 402] on b "thermostat" at bounding box center [343, 398] width 49 height 12
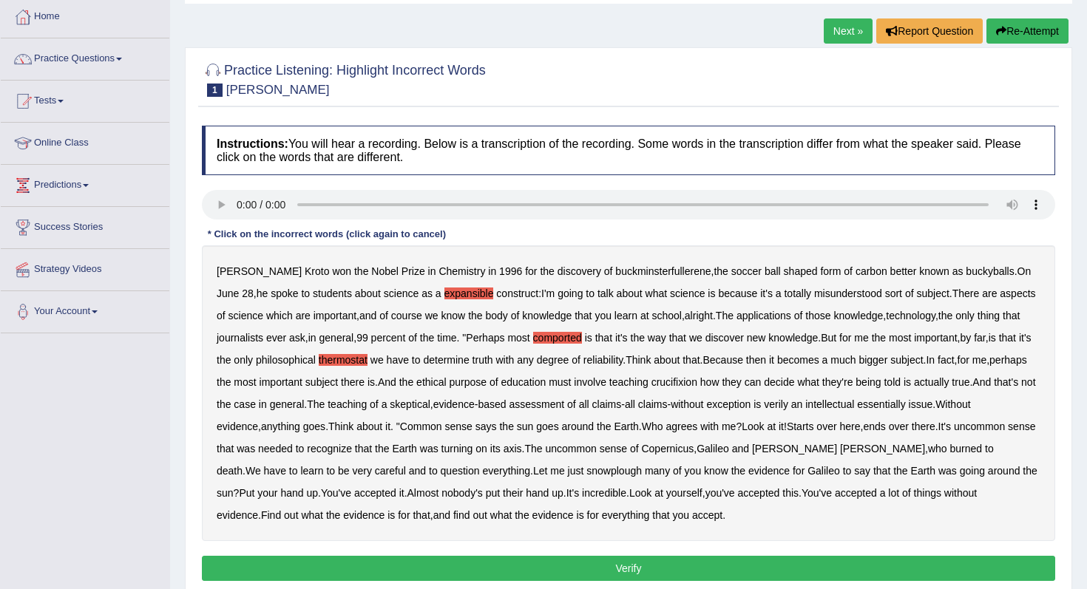
scroll to position [82, 0]
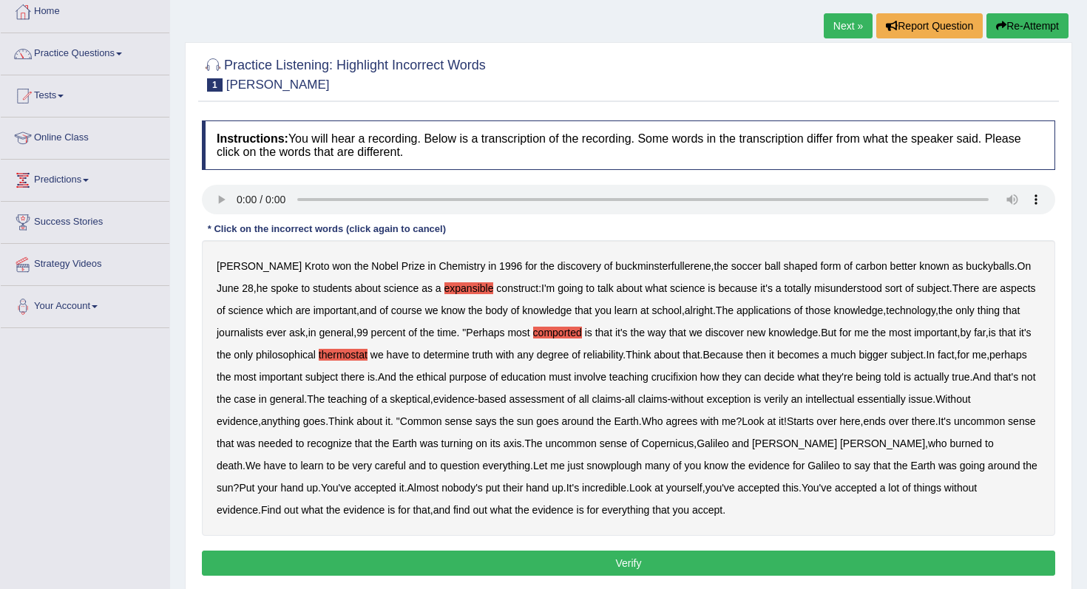
click at [697, 376] on b "crucifixion" at bounding box center [675, 377] width 46 height 12
click at [788, 396] on b "verily" at bounding box center [776, 399] width 24 height 12
click at [905, 401] on b "essentially" at bounding box center [881, 399] width 48 height 12
click at [586, 468] on b "snowplough" at bounding box center [613, 466] width 55 height 12
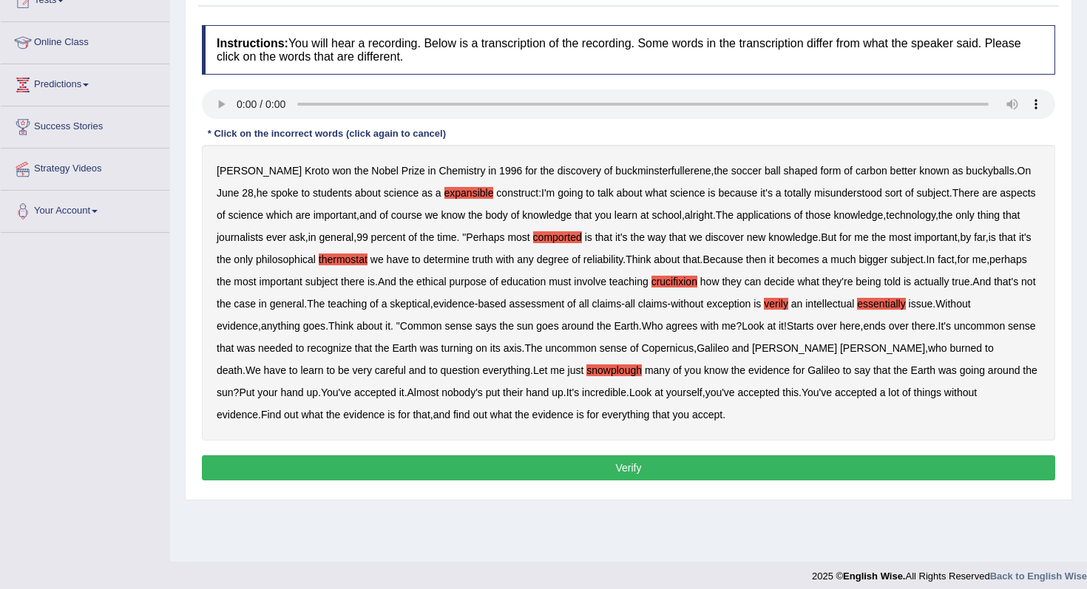
scroll to position [187, 0]
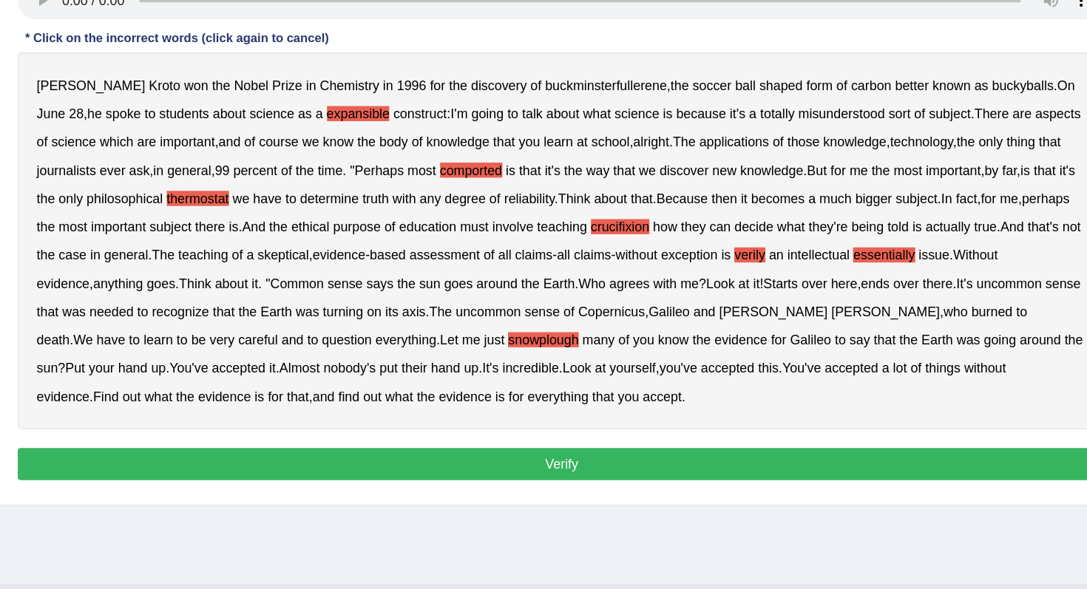
click at [619, 451] on button "Verify" at bounding box center [628, 458] width 853 height 25
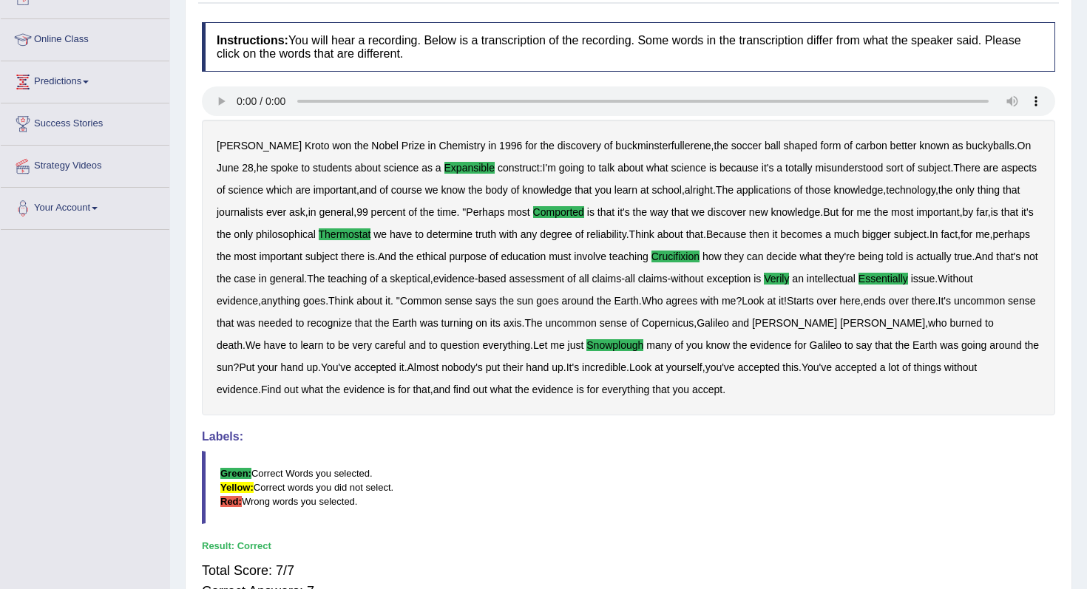
scroll to position [0, 0]
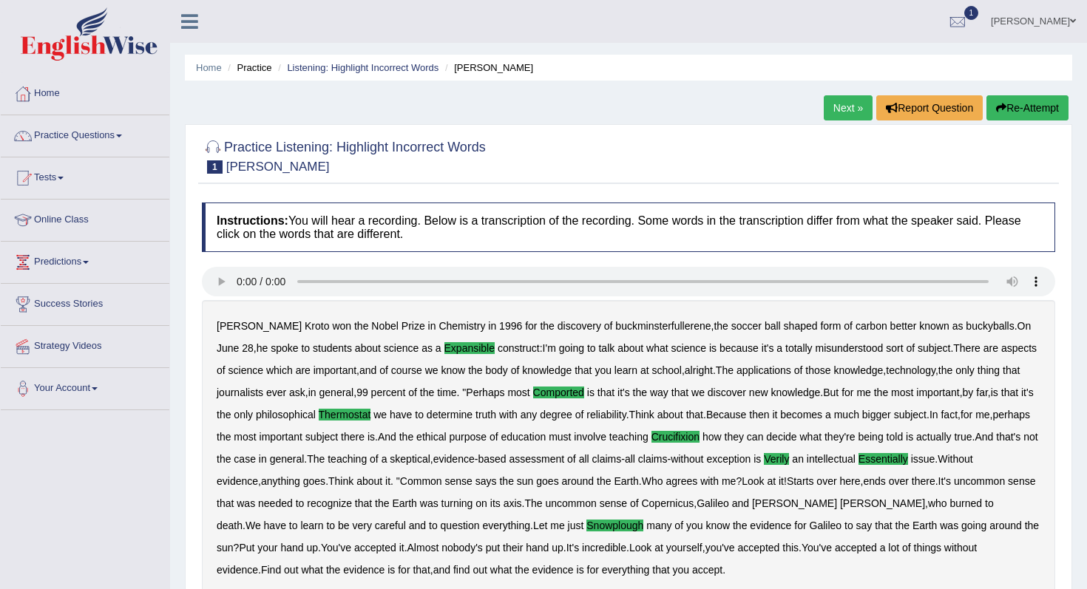
click at [844, 98] on link "Next »" at bounding box center [848, 107] width 49 height 25
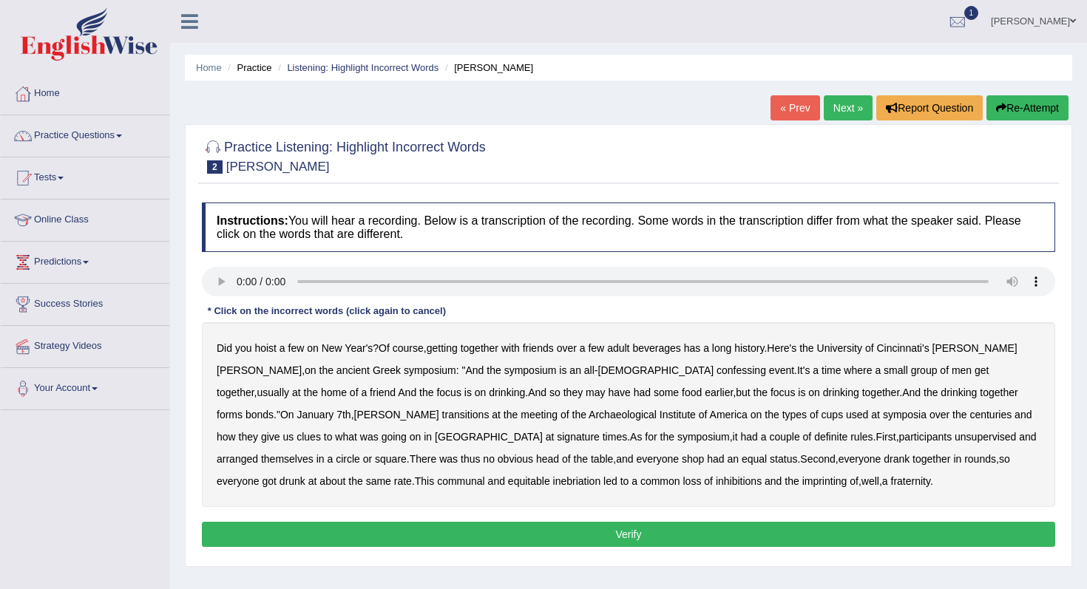
click at [717, 371] on b "confessing" at bounding box center [742, 371] width 50 height 12
click at [490, 409] on b "transitions" at bounding box center [465, 415] width 47 height 12
click at [557, 433] on b "signature" at bounding box center [578, 437] width 43 height 12
click at [955, 436] on b "unsupervised" at bounding box center [985, 437] width 61 height 12
click at [682, 462] on b "shop" at bounding box center [693, 459] width 22 height 12
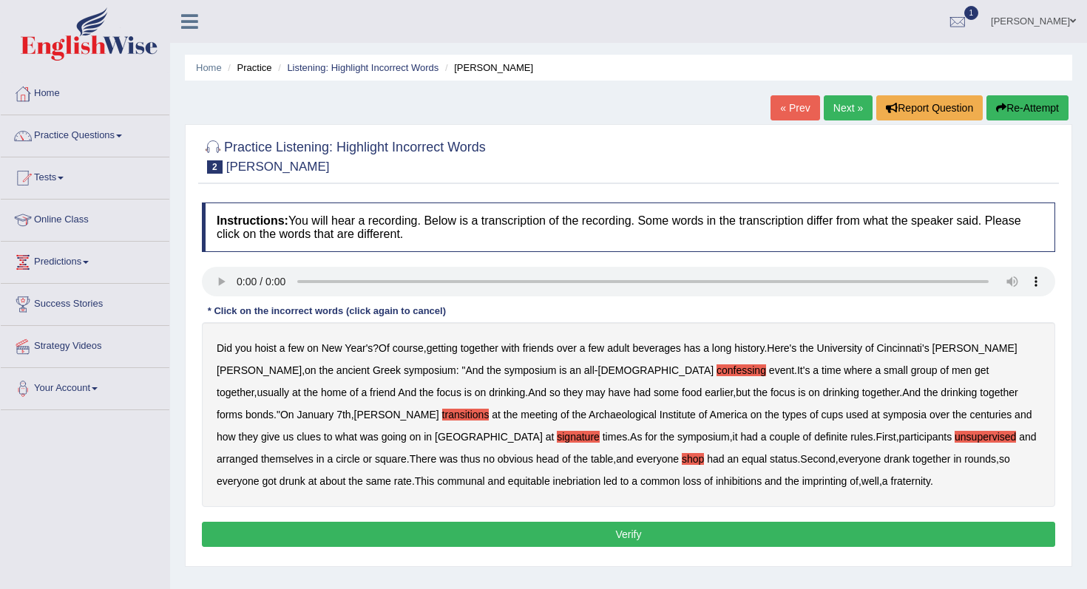
click at [682, 461] on b "shop" at bounding box center [693, 459] width 22 height 12
click at [682, 460] on b "shop" at bounding box center [693, 459] width 22 height 12
click at [802, 484] on b "imprinting" at bounding box center [824, 482] width 45 height 12
click at [891, 481] on b "fraternity" at bounding box center [910, 482] width 39 height 12
click at [638, 533] on button "Verify" at bounding box center [628, 534] width 853 height 25
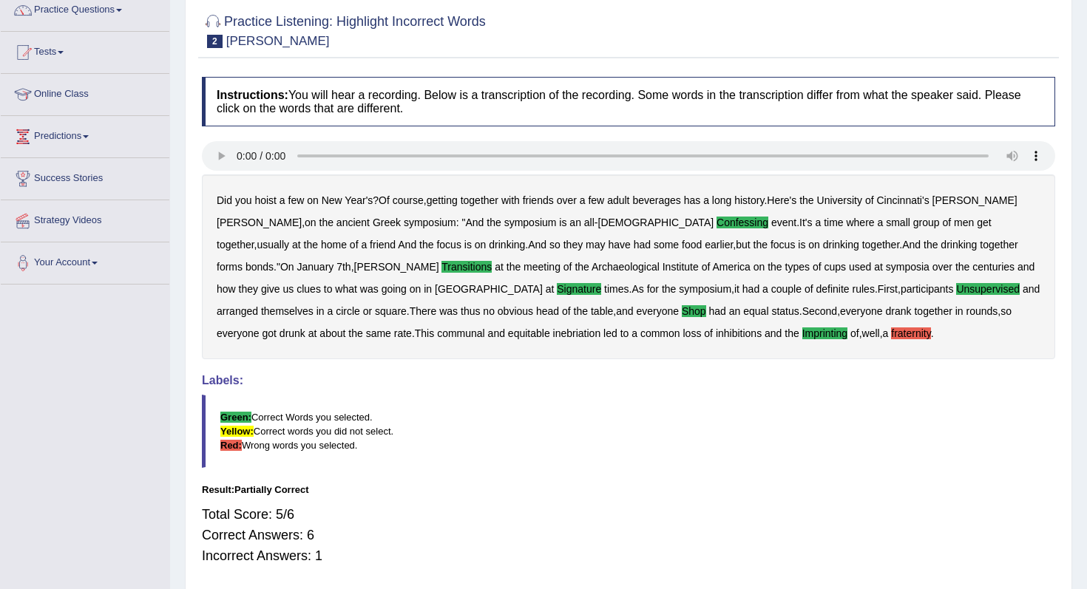
scroll to position [21, 0]
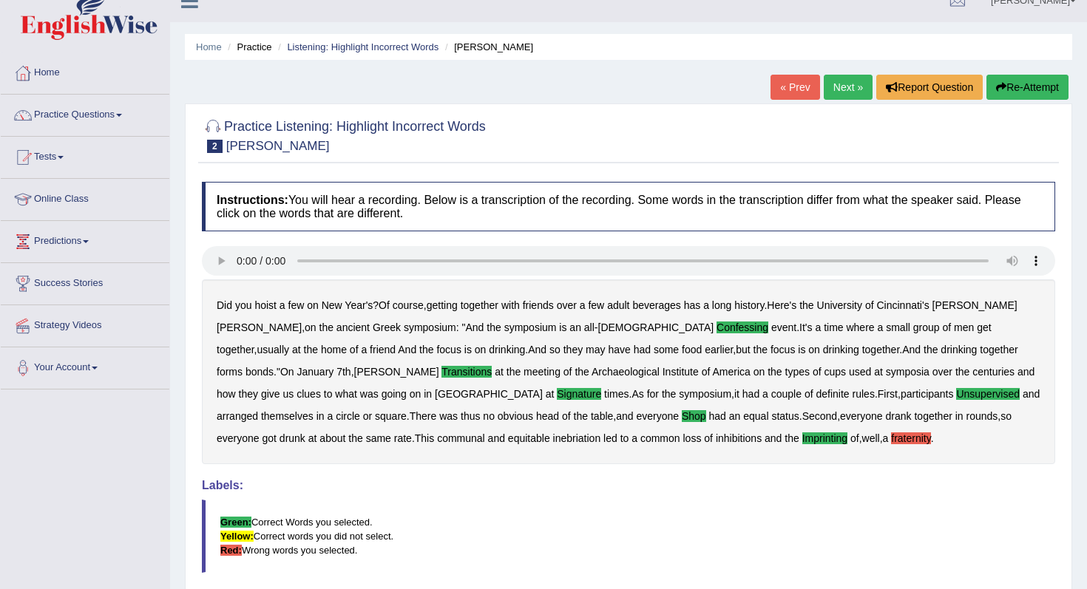
click at [781, 95] on link "« Prev" at bounding box center [795, 87] width 49 height 25
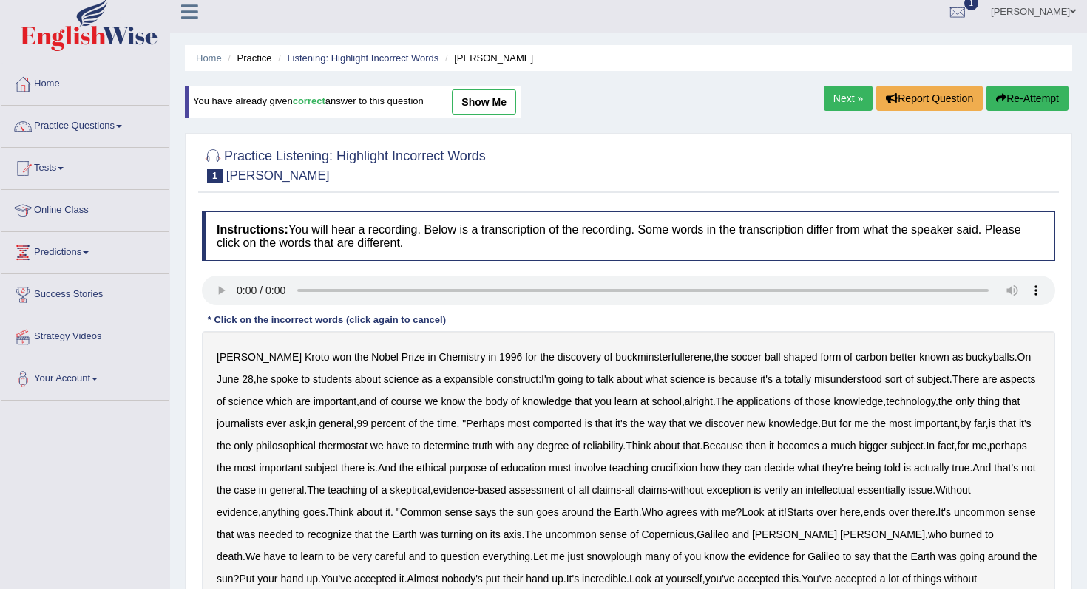
scroll to position [187, 0]
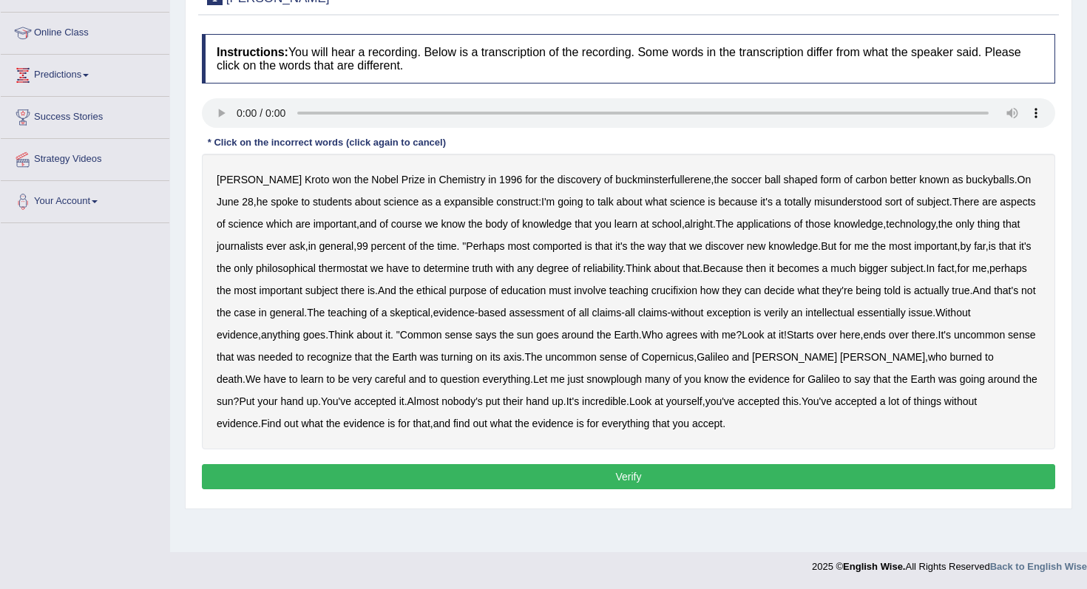
click at [637, 479] on button "Verify" at bounding box center [628, 476] width 853 height 25
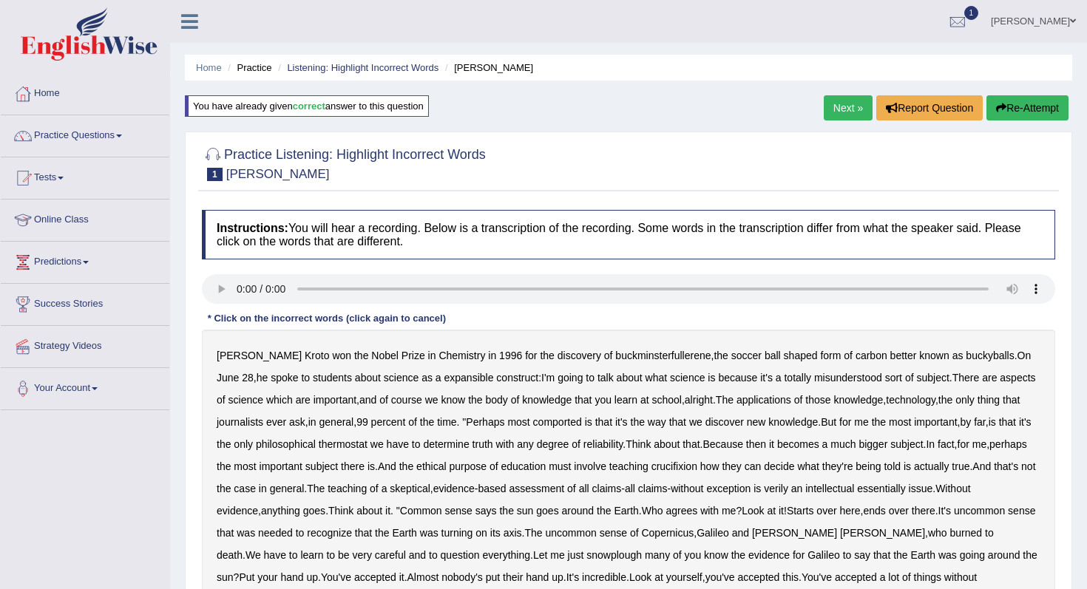
scroll to position [29, 0]
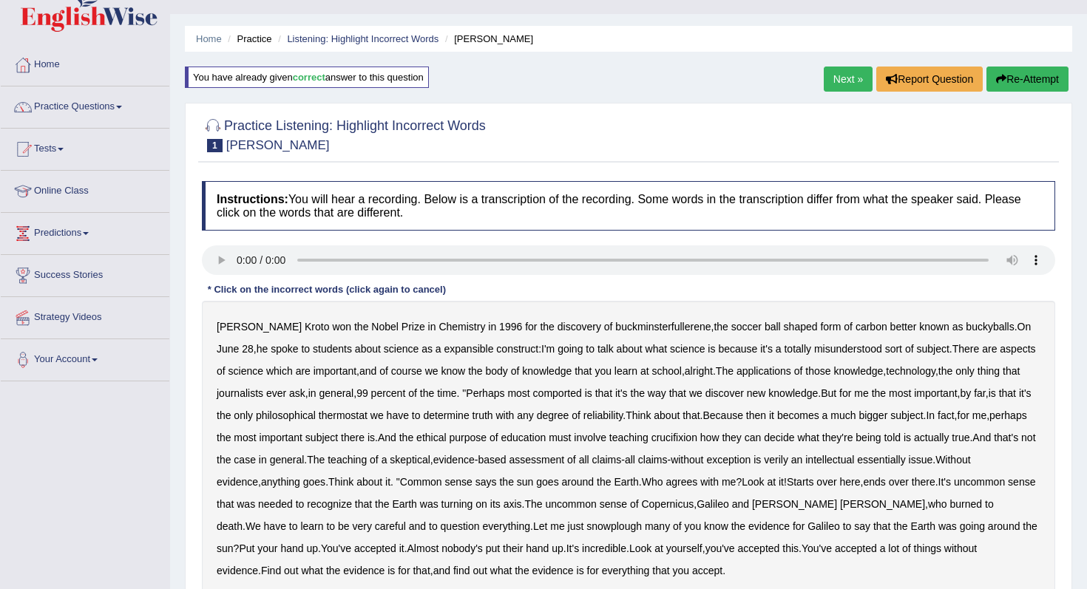
click at [846, 79] on link "Next »" at bounding box center [848, 79] width 49 height 25
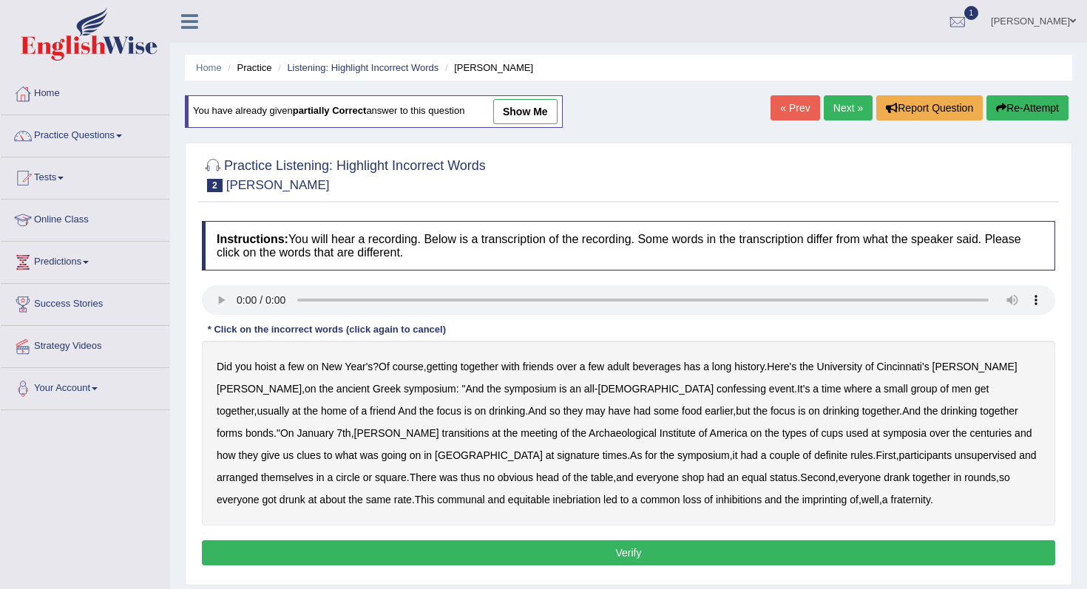
click at [536, 116] on link "show me" at bounding box center [525, 111] width 64 height 25
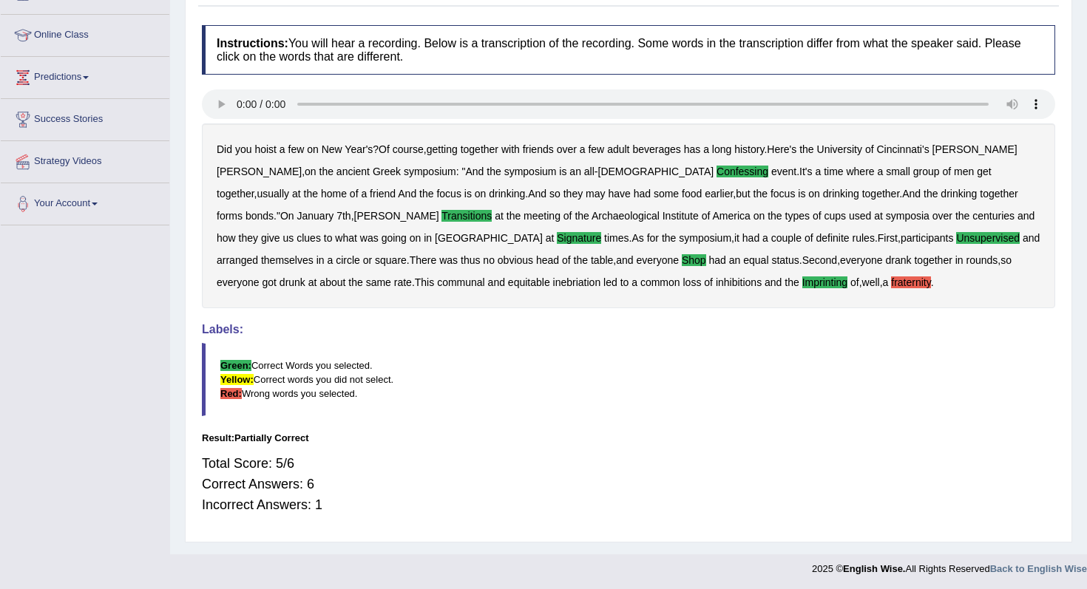
scroll to position [187, 0]
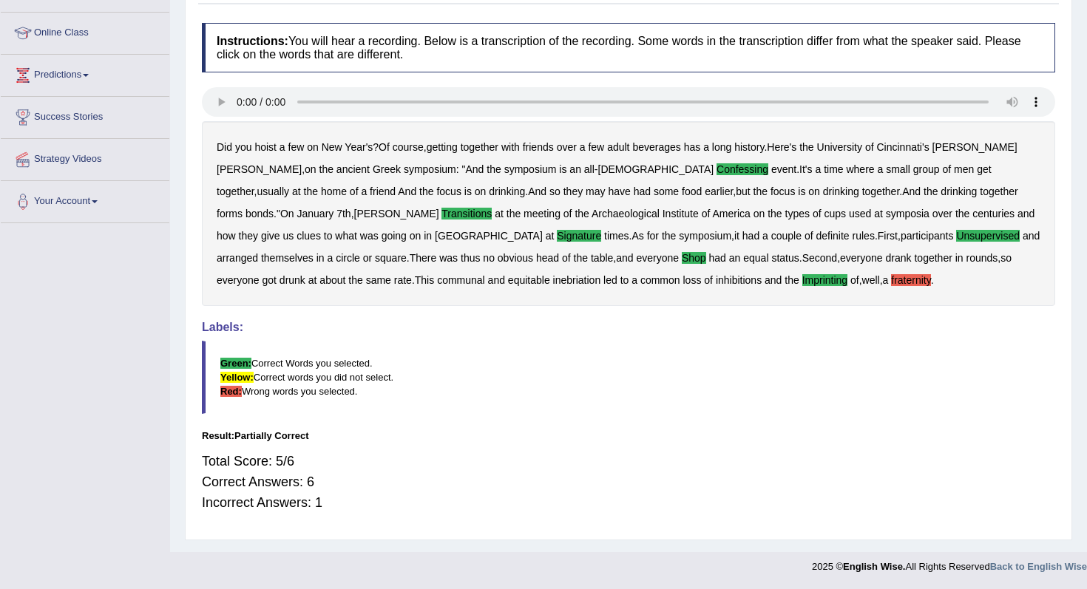
click at [744, 261] on div "Did you hoist a few on New Year's ? Of course , getting together with friends o…" at bounding box center [628, 213] width 853 height 185
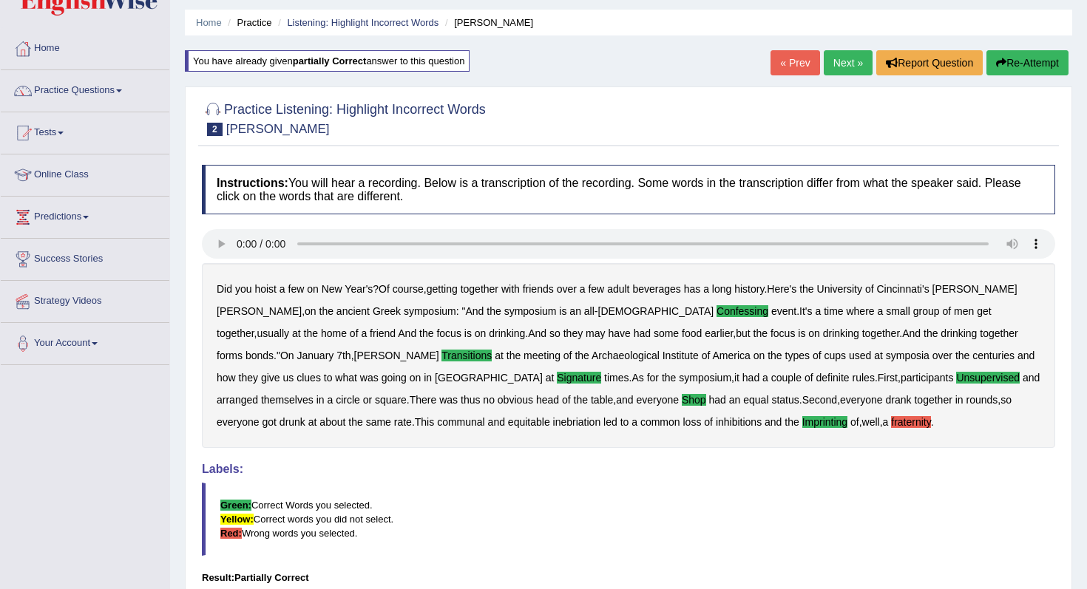
scroll to position [0, 0]
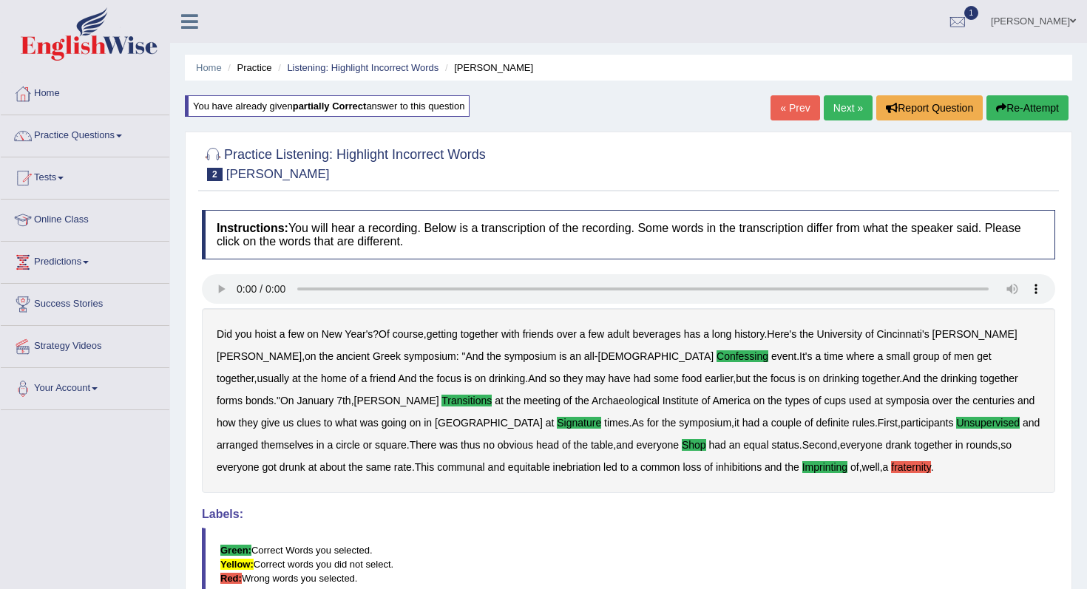
click at [835, 100] on link "Next »" at bounding box center [848, 107] width 49 height 25
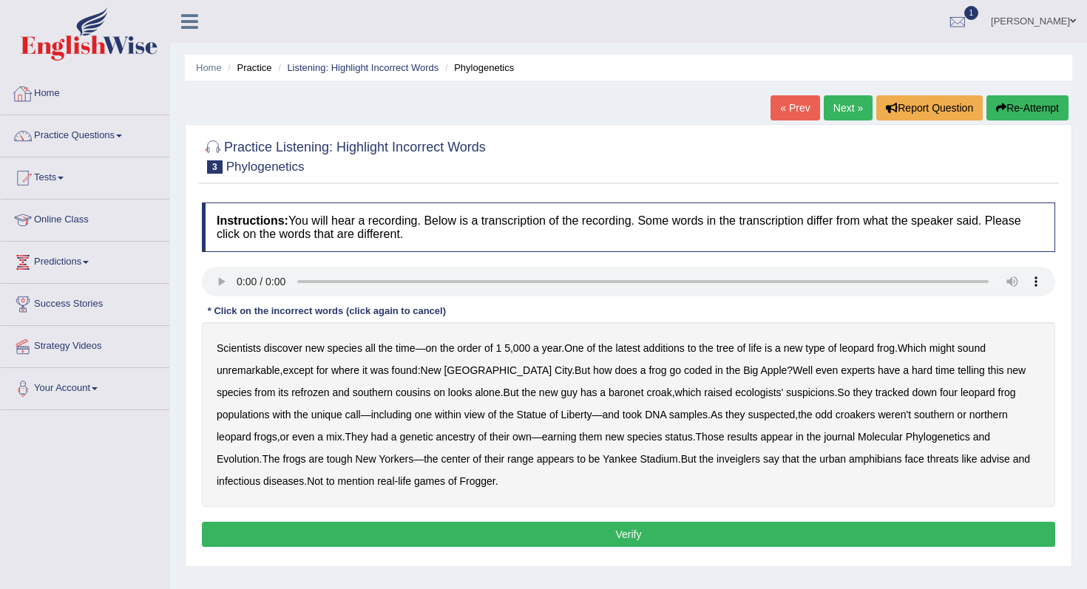
click at [47, 85] on link "Home" at bounding box center [85, 91] width 169 height 37
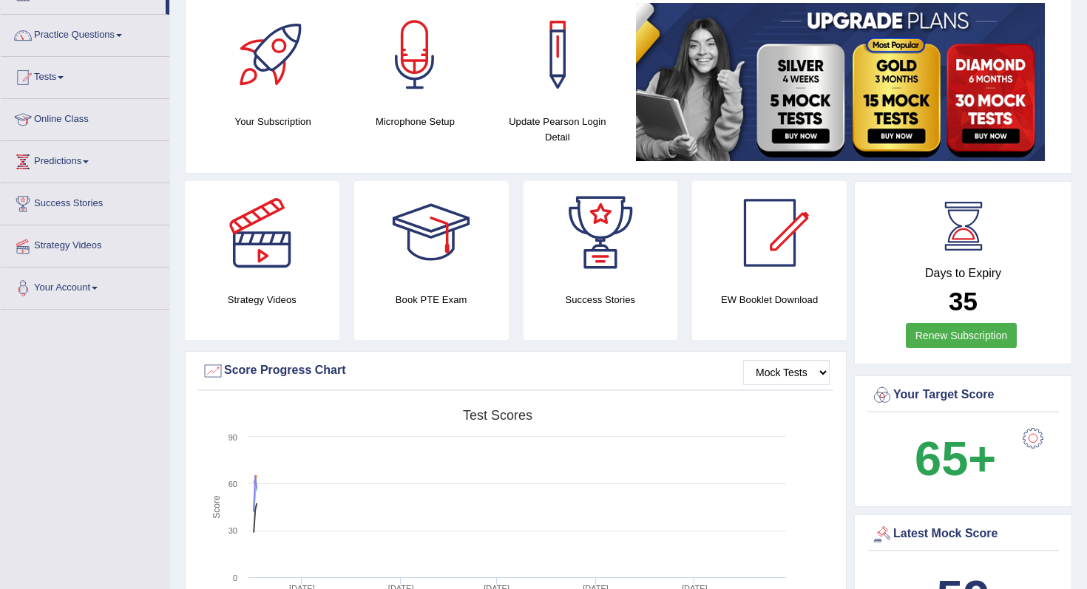
scroll to position [69, 0]
